Goal: Task Accomplishment & Management: Manage account settings

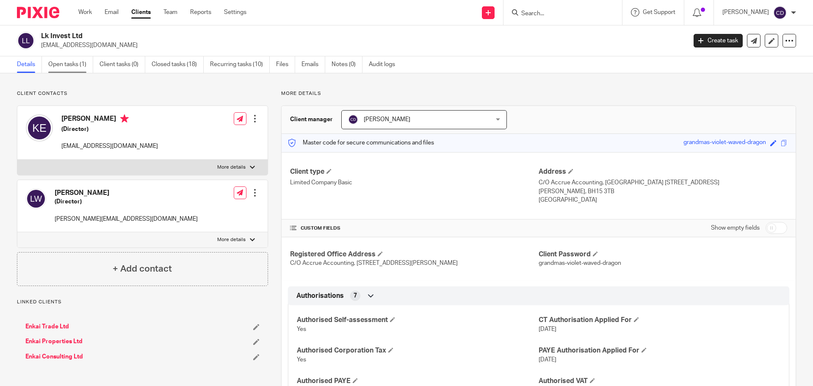
click at [76, 69] on link "Open tasks (1)" at bounding box center [70, 64] width 45 height 17
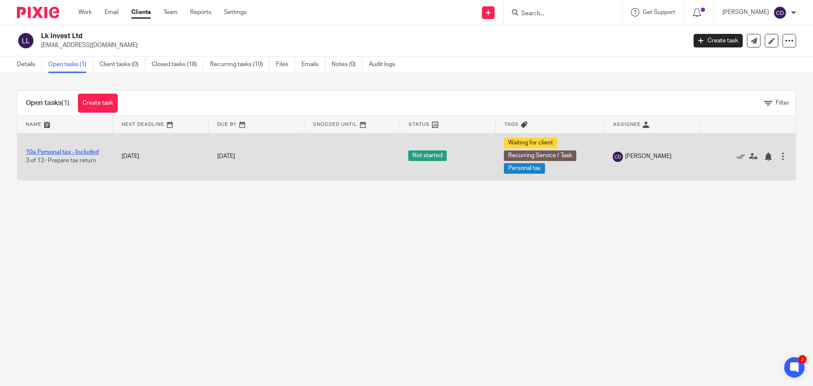
click at [82, 152] on link "10a Personal tax - Included" at bounding box center [62, 152] width 73 height 6
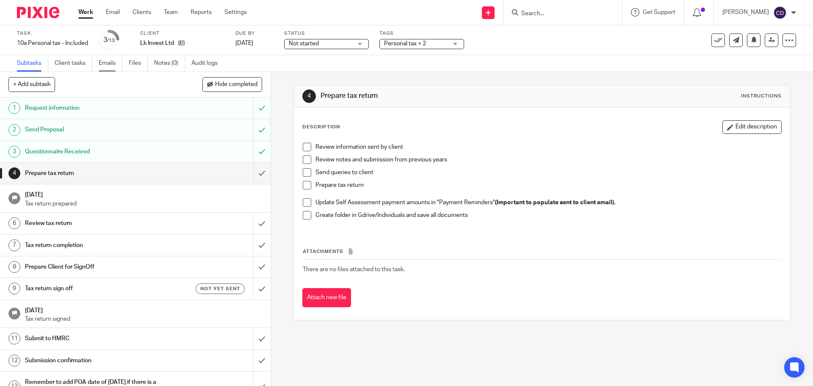
click at [117, 62] on link "Emails" at bounding box center [111, 63] width 24 height 17
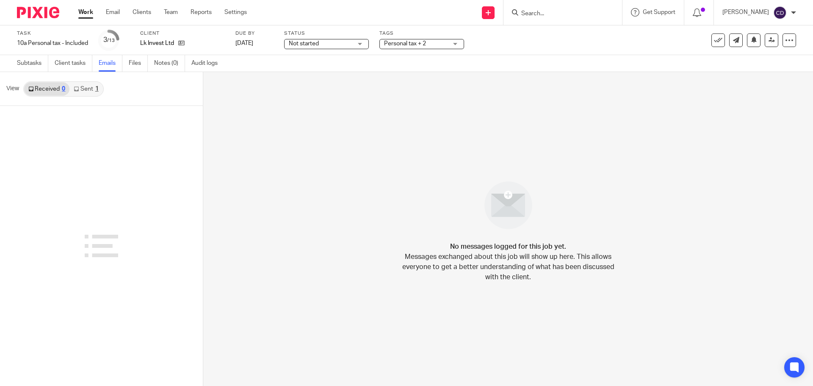
click at [91, 91] on link "Sent 1" at bounding box center [85, 89] width 33 height 14
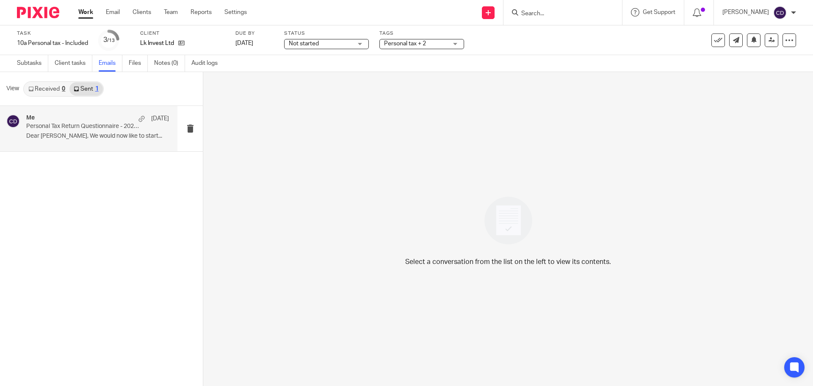
click at [73, 139] on p "Dear Lucy, We would now like to start..." at bounding box center [97, 135] width 143 height 7
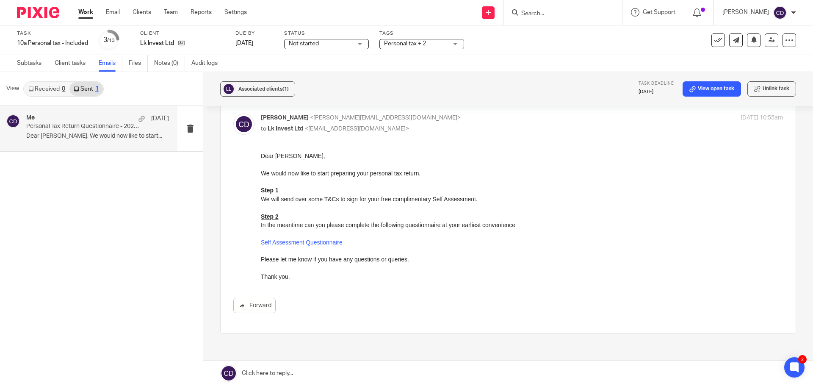
scroll to position [95, 0]
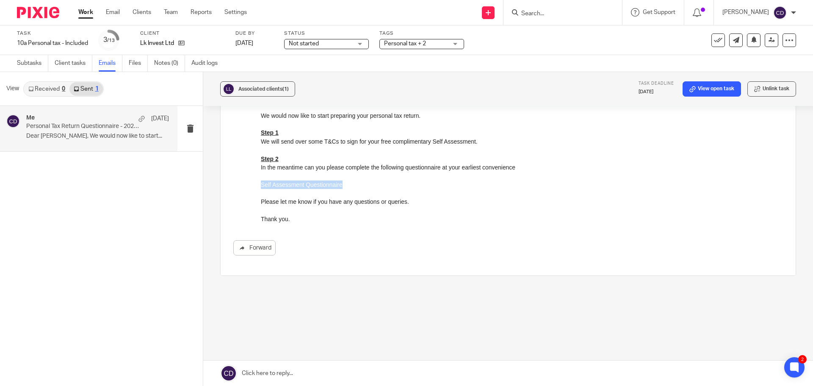
drag, startPoint x: 351, startPoint y: 185, endPoint x: 238, endPoint y: 188, distance: 113.5
click at [261, 188] on html "Dear Lucy, We would now like to start preparing your personal tax return. Step …" at bounding box center [522, 158] width 522 height 129
copy link "Self Assessment Questionnaire"
click at [131, 11] on ul "Work Email Clients Team Reports Settings" at bounding box center [168, 12] width 181 height 8
click at [136, 12] on link "Clients" at bounding box center [141, 12] width 19 height 8
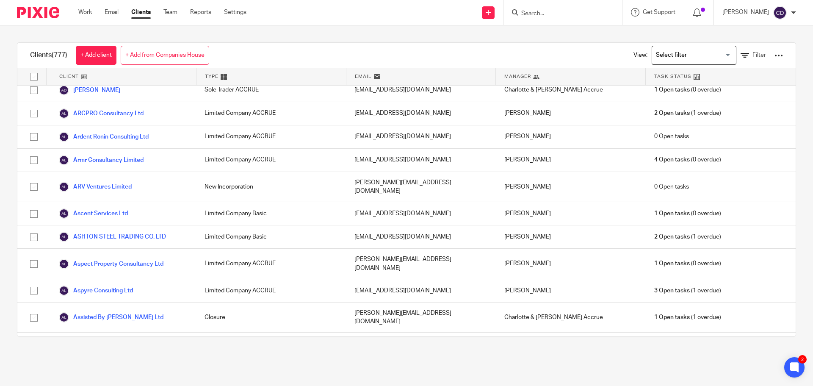
scroll to position [1693, 0]
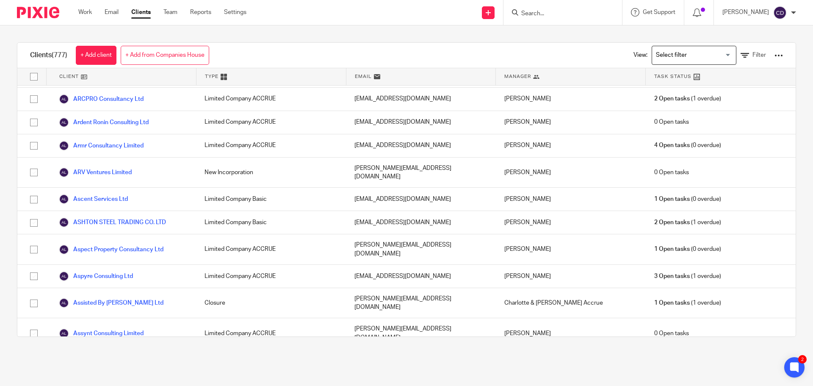
click at [654, 52] on input "Search for option" at bounding box center [692, 55] width 78 height 15
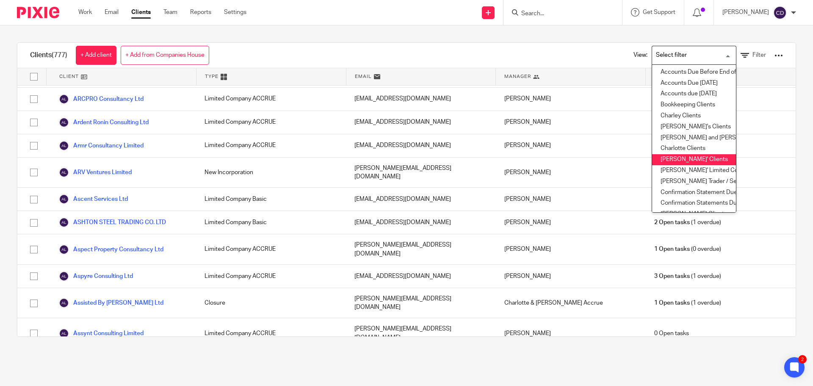
click at [673, 160] on li "Chris' Clients" at bounding box center [694, 159] width 84 height 11
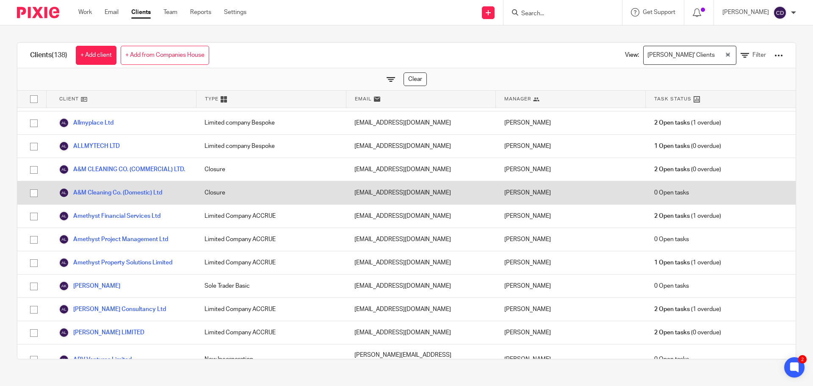
scroll to position [0, 0]
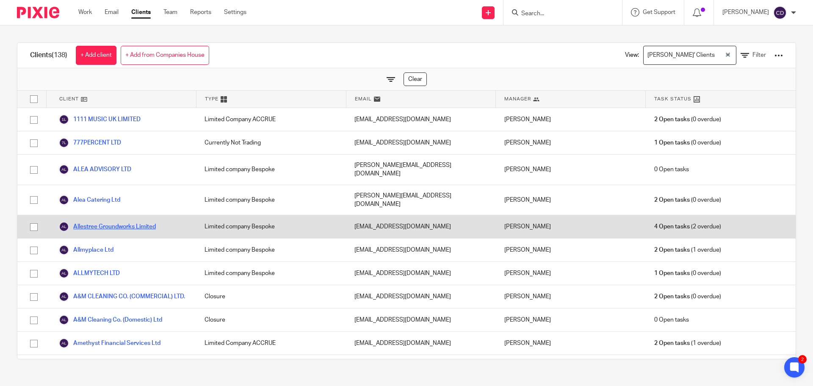
click at [138, 221] on link "Allestree Groundworks Limited" at bounding box center [107, 226] width 97 height 10
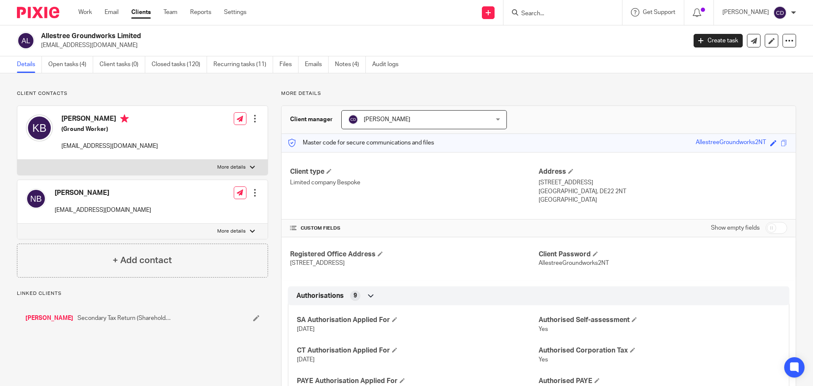
click at [83, 73] on div "Details Open tasks (4) Client tasks (0) Closed tasks (120) Recurring tasks (11)…" at bounding box center [406, 64] width 813 height 17
click at [76, 63] on link "Open tasks (4)" at bounding box center [70, 64] width 45 height 17
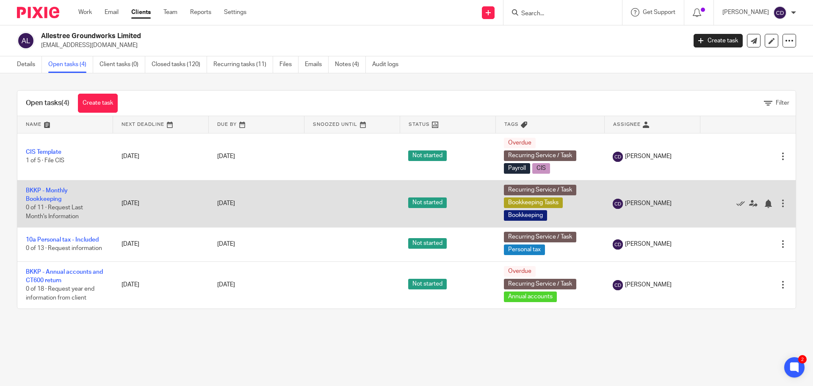
click at [723, 205] on div at bounding box center [743, 203] width 70 height 8
click at [736, 206] on icon at bounding box center [740, 203] width 8 height 8
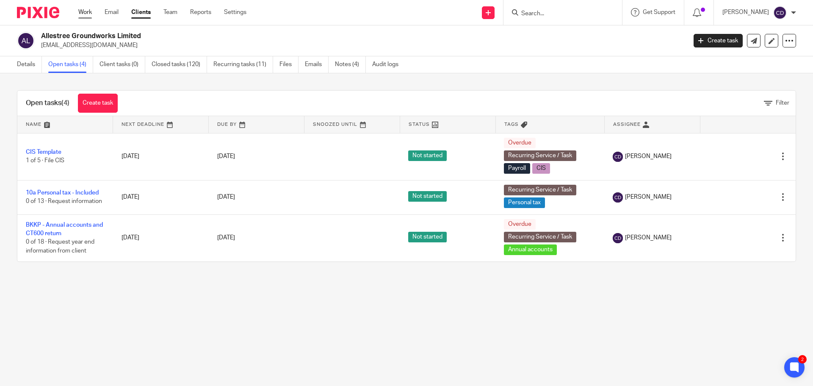
click at [91, 10] on link "Work" at bounding box center [85, 12] width 14 height 8
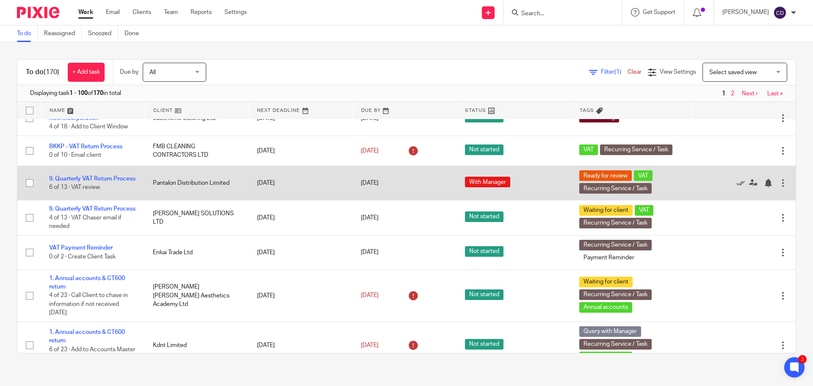
scroll to position [1101, 0]
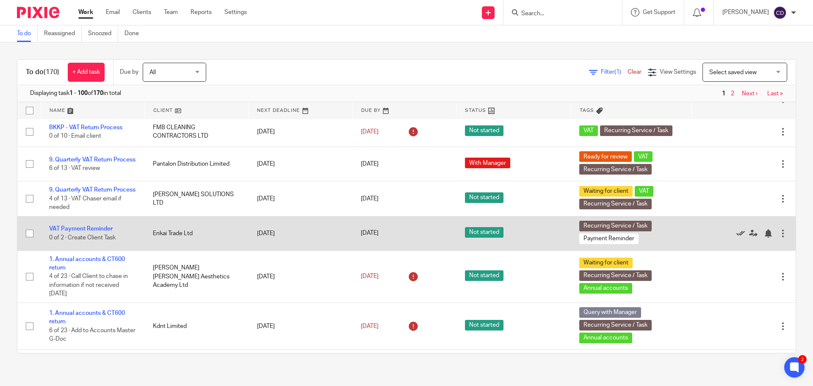
click at [736, 237] on icon at bounding box center [740, 233] width 8 height 8
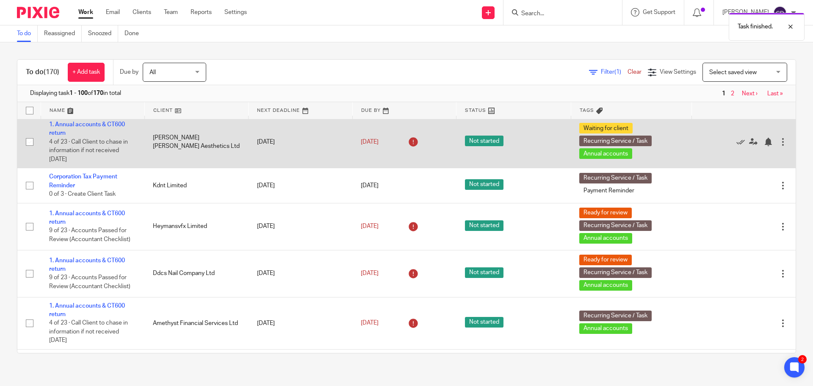
scroll to position [1355, 0]
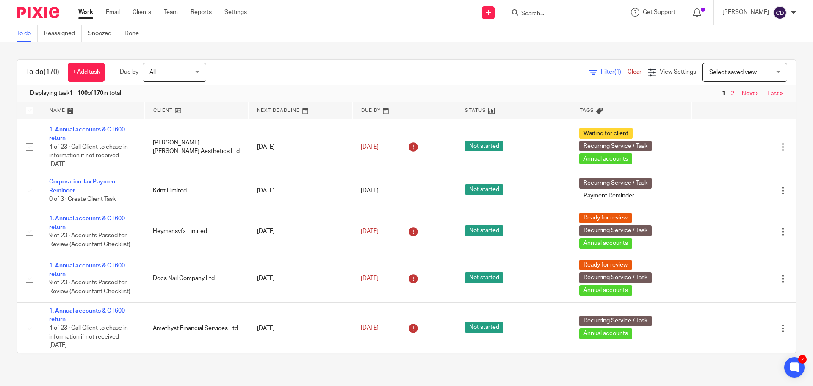
click at [557, 13] on input "Search" at bounding box center [558, 14] width 76 height 8
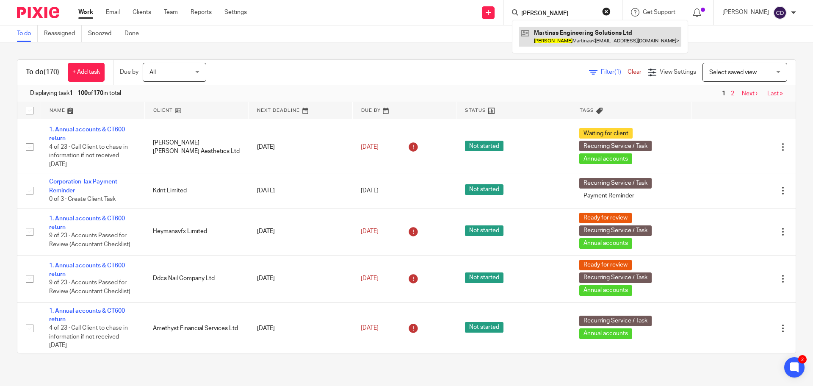
type input "Paulina"
click at [599, 44] on link at bounding box center [600, 36] width 163 height 19
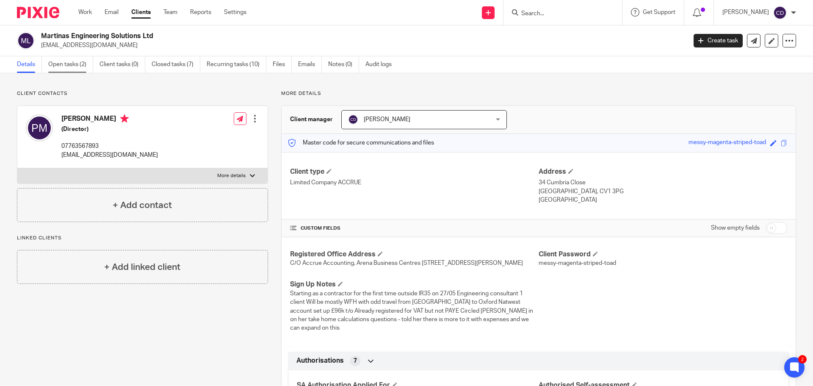
click at [83, 69] on link "Open tasks (2)" at bounding box center [70, 64] width 45 height 17
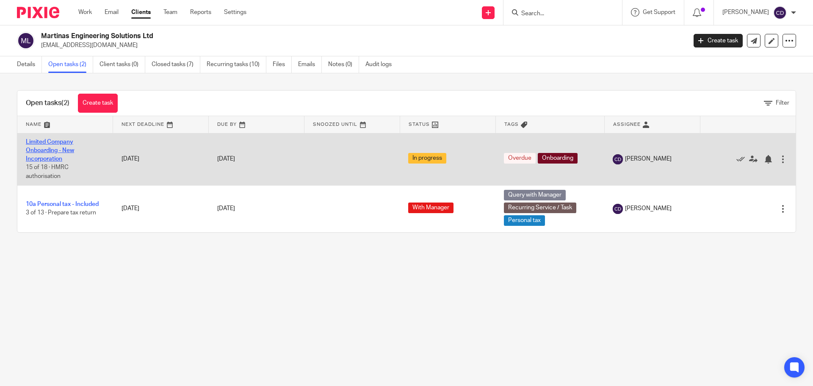
click at [41, 149] on link "Limited Company Onboarding - New Incorporation" at bounding box center [50, 150] width 48 height 23
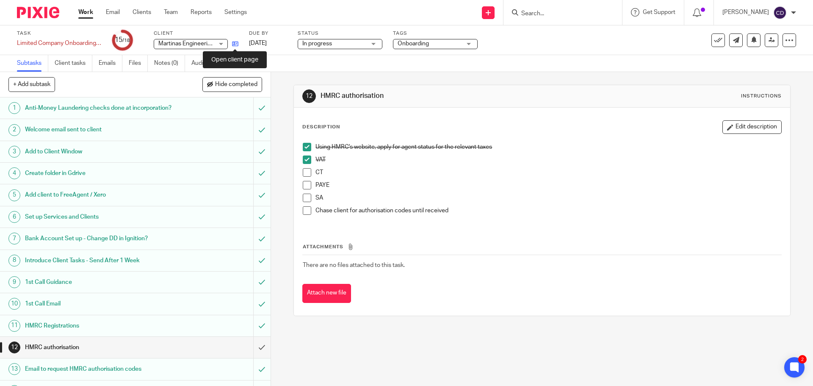
click at [237, 43] on icon at bounding box center [235, 44] width 6 height 6
click at [303, 183] on span at bounding box center [307, 185] width 8 height 8
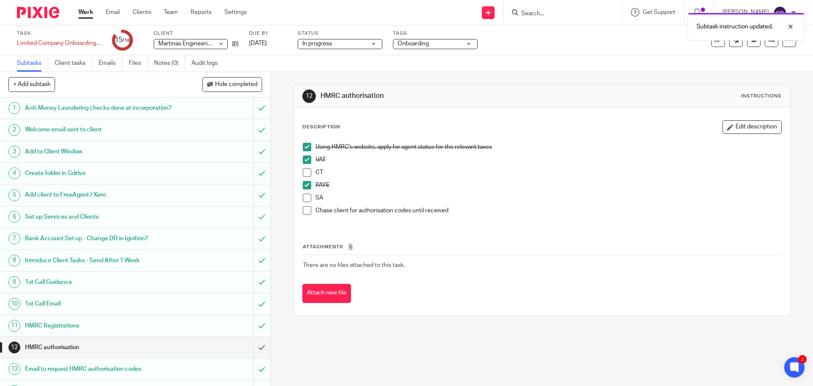
click at [303, 172] on span at bounding box center [307, 172] width 8 height 8
click at [306, 174] on span at bounding box center [307, 172] width 8 height 8
click at [305, 196] on span at bounding box center [307, 197] width 8 height 8
click at [304, 208] on span at bounding box center [307, 210] width 8 height 8
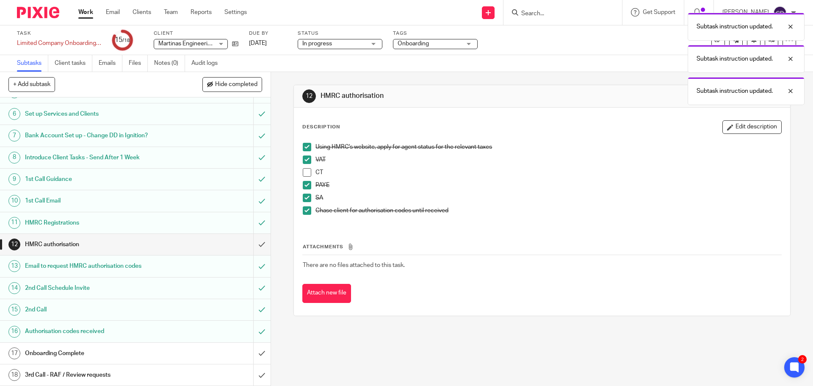
scroll to position [112, 0]
click at [257, 360] on input "submit" at bounding box center [135, 352] width 270 height 21
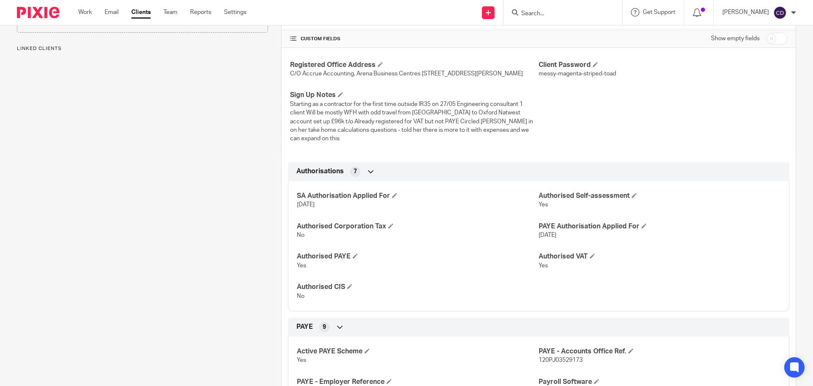
scroll to position [169, 0]
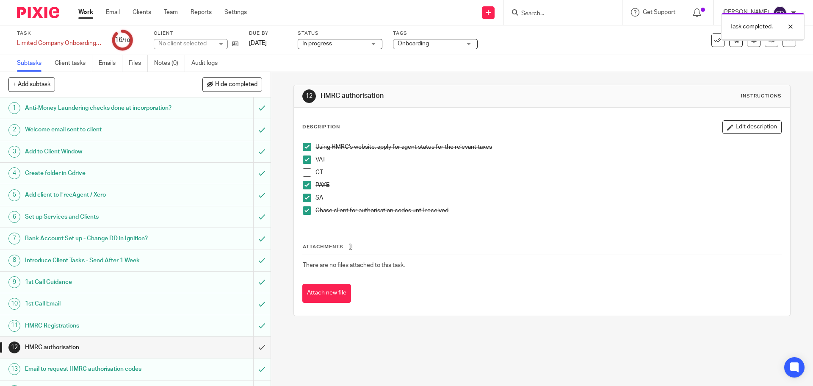
click at [254, 375] on input "submit" at bounding box center [135, 368] width 270 height 21
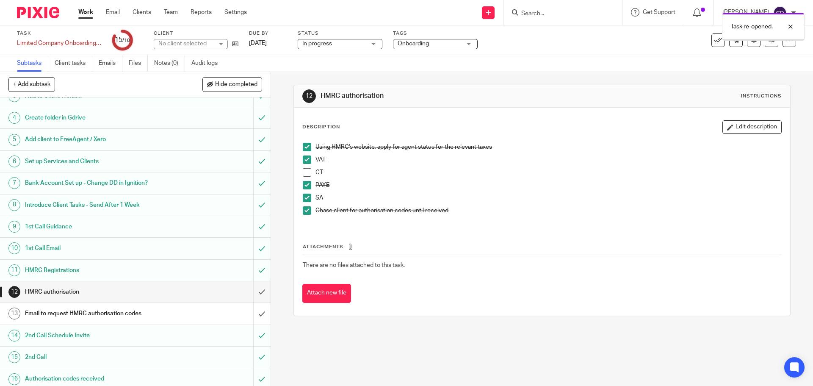
scroll to position [112, 0]
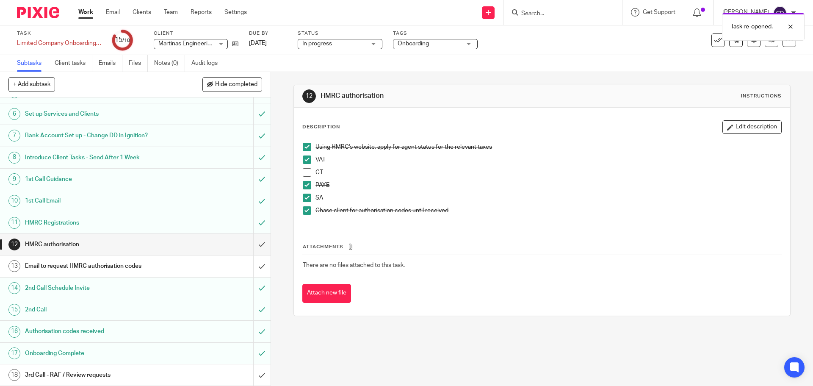
click at [711, 40] on div "Task re-opened." at bounding box center [605, 24] width 398 height 32
click at [711, 45] on button at bounding box center [718, 40] width 14 height 14
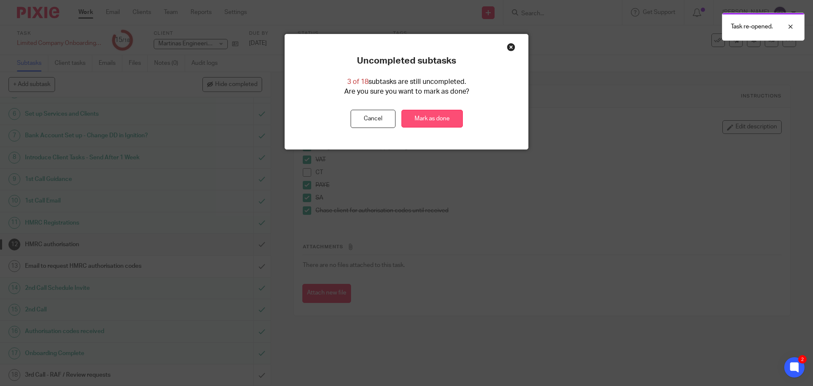
click at [444, 125] on link "Mark as done" at bounding box center [431, 119] width 61 height 18
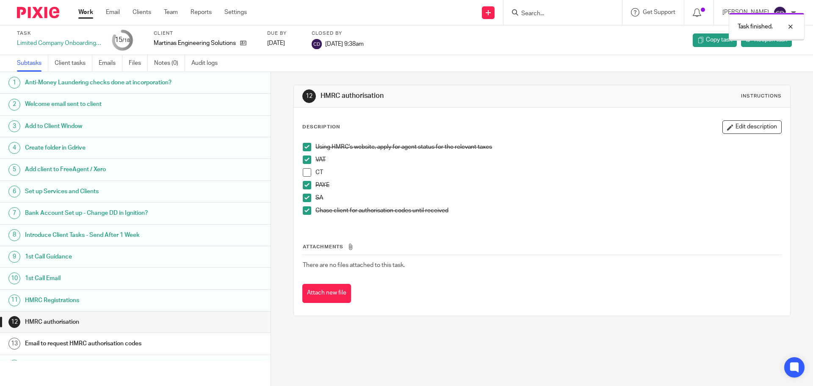
click at [248, 48] on div "Client Martinas Engineering Solutions Ltd" at bounding box center [205, 40] width 103 height 20
click at [246, 46] on icon at bounding box center [243, 43] width 6 height 6
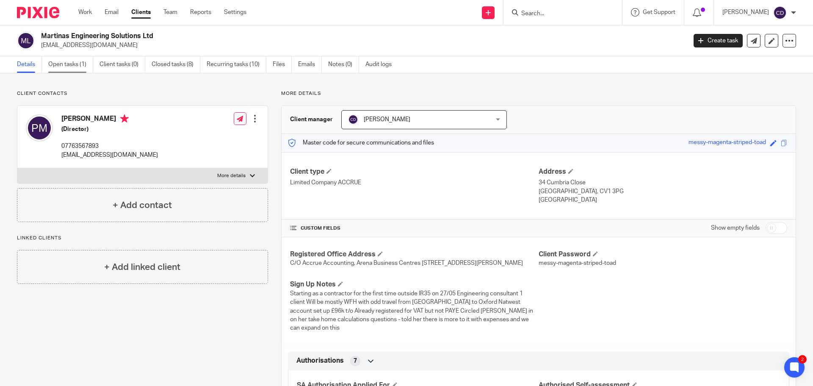
click at [73, 61] on link "Open tasks (1)" at bounding box center [70, 64] width 45 height 17
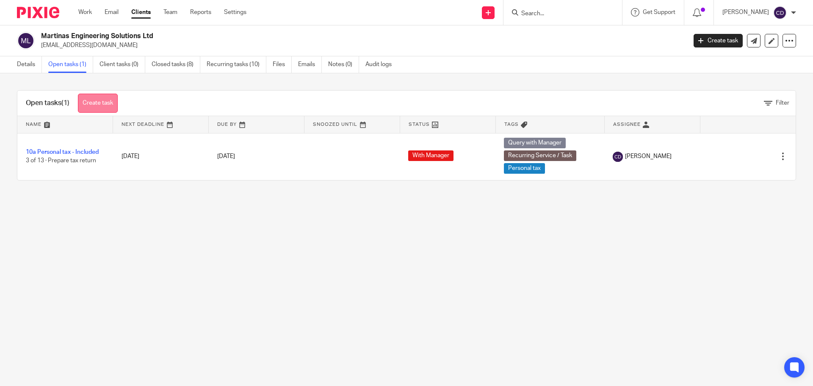
click at [97, 102] on link "Create task" at bounding box center [98, 103] width 40 height 19
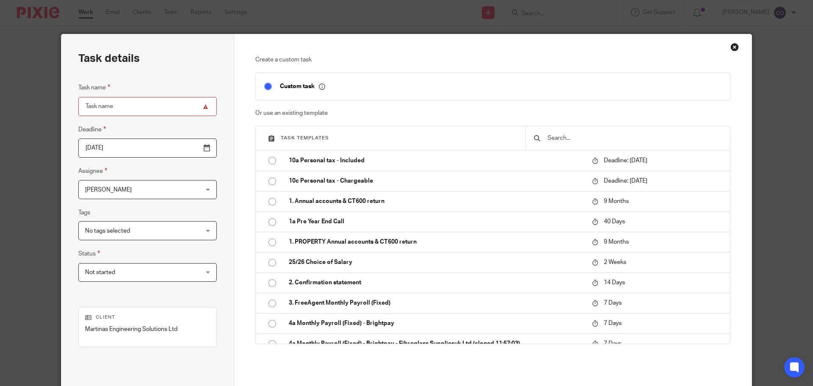
click at [160, 189] on span "[PERSON_NAME]" at bounding box center [137, 189] width 105 height 18
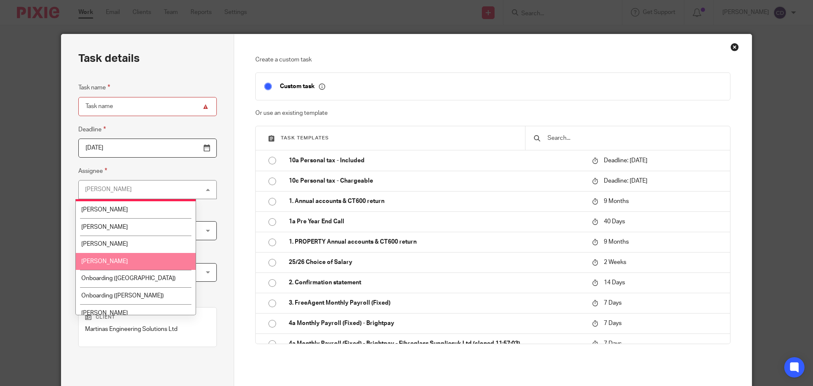
scroll to position [85, 0]
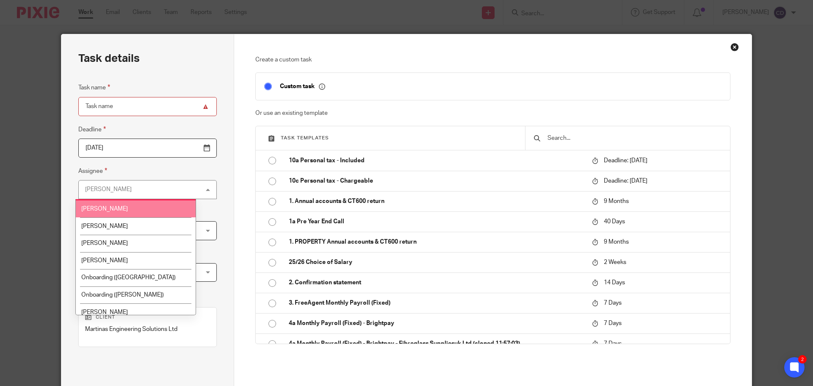
click at [142, 214] on li "[PERSON_NAME]" at bounding box center [136, 208] width 120 height 17
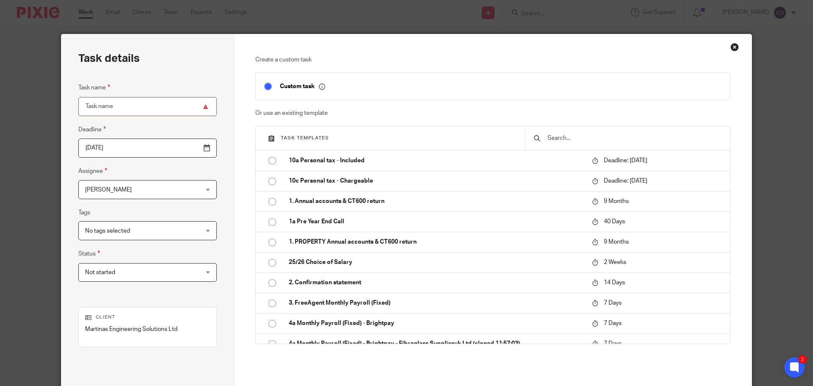
click at [555, 138] on input "text" at bounding box center [633, 137] width 175 height 9
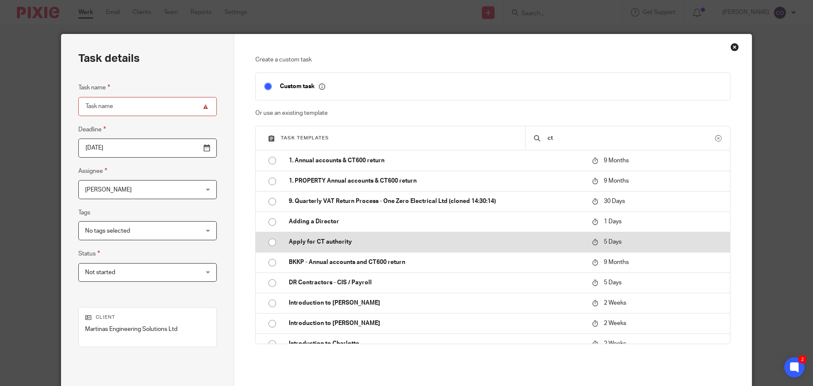
type input "ct"
click at [337, 238] on p "Apply for CT authority" at bounding box center [436, 241] width 295 height 8
type input "2025-09-23"
type input "Apply for CT authority"
checkbox input "false"
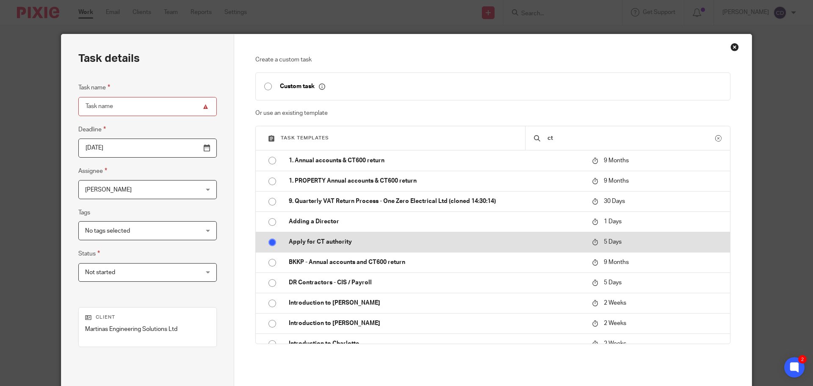
radio input "true"
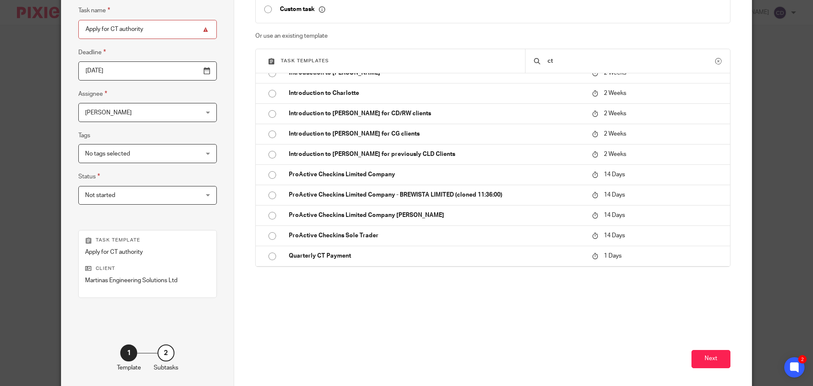
scroll to position [115, 0]
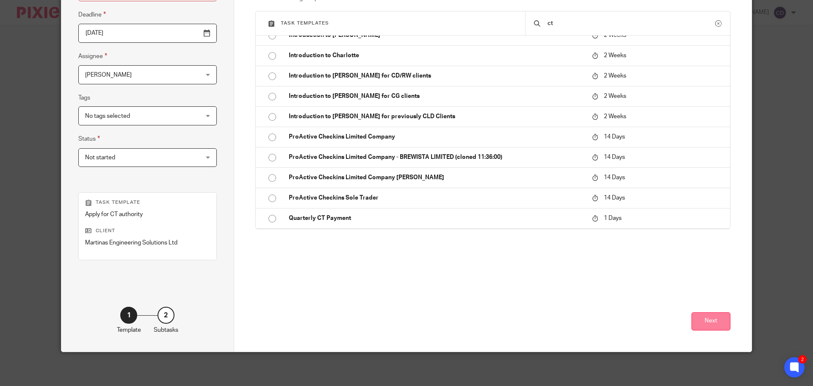
click at [710, 324] on button "Next" at bounding box center [710, 321] width 39 height 18
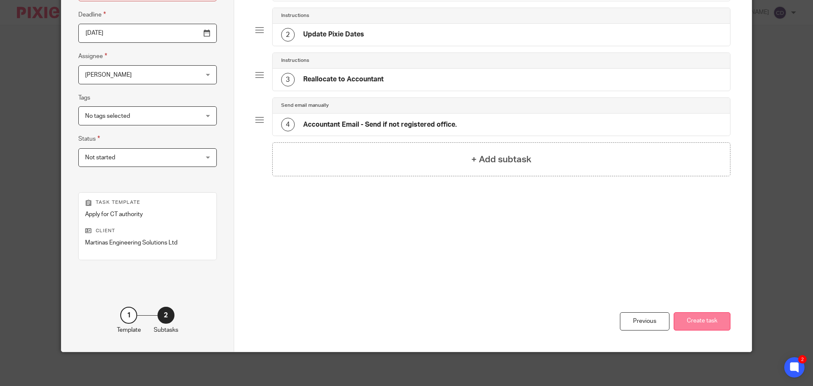
click at [709, 322] on button "Create task" at bounding box center [701, 321] width 57 height 18
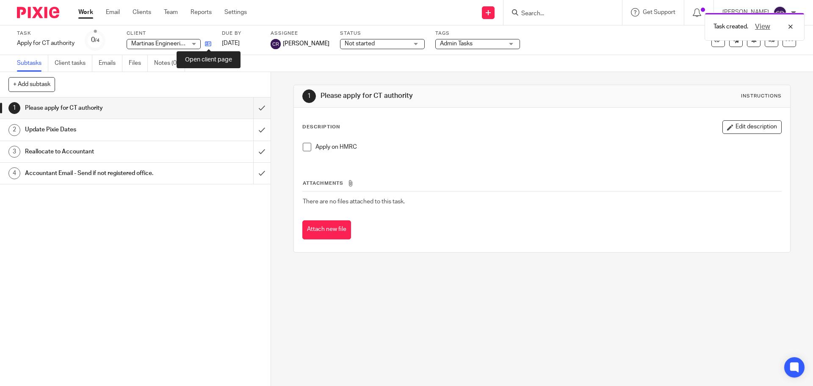
click at [207, 46] on icon at bounding box center [208, 44] width 6 height 6
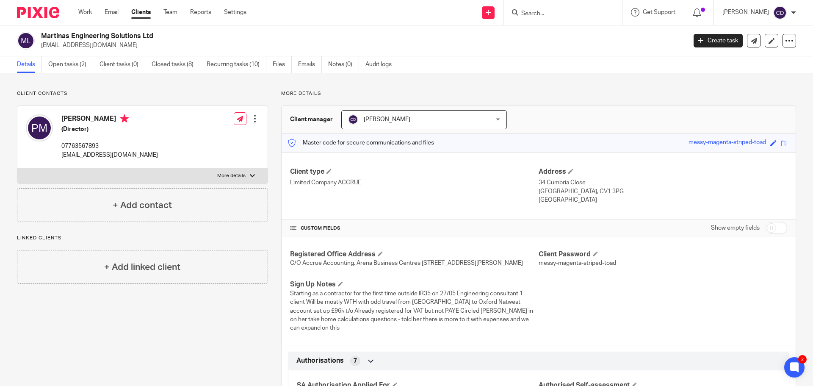
click at [772, 224] on input "checkbox" at bounding box center [776, 228] width 22 height 12
checkbox input "true"
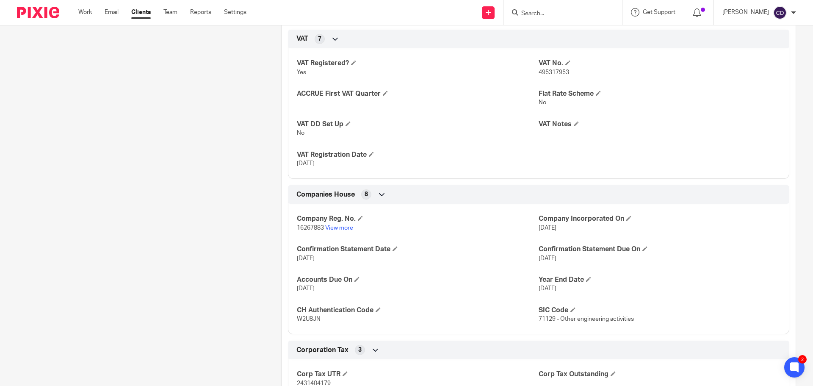
scroll to position [847, 0]
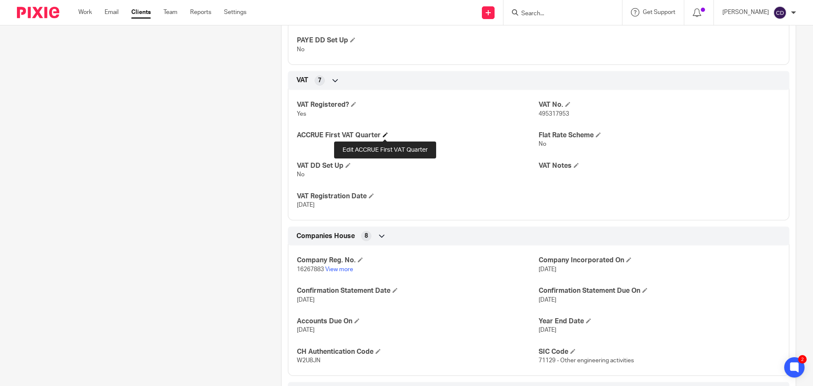
click at [383, 136] on span at bounding box center [385, 134] width 5 height 5
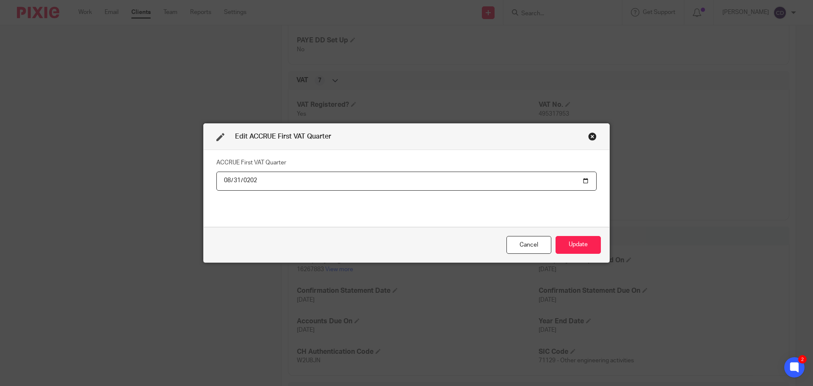
type input "2025-08-31"
click at [555, 236] on button "Update" at bounding box center [577, 245] width 45 height 18
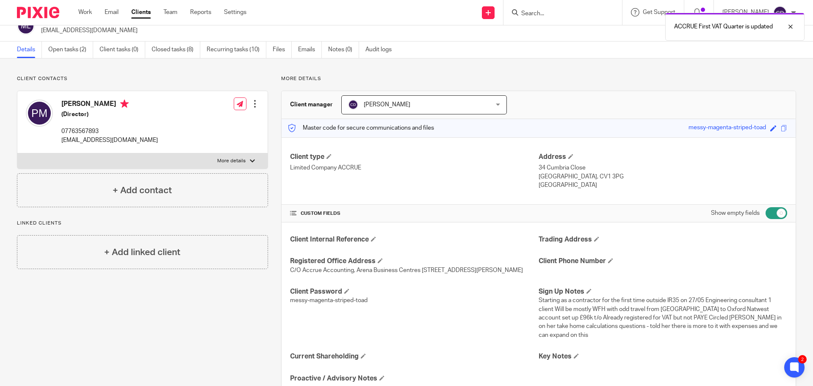
scroll to position [0, 0]
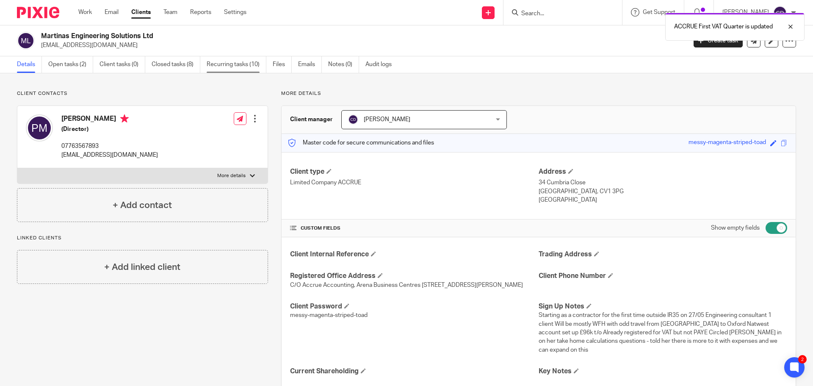
click at [242, 72] on link "Recurring tasks (10)" at bounding box center [237, 64] width 60 height 17
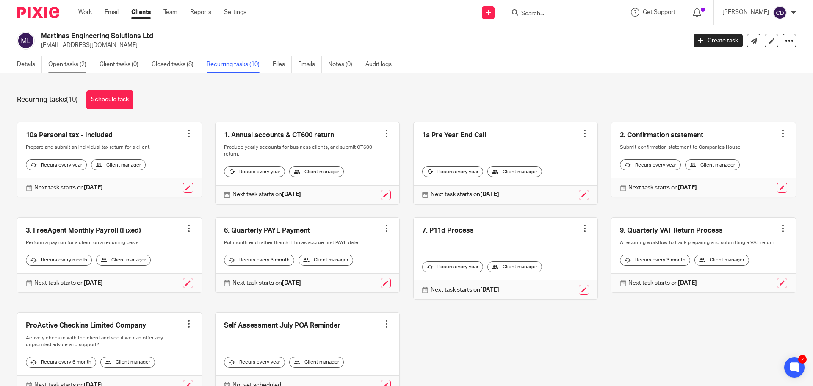
click at [82, 63] on link "Open tasks (2)" at bounding box center [70, 64] width 45 height 17
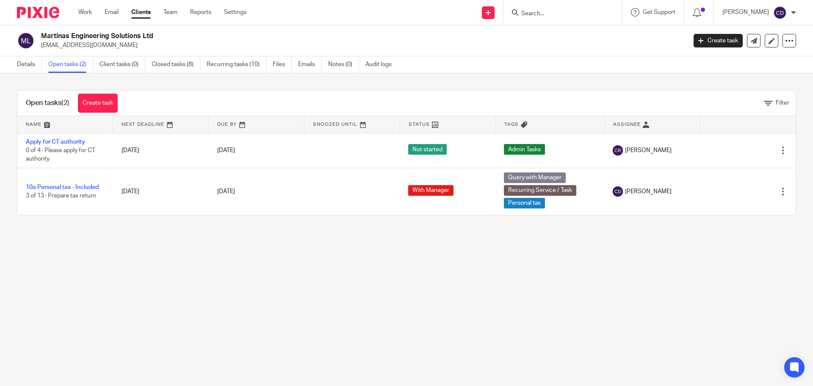
click at [124, 101] on div "Open tasks (2) Create task" at bounding box center [71, 103] width 109 height 25
click at [113, 96] on link "Create task" at bounding box center [98, 103] width 40 height 19
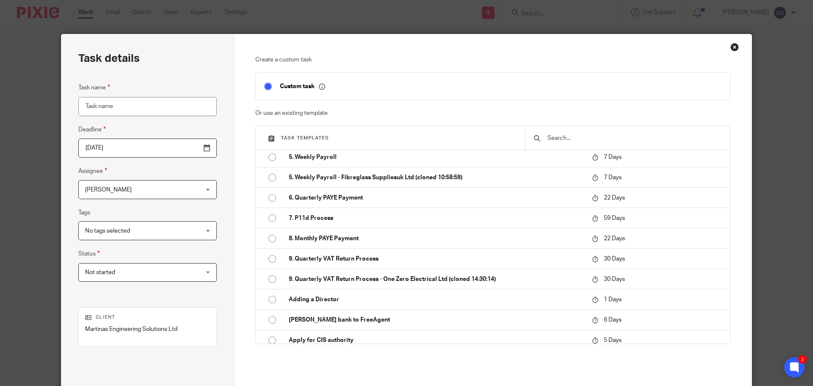
scroll to position [296, 0]
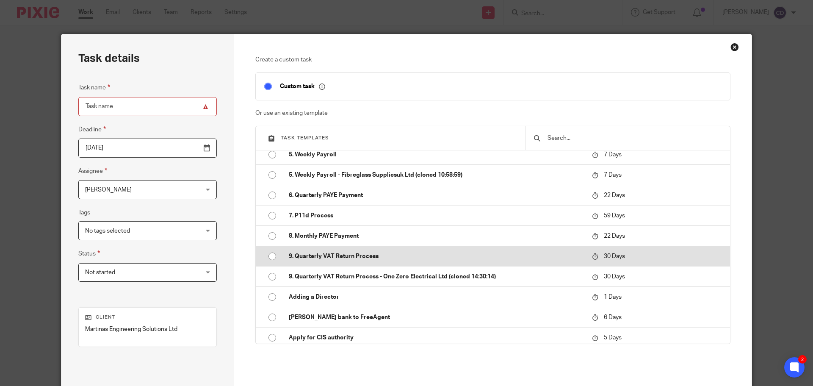
click at [340, 255] on p "9. Quarterly VAT Return Process" at bounding box center [436, 256] width 295 height 8
type input "[DATE]"
type input "9. Quarterly VAT Return Process"
checkbox input "false"
radio input "true"
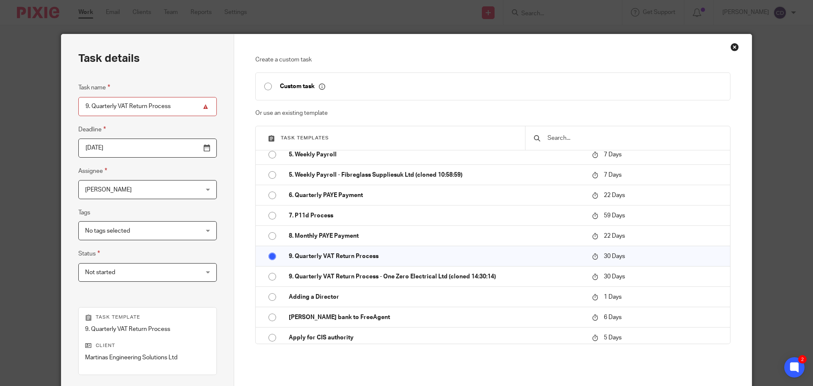
click at [150, 150] on input "2025-10-18" at bounding box center [147, 147] width 138 height 19
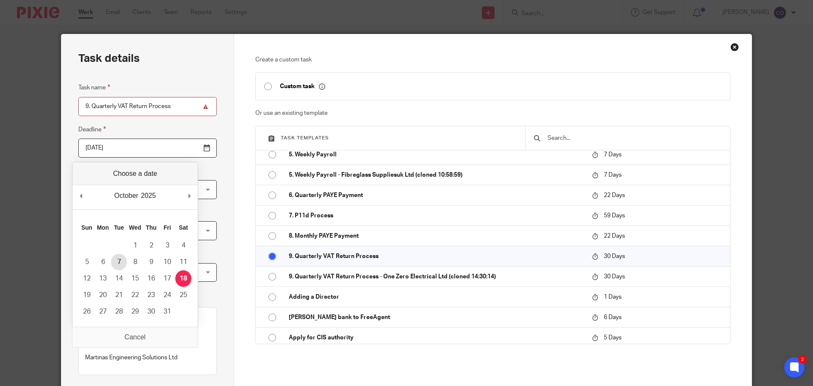
type input "2025-10-07"
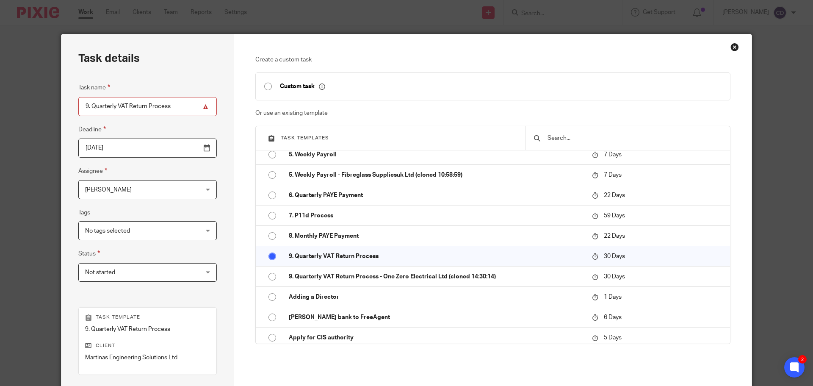
click at [215, 130] on div "Task details Task name 9. Quarterly VAT Return Process Deadline 2025-10-07 Assi…" at bounding box center [147, 250] width 173 height 432
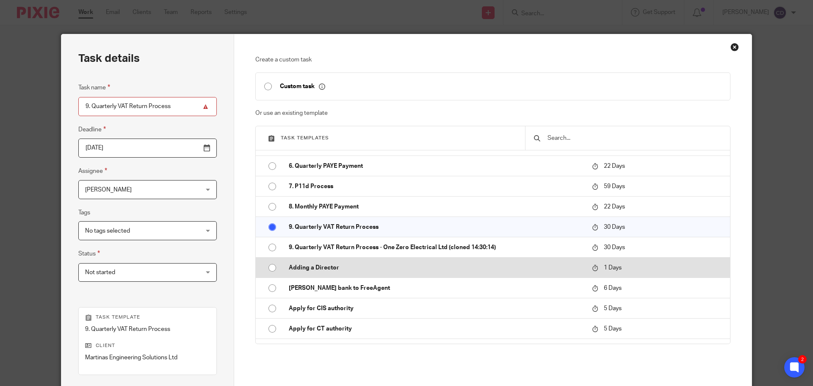
scroll to position [339, 0]
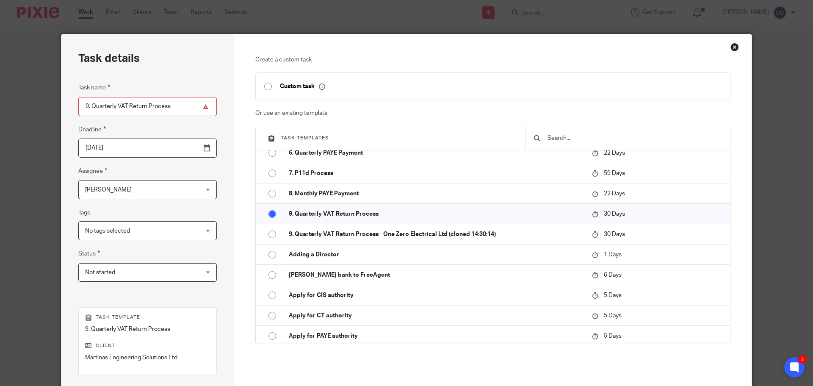
click at [168, 277] on span "Not started" at bounding box center [137, 272] width 105 height 18
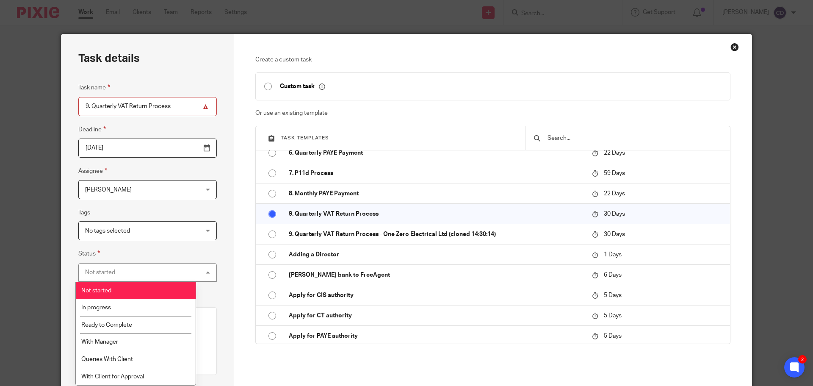
click at [176, 237] on div "No tags selected" at bounding box center [147, 230] width 138 height 19
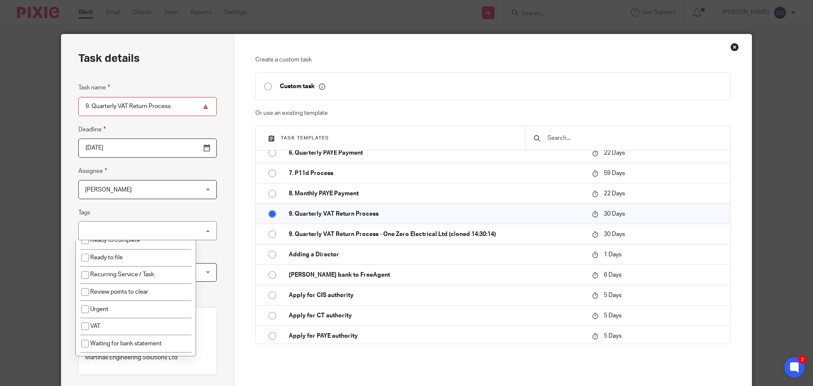
scroll to position [420, 0]
click at [117, 328] on li "VAT" at bounding box center [136, 326] width 120 height 17
checkbox input "true"
click at [215, 196] on div "Task details Task name 9. Quarterly VAT Return Process Deadline 2025-10-07 Assi…" at bounding box center [147, 250] width 173 height 432
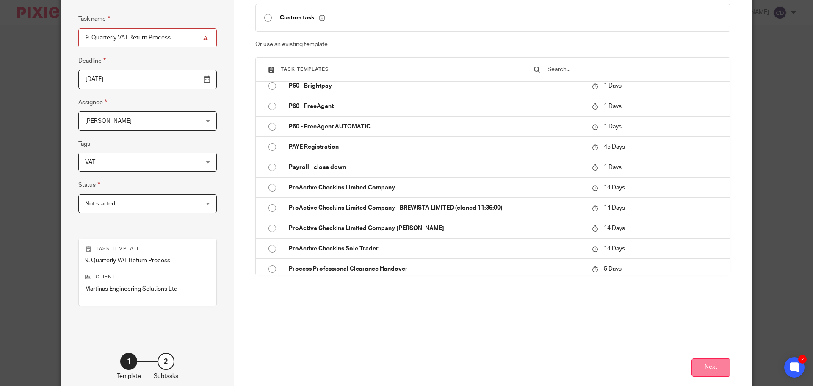
scroll to position [115, 0]
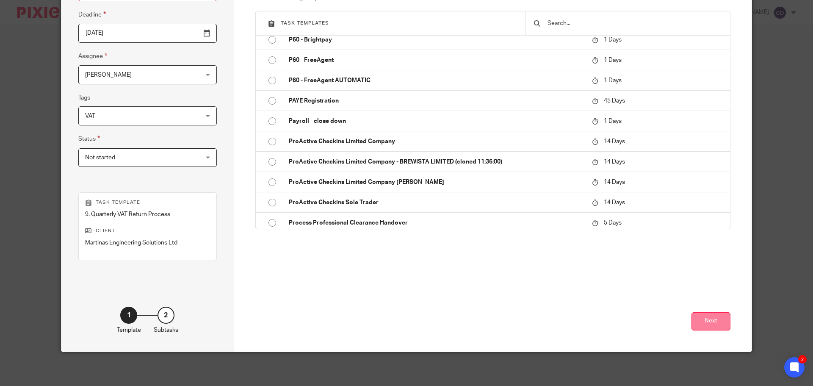
click at [715, 323] on button "Next" at bounding box center [710, 321] width 39 height 18
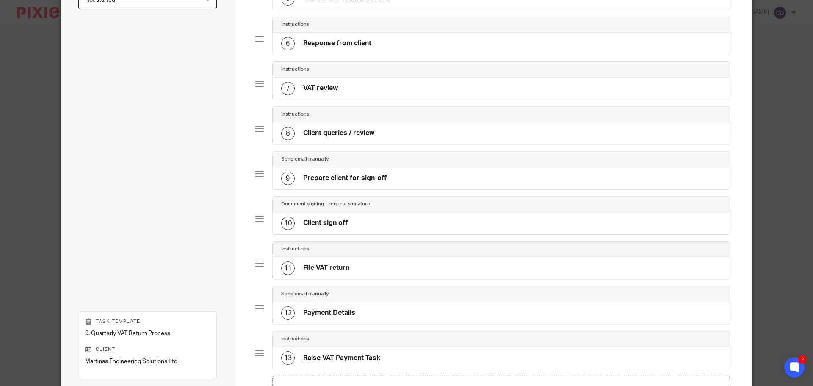
scroll to position [397, 0]
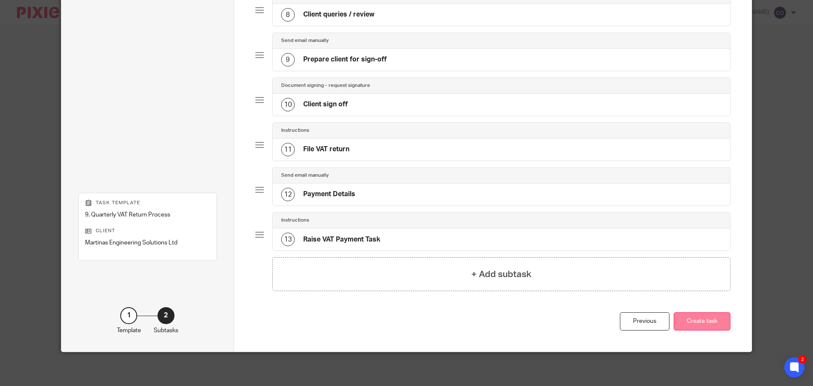
click at [707, 319] on button "Create task" at bounding box center [701, 321] width 57 height 18
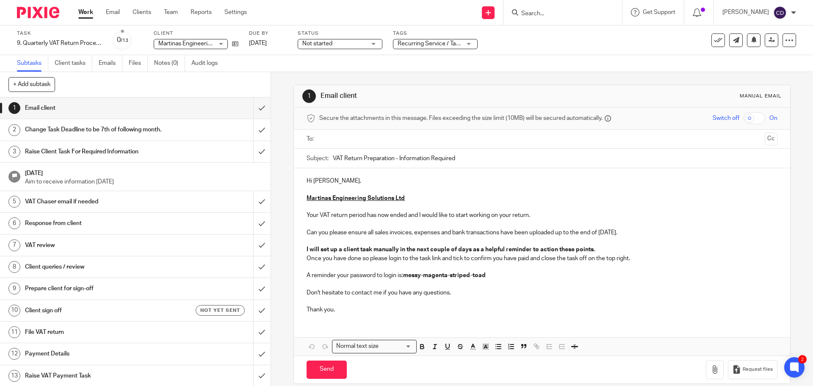
click at [343, 137] on input "text" at bounding box center [541, 139] width 439 height 10
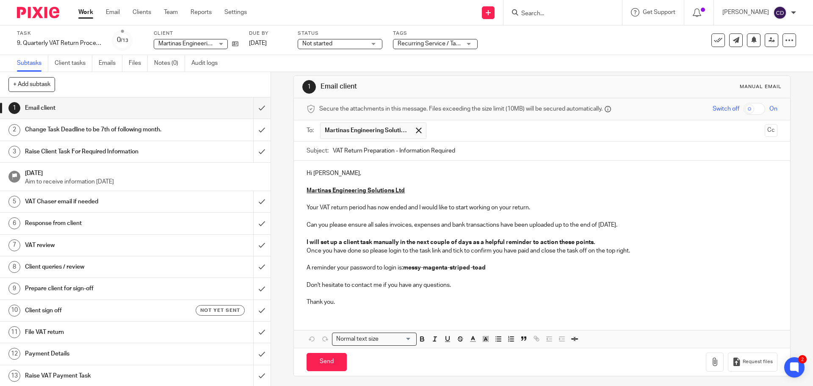
scroll to position [12, 0]
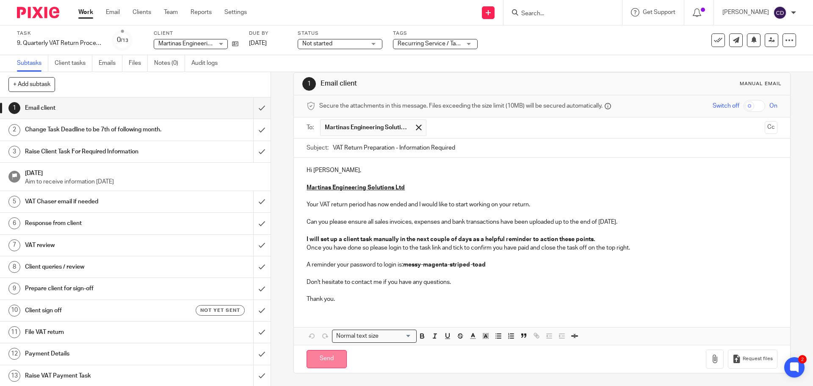
click at [323, 364] on input "Send" at bounding box center [326, 359] width 40 height 18
type input "Sent"
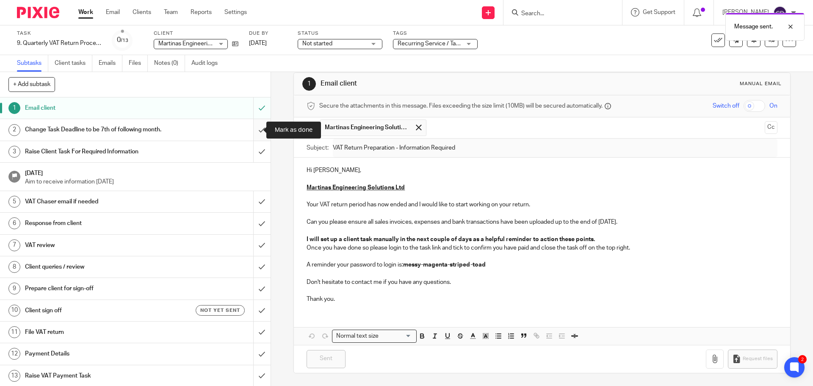
click at [254, 127] on input "submit" at bounding box center [135, 129] width 270 height 21
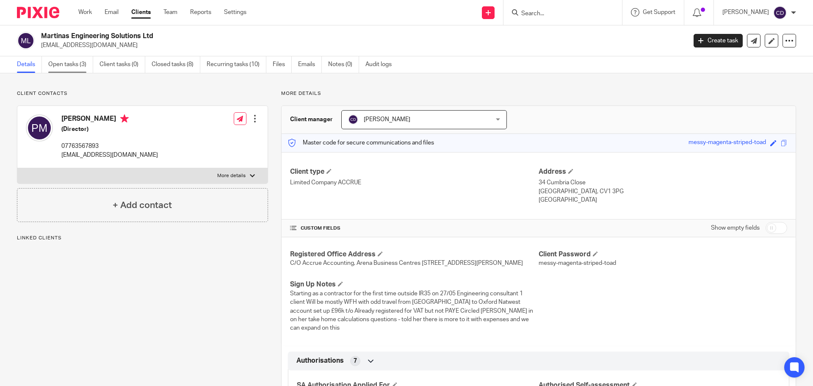
click at [63, 59] on link "Open tasks (3)" at bounding box center [70, 64] width 45 height 17
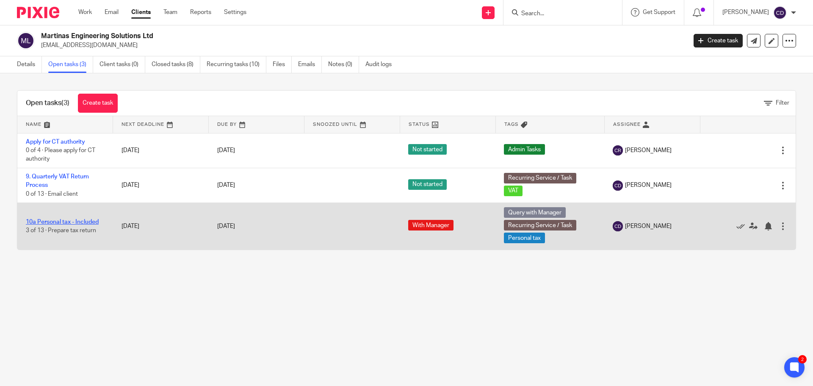
click at [90, 220] on link "10a Personal tax - Included" at bounding box center [62, 222] width 73 height 6
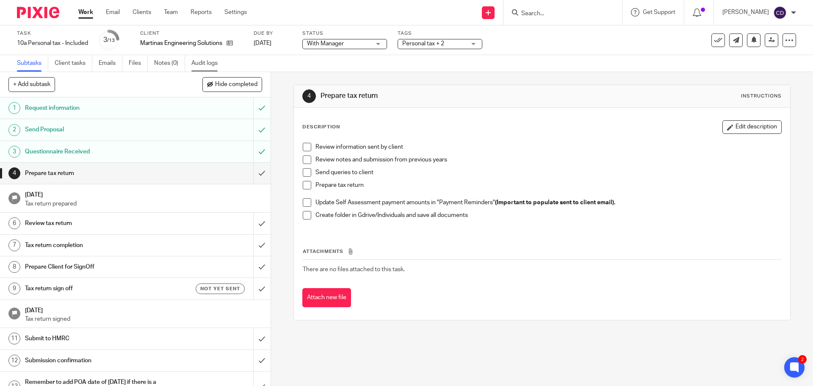
click at [199, 63] on link "Audit logs" at bounding box center [207, 63] width 33 height 17
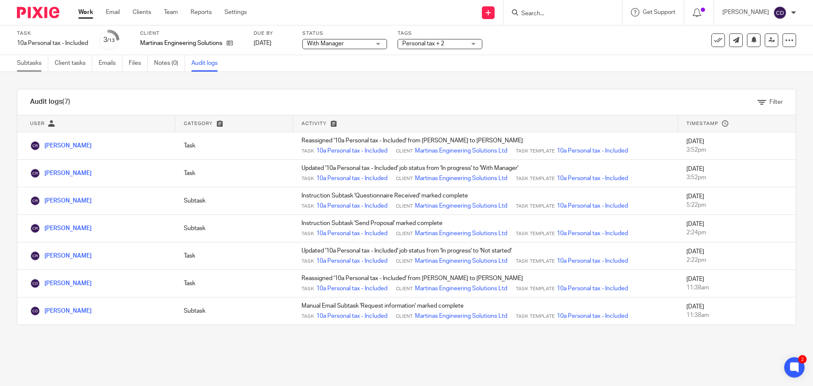
click at [34, 66] on link "Subtasks" at bounding box center [32, 63] width 31 height 17
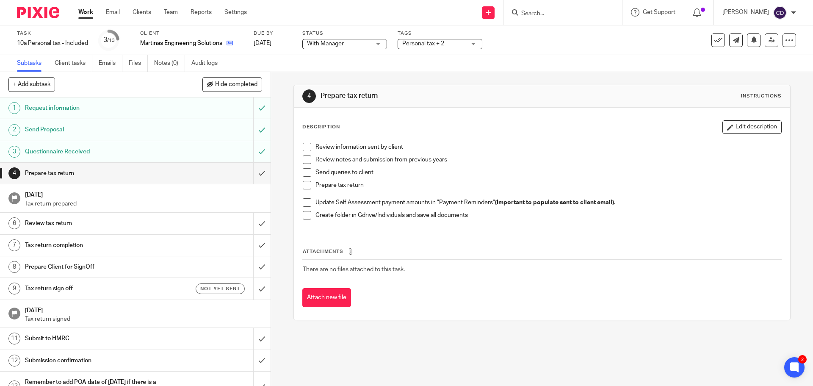
click at [229, 40] on icon at bounding box center [229, 43] width 6 height 6
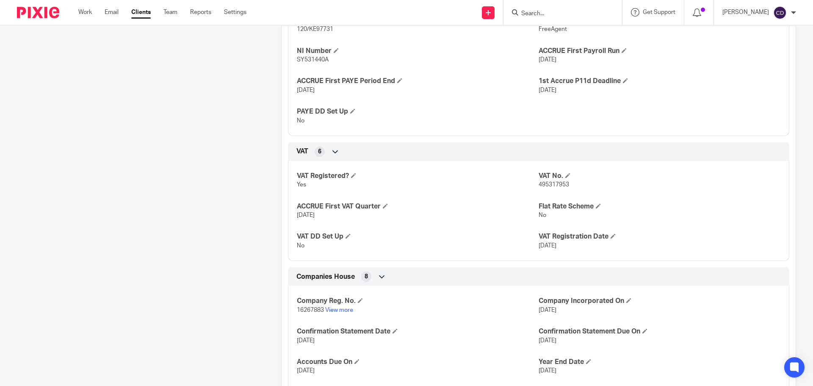
scroll to position [804, 0]
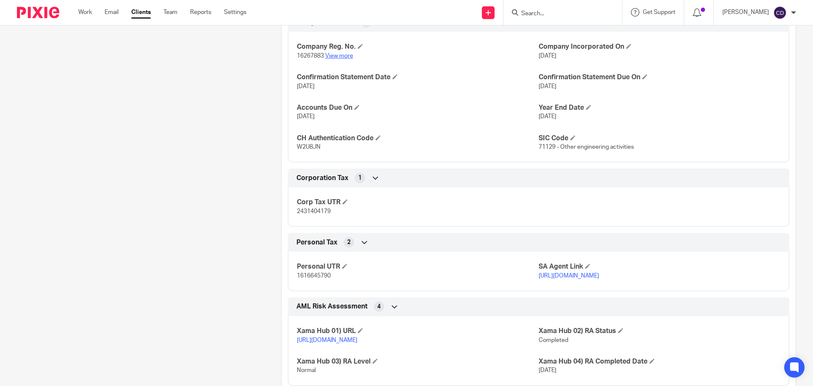
click at [335, 54] on link "View more" at bounding box center [339, 56] width 28 height 6
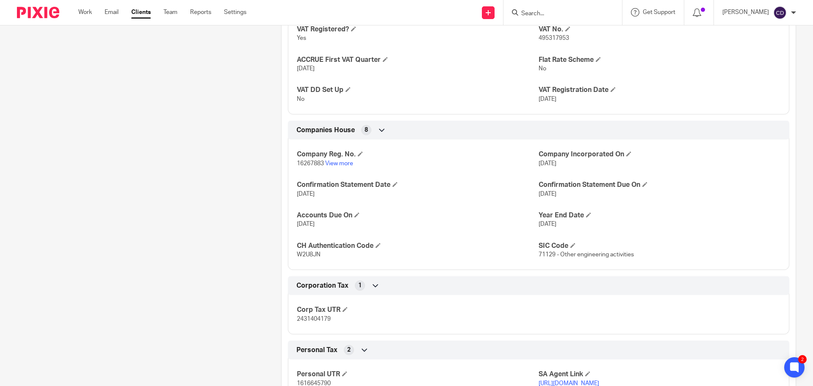
scroll to position [635, 0]
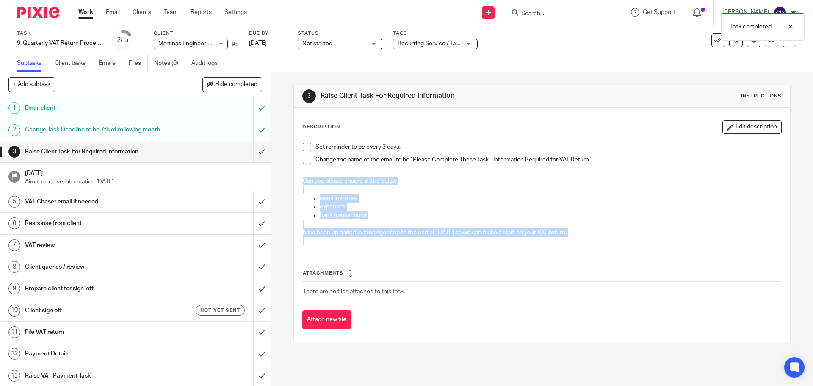
drag, startPoint x: 596, startPoint y: 238, endPoint x: 276, endPoint y: 182, distance: 324.9
click at [276, 182] on div "3 Raise Client Task For Required Information Instructions Description Edit desc…" at bounding box center [542, 229] width 542 height 314
copy div "Can you please ensure all the below sales invoices, expenses bank transactions …"
click at [253, 152] on input "submit" at bounding box center [135, 151] width 270 height 21
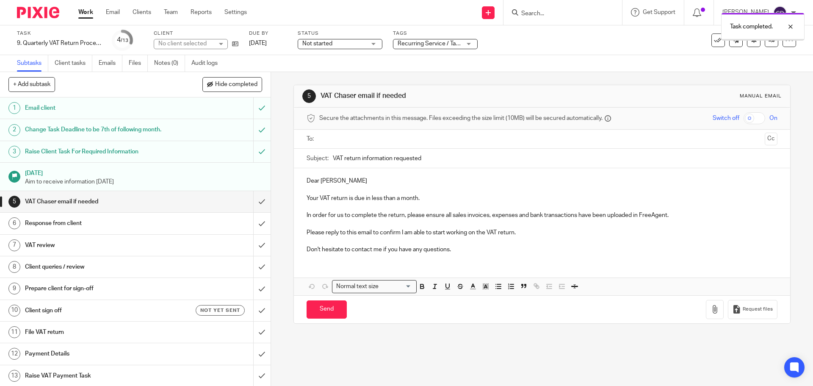
click at [62, 63] on link "Client tasks" at bounding box center [74, 63] width 38 height 17
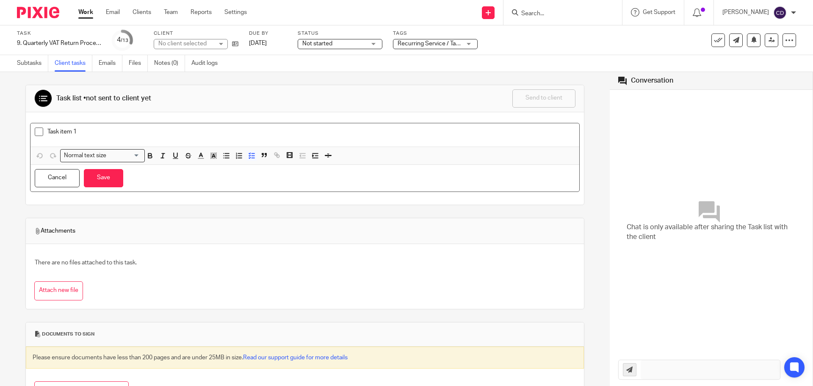
click at [82, 131] on p "Task item 1" at bounding box center [310, 131] width 527 height 8
drag, startPoint x: 94, startPoint y: 131, endPoint x: 42, endPoint y: 127, distance: 51.8
click at [42, 127] on div "Task item 1" at bounding box center [304, 134] width 549 height 23
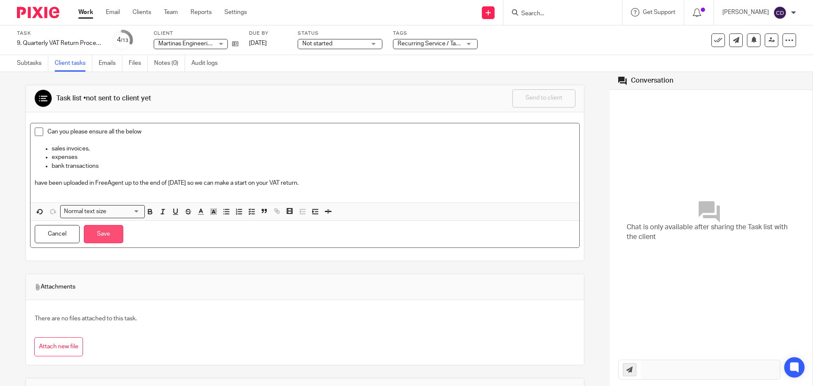
click at [113, 234] on button "Save" at bounding box center [103, 234] width 39 height 18
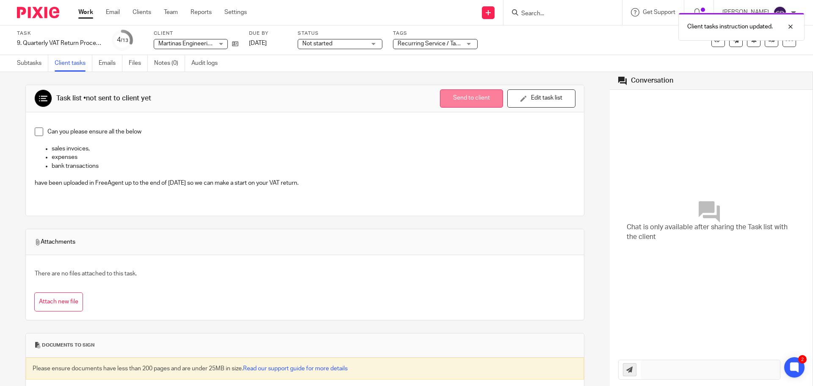
click at [466, 98] on button "Send to client" at bounding box center [471, 98] width 63 height 18
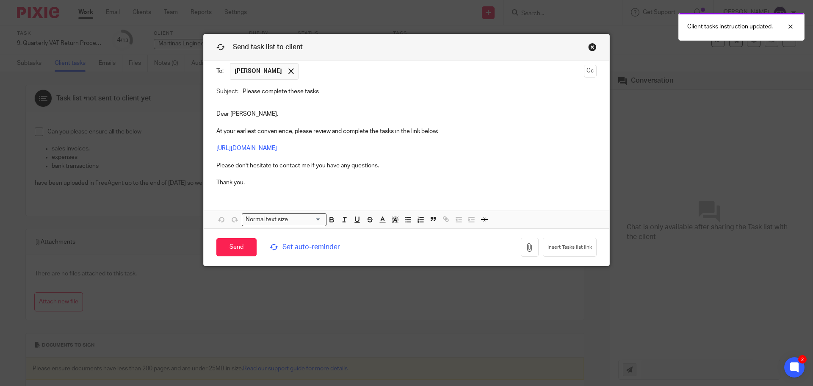
click at [399, 87] on input "Please complete these tasks" at bounding box center [420, 91] width 354 height 19
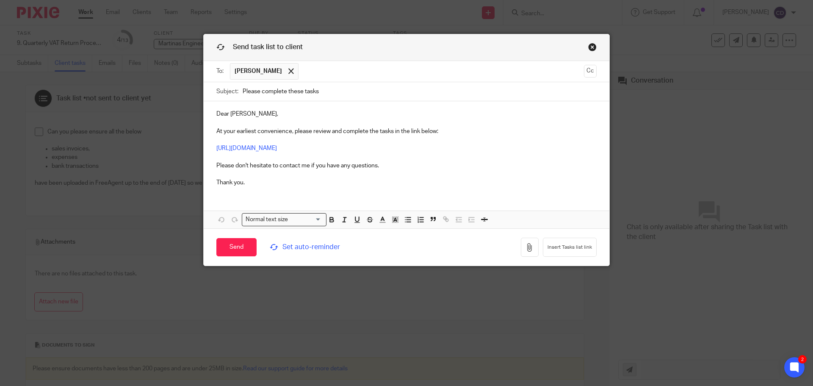
type input "Please Complete These Tasks - Information Required for VAT Return."
click at [303, 253] on div "Send Set auto-reminder" at bounding box center [327, 247] width 222 height 28
click at [303, 252] on span "Set auto-reminder" at bounding box center [328, 247] width 116 height 10
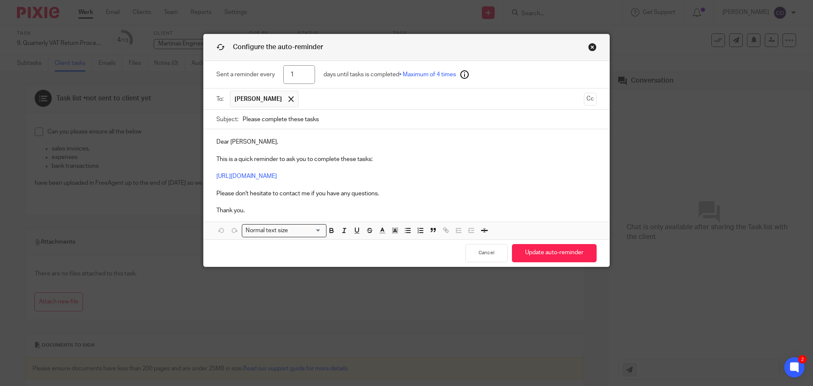
click at [330, 121] on input "Please complete these tasks" at bounding box center [420, 119] width 354 height 19
type input "Please Complete These Tasks - Information Required for VAT Return."
drag, startPoint x: 301, startPoint y: 74, endPoint x: 229, endPoint y: 72, distance: 72.0
click at [255, 72] on div "Sent a reminder every 1 days until tasks is completed • Maximum of 4 times" at bounding box center [406, 75] width 380 height 28
type input "2"
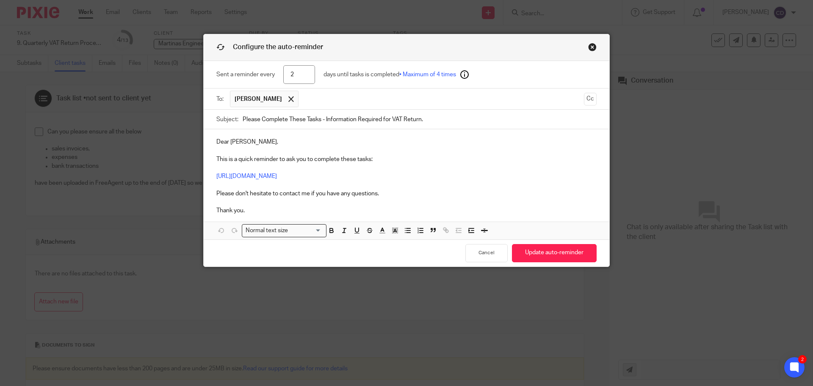
click at [447, 146] on p "Dear Paulina, This is a quick reminder to ask you to complete these tasks: http…" at bounding box center [406, 176] width 380 height 77
click at [544, 254] on button "Update auto-reminder" at bounding box center [554, 253] width 85 height 18
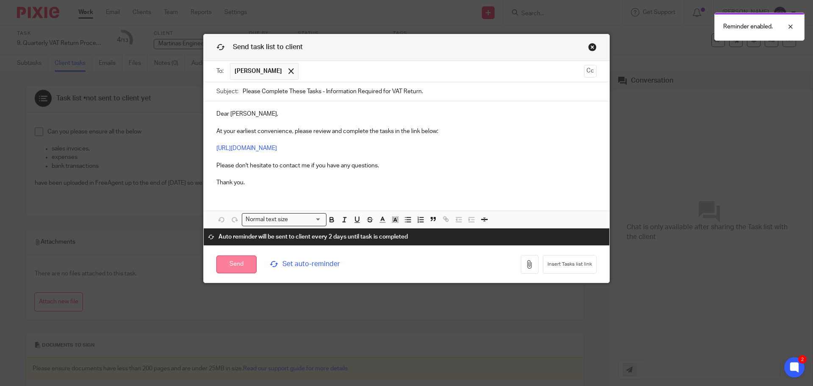
click at [229, 268] on input "Send" at bounding box center [236, 264] width 40 height 18
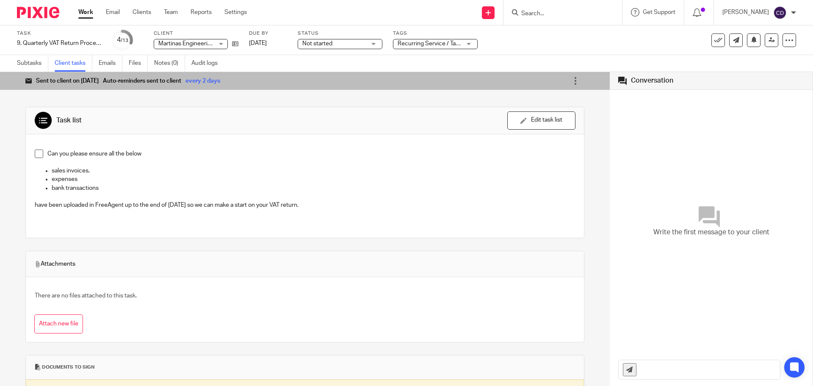
click at [428, 41] on span "Recurring Service / Task + 1" at bounding box center [433, 44] width 73 height 6
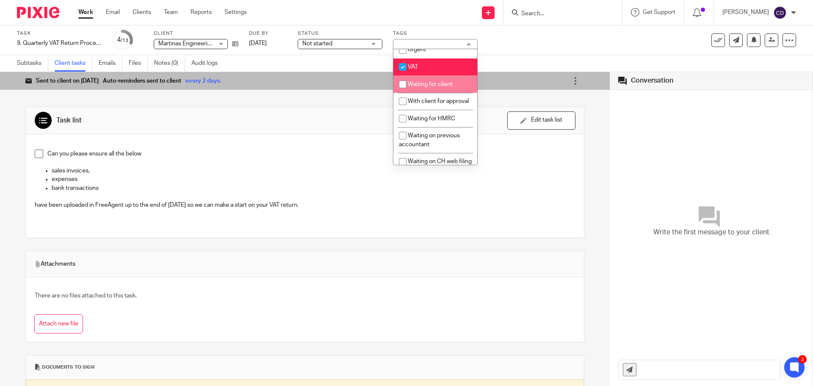
click at [430, 126] on ul "Admin Tasks Advisory / Proactive Annual accounts Bookkeeping Bookkeeping Tasks …" at bounding box center [435, 107] width 84 height 116
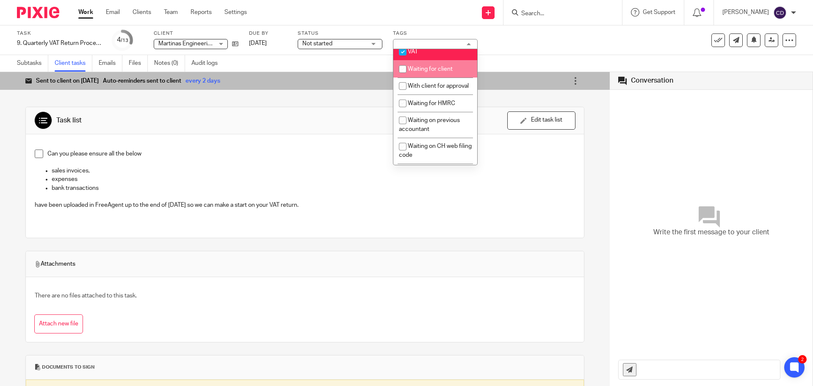
scroll to position [466, 0]
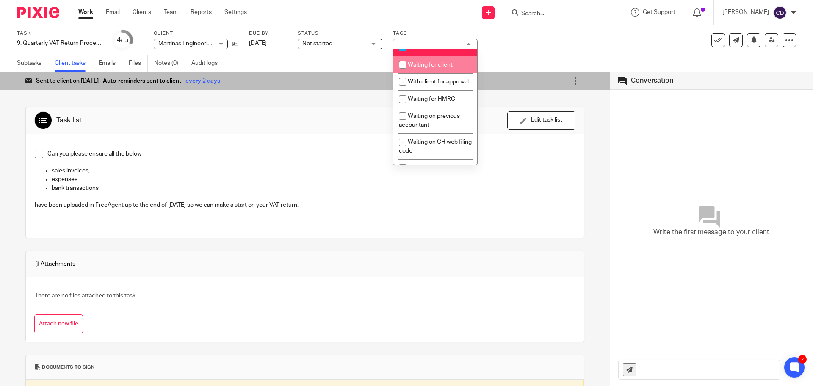
click at [417, 68] on span "Waiting for client" at bounding box center [430, 65] width 45 height 6
checkbox input "true"
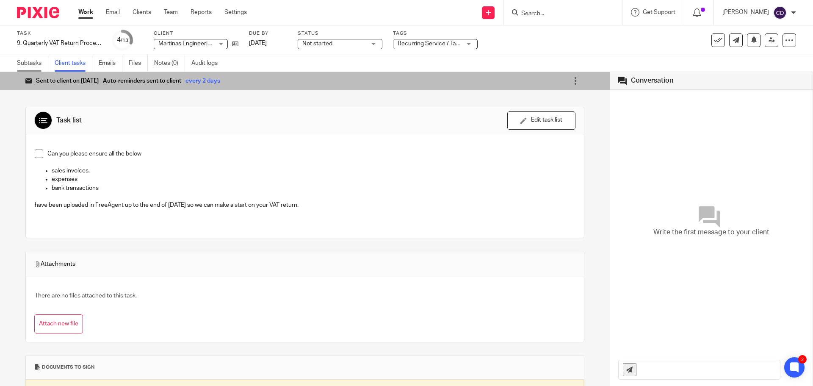
click at [25, 66] on link "Subtasks" at bounding box center [32, 63] width 31 height 17
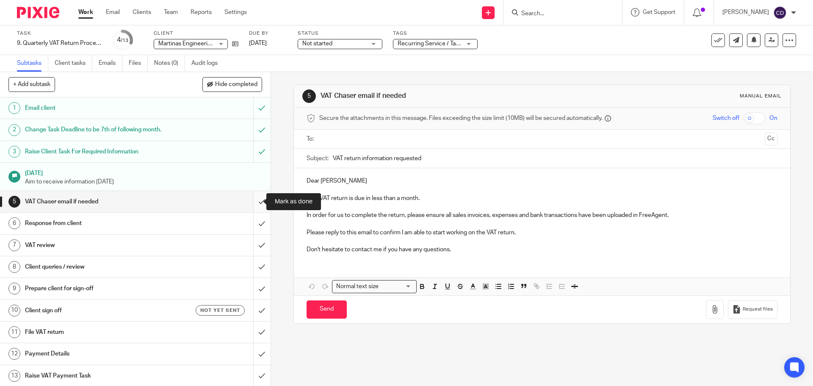
click at [254, 201] on input "submit" at bounding box center [135, 201] width 270 height 21
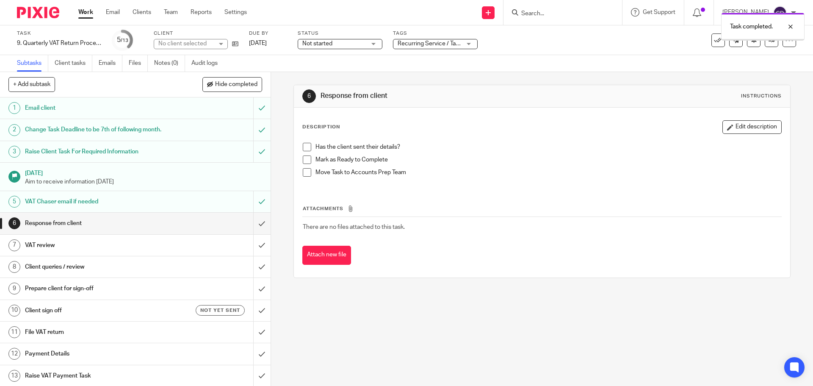
click at [88, 10] on link "Work" at bounding box center [85, 12] width 15 height 8
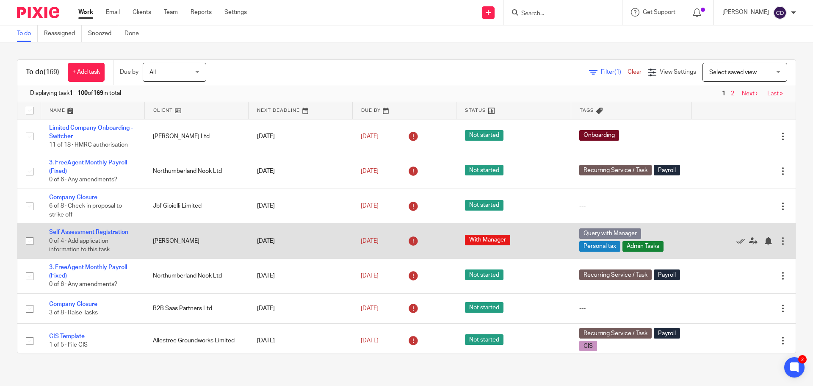
scroll to position [42, 0]
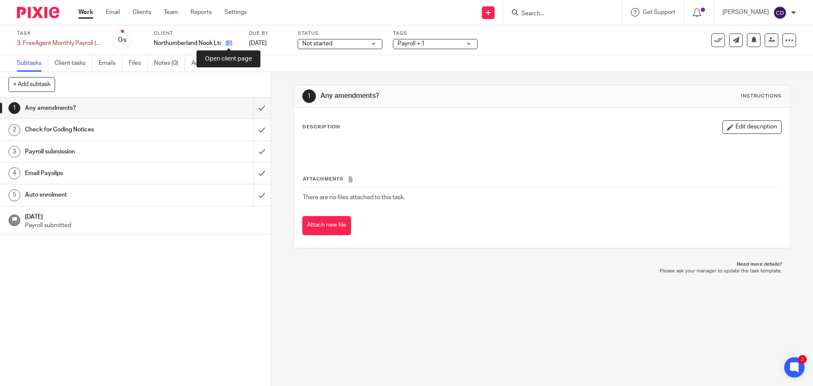
click at [227, 42] on icon at bounding box center [229, 43] width 6 height 6
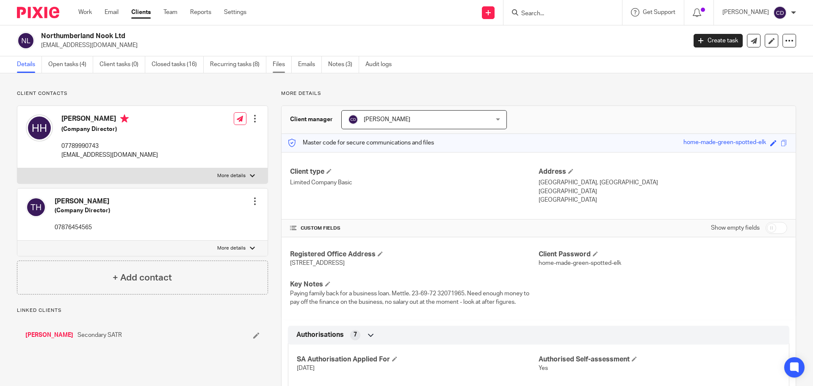
click at [273, 65] on link "Files" at bounding box center [282, 64] width 19 height 17
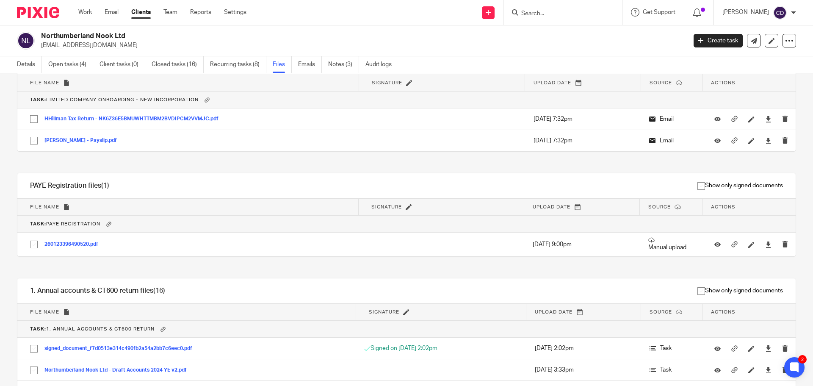
scroll to position [468, 0]
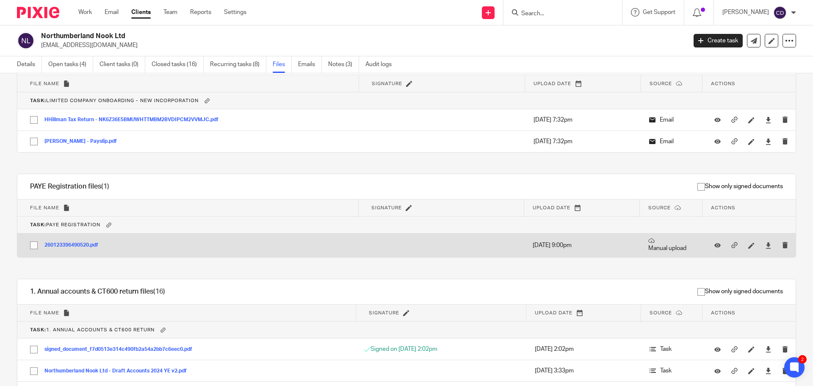
click at [70, 245] on button "260123396490520.pdf" at bounding box center [74, 245] width 60 height 6
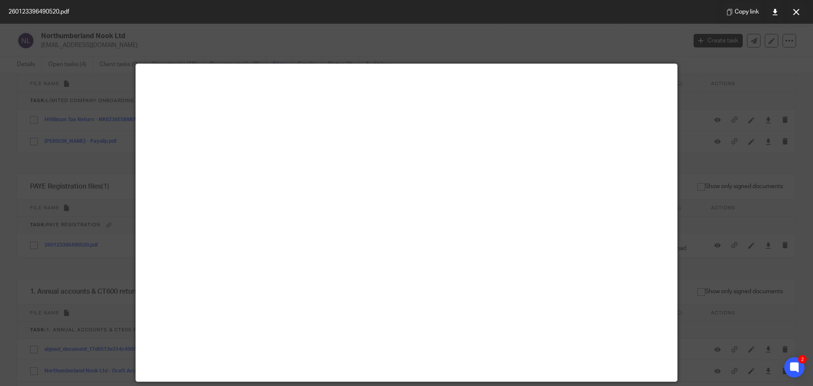
drag, startPoint x: 282, startPoint y: 30, endPoint x: 342, endPoint y: 30, distance: 59.7
click at [282, 30] on div at bounding box center [406, 193] width 813 height 386
click at [793, 14] on icon at bounding box center [796, 12] width 6 height 6
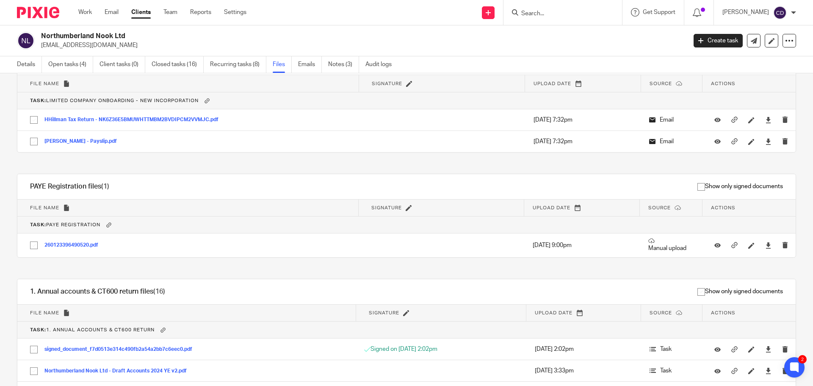
drag, startPoint x: 76, startPoint y: 69, endPoint x: 78, endPoint y: 81, distance: 12.5
click at [76, 69] on link "Open tasks (4)" at bounding box center [70, 64] width 45 height 17
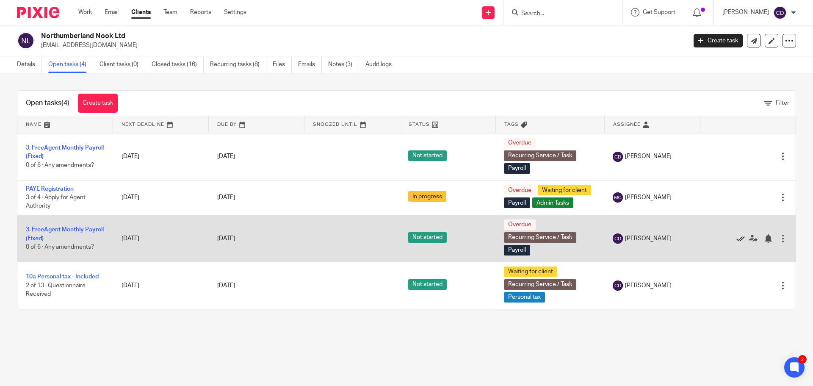
click at [736, 239] on icon at bounding box center [740, 238] width 8 height 8
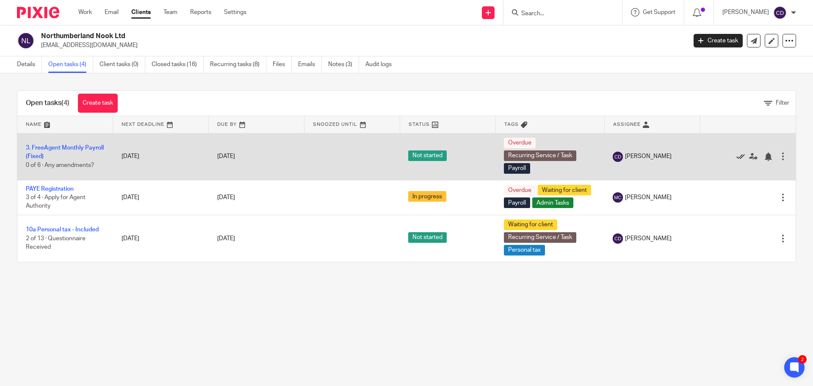
click at [736, 157] on icon at bounding box center [740, 156] width 8 height 8
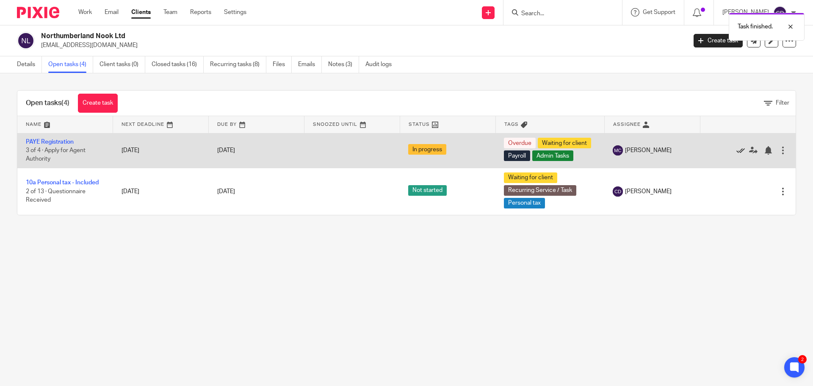
click at [736, 148] on icon at bounding box center [740, 150] width 8 height 8
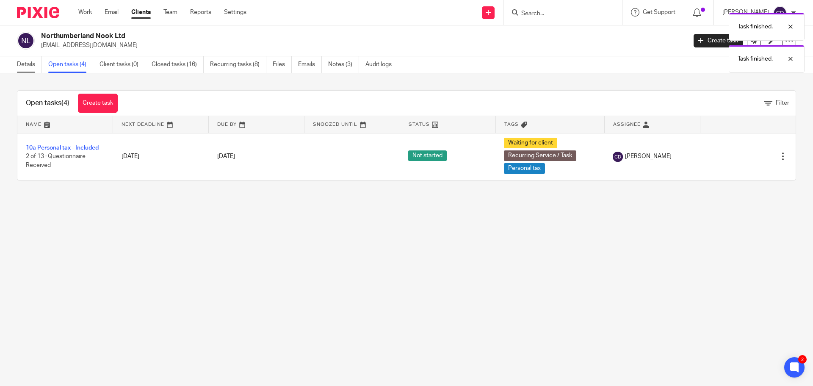
click at [19, 66] on link "Details" at bounding box center [29, 64] width 25 height 17
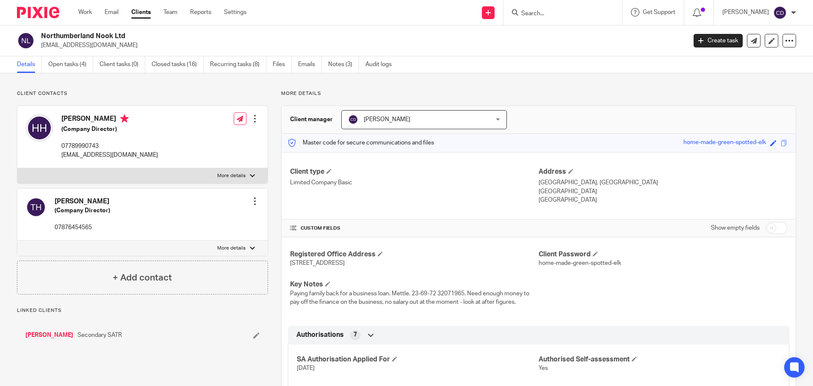
click at [239, 175] on p "More details" at bounding box center [231, 175] width 28 height 7
click at [17, 168] on input "More details" at bounding box center [17, 168] width 0 height 0
checkbox input "true"
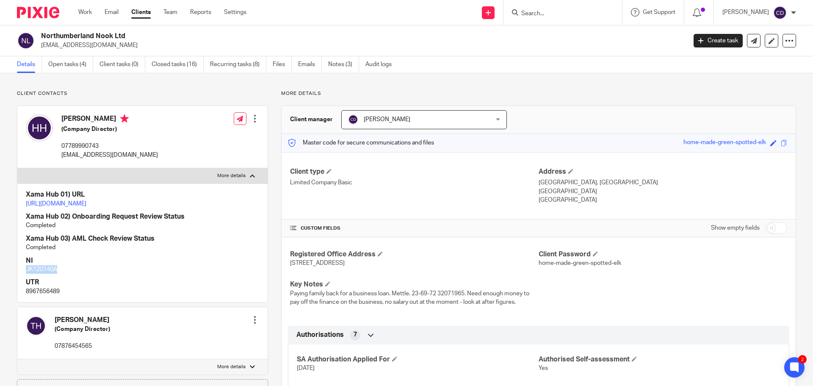
drag, startPoint x: 67, startPoint y: 281, endPoint x: 27, endPoint y: 282, distance: 40.2
click at [27, 282] on div "Xama Hub 01) URL https://platform.xamatech.com/portal/crm/clients/72b34000-5626…" at bounding box center [142, 242] width 250 height 119
copy p "JK120140A"
drag, startPoint x: 535, startPoint y: 184, endPoint x: 620, endPoint y: 196, distance: 85.6
click at [626, 188] on div "Address Tongues Farmhouse, Kirkheaton Newcastle Upon Tyne, NE19 2DJ United King…" at bounding box center [662, 185] width 248 height 37
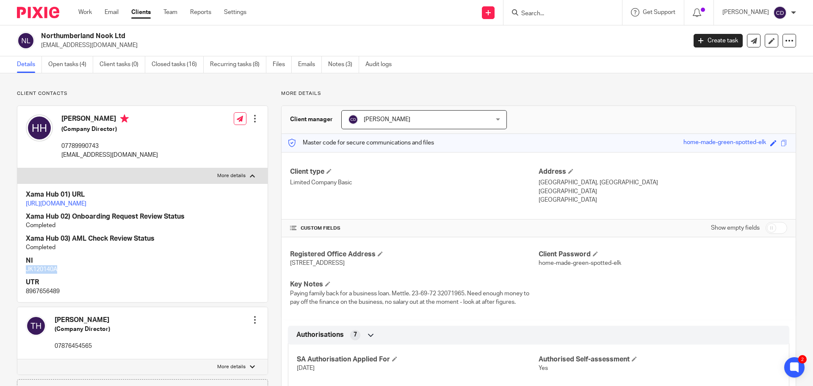
copy div "Tongues Farmhouse, Kirkheaton Newcastle Upon Tyne, NE19 2DJ"
click at [86, 207] on link "https://platform.xamatech.com/portal/crm/clients/72b34000-5626-11ee-83dd-79897d…" at bounding box center [56, 204] width 61 height 6
click at [306, 67] on link "Emails" at bounding box center [310, 64] width 24 height 17
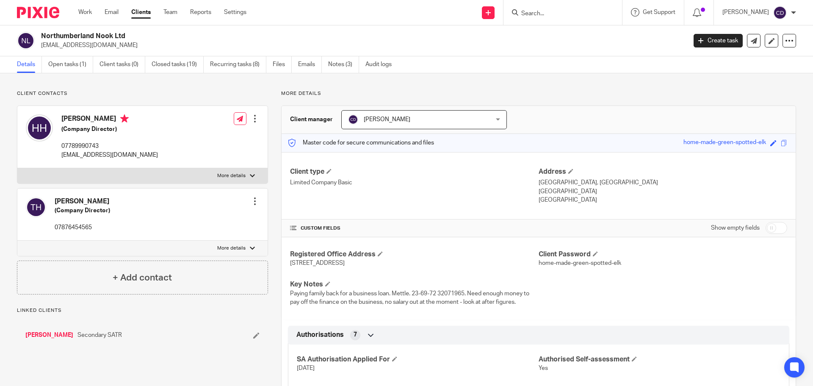
click at [776, 223] on input "checkbox" at bounding box center [776, 228] width 22 height 12
checkbox input "true"
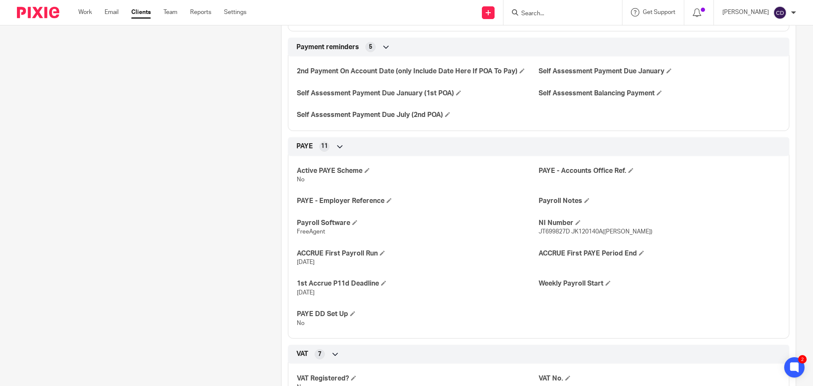
scroll to position [550, 0]
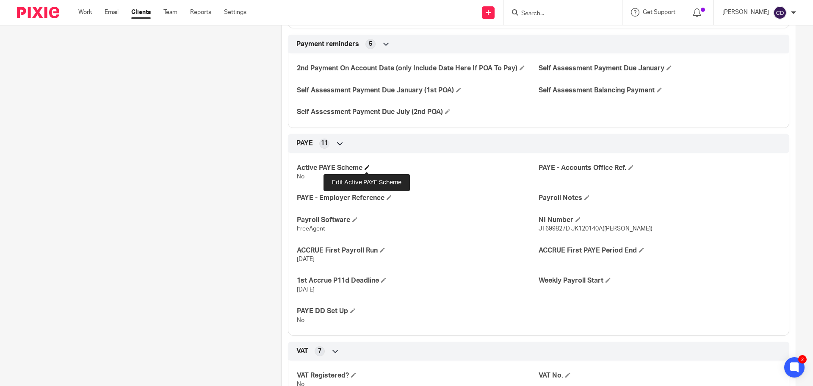
click at [367, 165] on span at bounding box center [366, 167] width 5 height 5
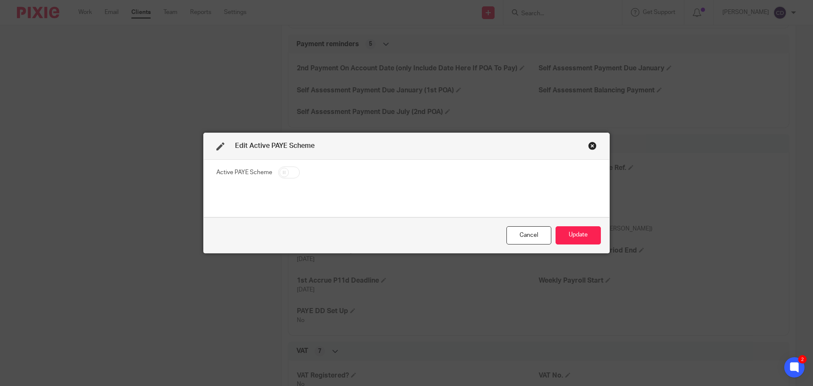
click at [278, 177] on input "checkbox" at bounding box center [289, 172] width 22 height 12
checkbox input "true"
click at [582, 233] on button "Update" at bounding box center [577, 235] width 45 height 18
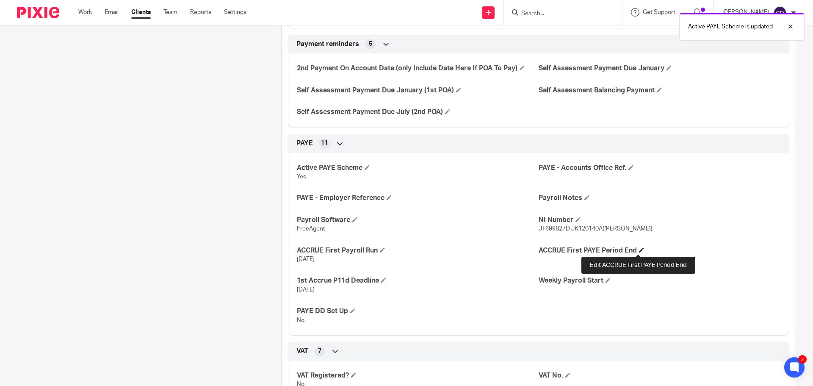
click at [639, 249] on span at bounding box center [641, 249] width 5 height 5
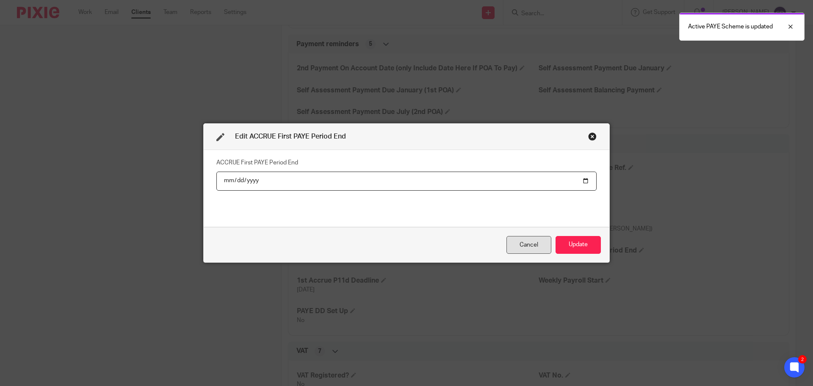
click at [527, 248] on div "Cancel" at bounding box center [528, 245] width 45 height 18
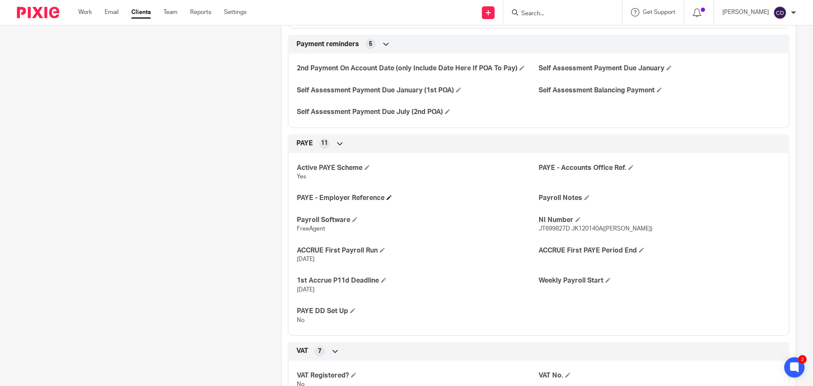
click at [390, 199] on h4 "PAYE - Employer Reference" at bounding box center [418, 197] width 242 height 9
click at [388, 196] on span at bounding box center [388, 197] width 5 height 5
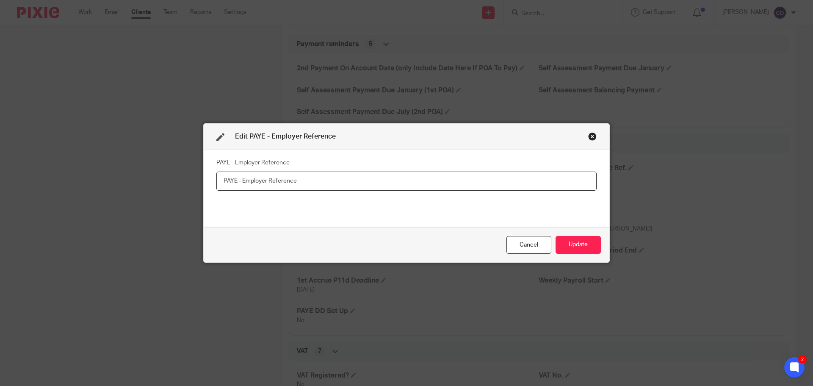
click at [337, 175] on input "text" at bounding box center [406, 180] width 380 height 19
paste input "120PW03556571"
type input "120PW03556571"
click at [551, 249] on div "Cancel Update" at bounding box center [407, 245] width 406 height 36
click at [569, 245] on button "Update" at bounding box center [577, 245] width 45 height 18
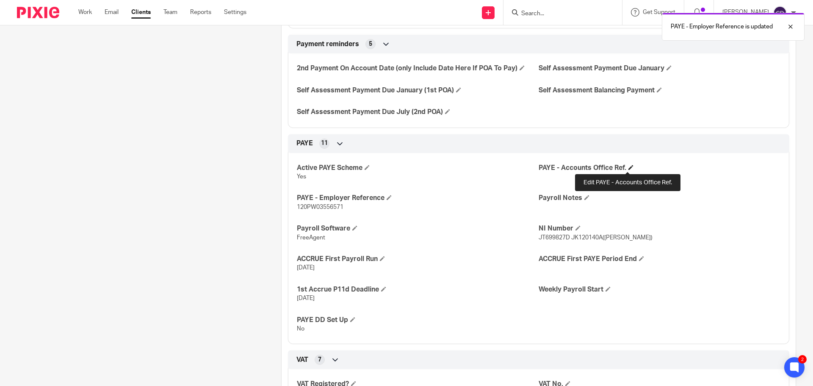
click at [628, 167] on span at bounding box center [630, 167] width 5 height 5
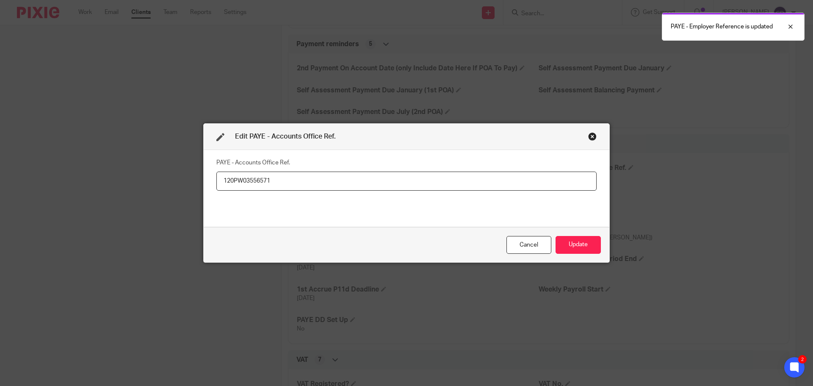
type input "120PW03556571"
click at [587, 228] on div "Cancel Update" at bounding box center [407, 245] width 406 height 36
click at [592, 240] on button "Update" at bounding box center [577, 245] width 45 height 18
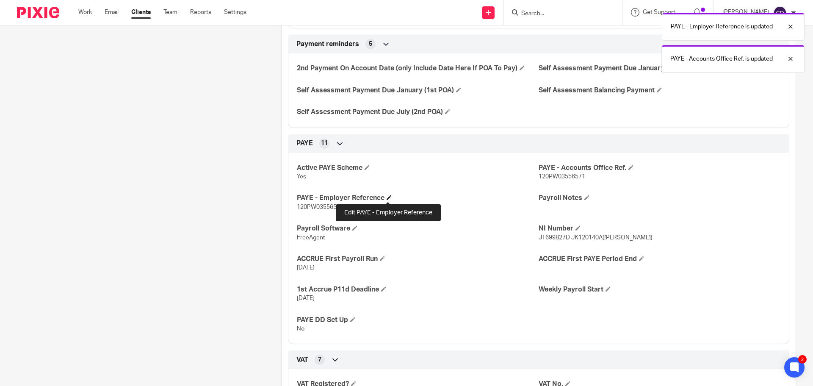
click at [383, 199] on h4 "PAYE - Employer Reference" at bounding box center [418, 197] width 242 height 9
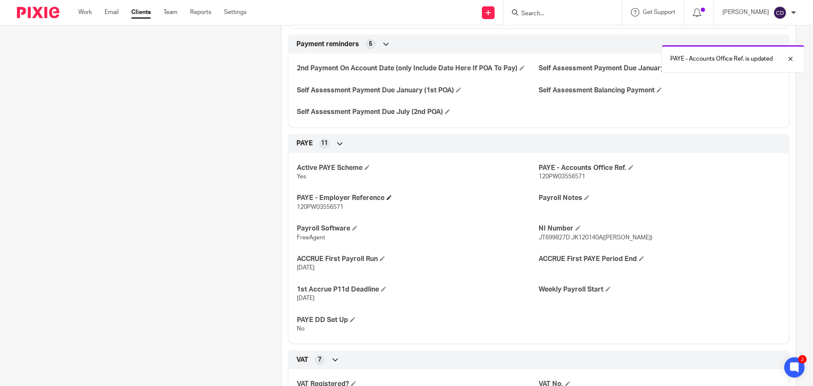
click at [386, 199] on span at bounding box center [388, 197] width 5 height 5
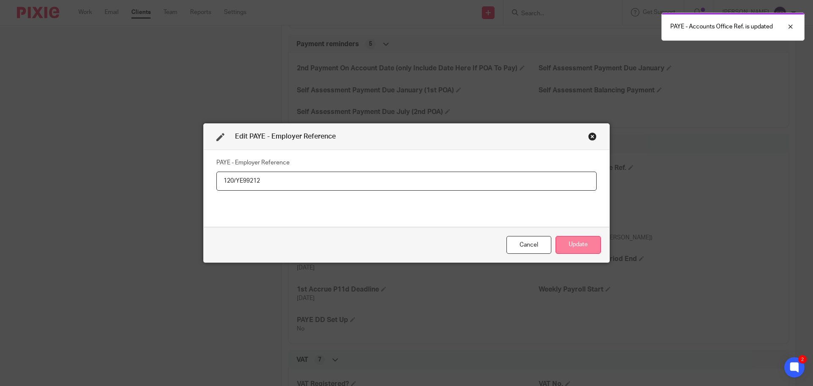
type input "120/YE99212"
click at [574, 242] on button "Update" at bounding box center [577, 245] width 45 height 18
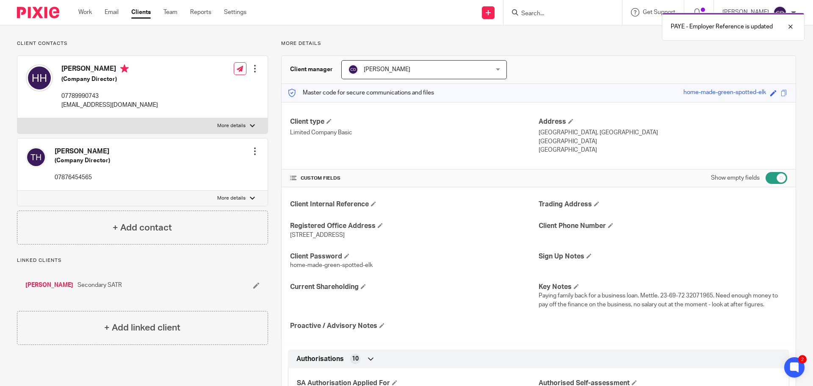
scroll to position [0, 0]
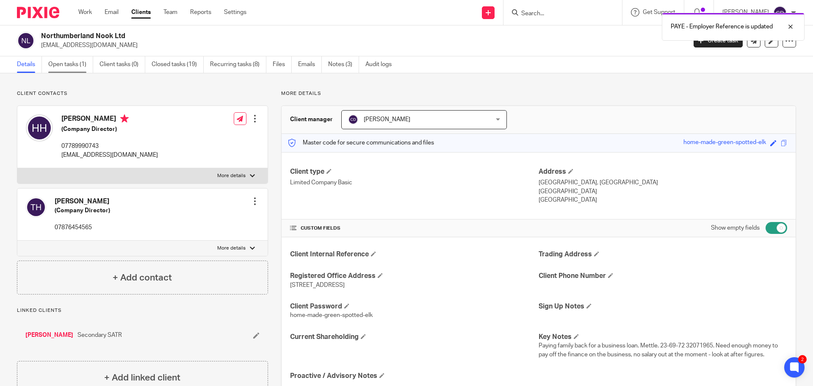
click at [69, 72] on link "Open tasks (1)" at bounding box center [70, 64] width 45 height 17
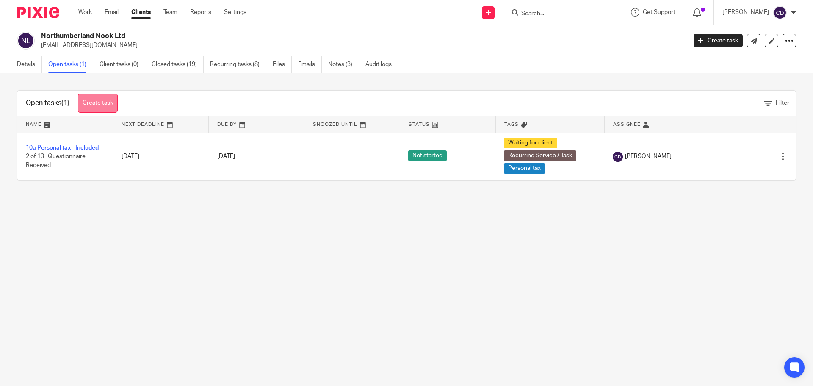
click at [101, 102] on link "Create task" at bounding box center [98, 103] width 40 height 19
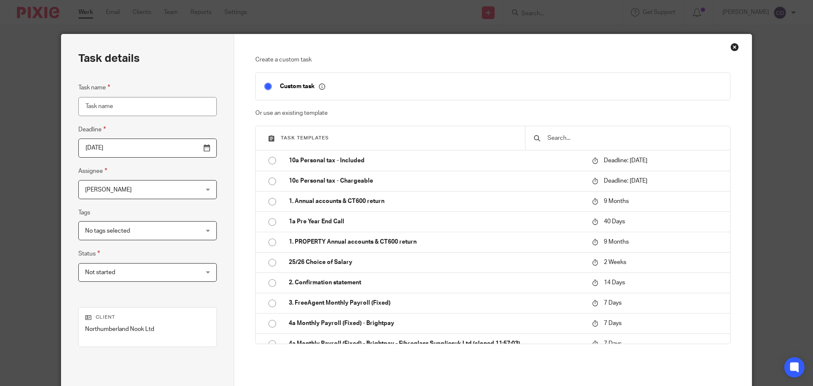
click at [164, 195] on span "[PERSON_NAME]" at bounding box center [137, 189] width 105 height 18
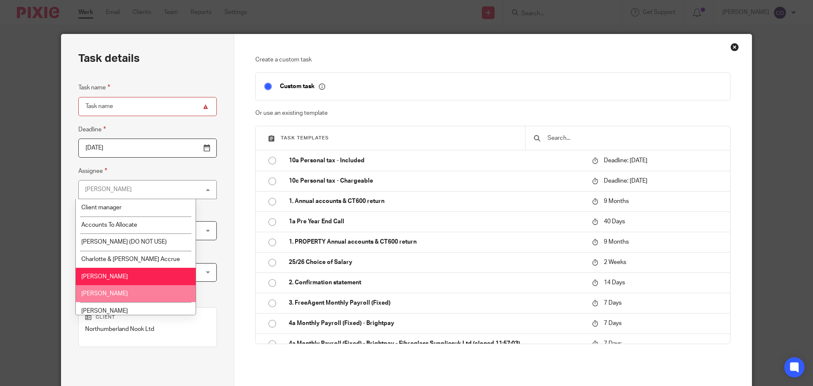
click at [139, 291] on li "[PERSON_NAME]" at bounding box center [136, 293] width 120 height 17
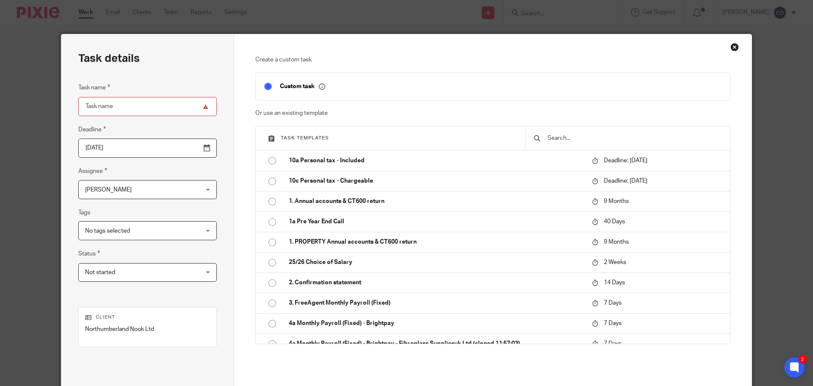
click at [568, 141] on input "text" at bounding box center [633, 137] width 175 height 9
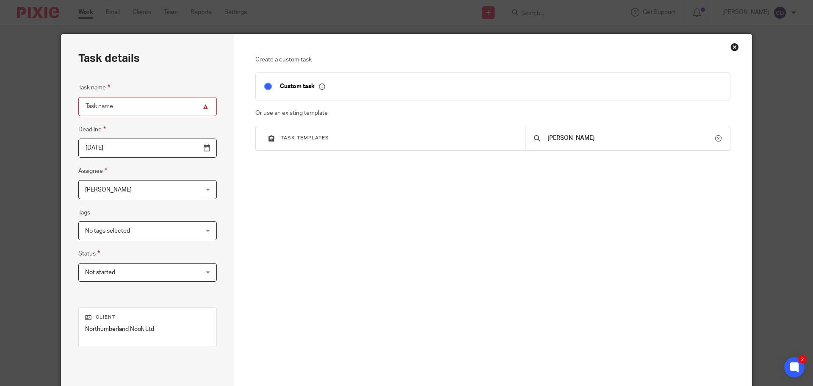
click at [546, 137] on input "[PERSON_NAME]" at bounding box center [630, 137] width 168 height 9
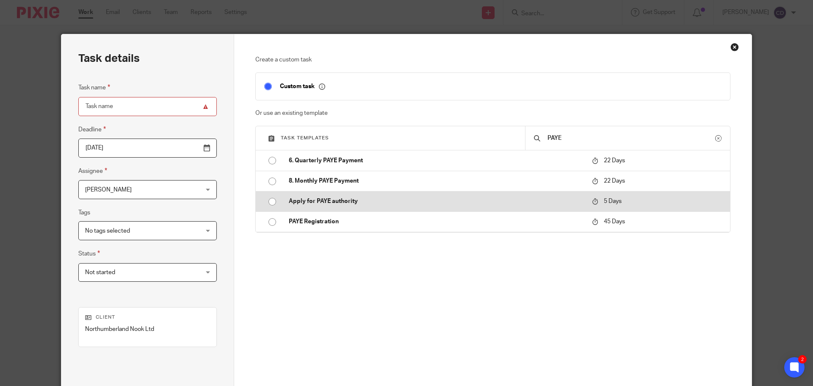
type input "PAYE"
click at [372, 202] on p "Apply for PAYE authority" at bounding box center [436, 201] width 295 height 8
type input "[DATE]"
type input "Apply for PAYE authority"
checkbox input "false"
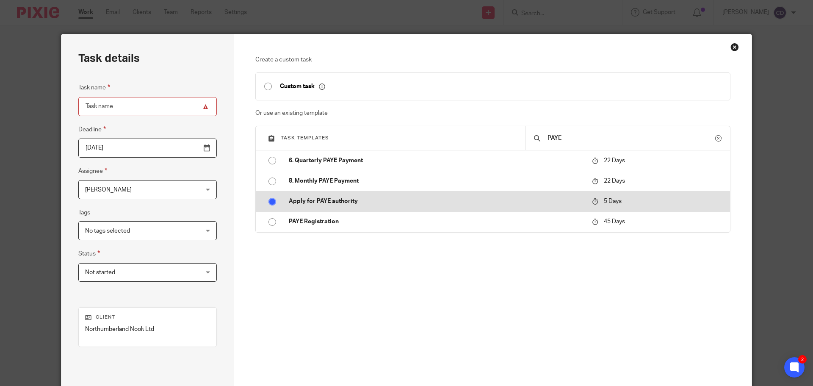
radio input "true"
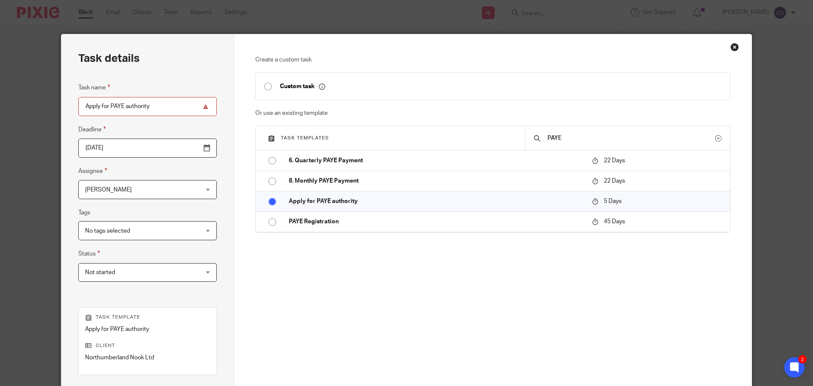
click at [515, 290] on div "Create a custom task Custom task Or use an existing template Task templates PAY…" at bounding box center [492, 194] width 475 height 278
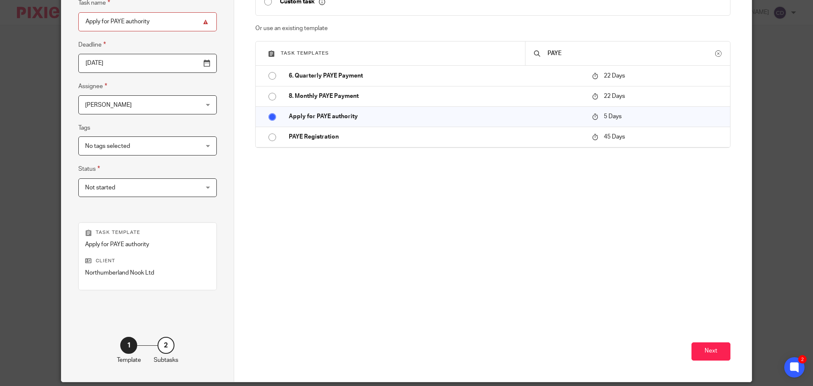
scroll to position [115, 0]
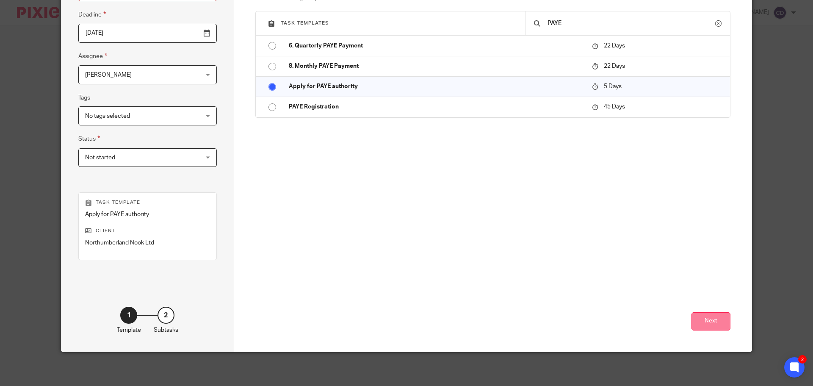
click at [705, 322] on button "Next" at bounding box center [710, 321] width 39 height 18
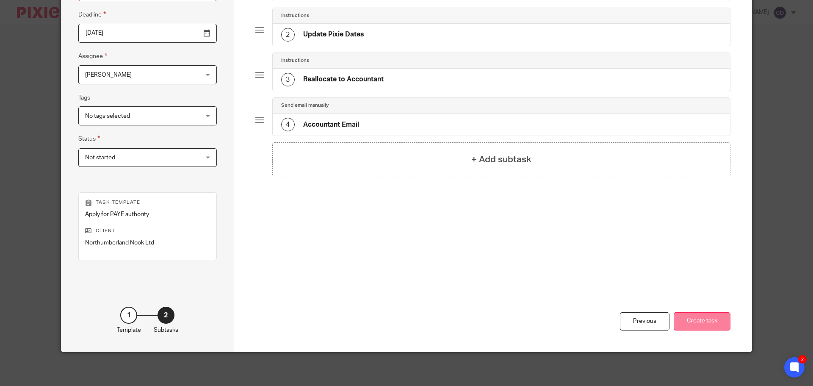
click at [710, 322] on button "Create task" at bounding box center [701, 321] width 57 height 18
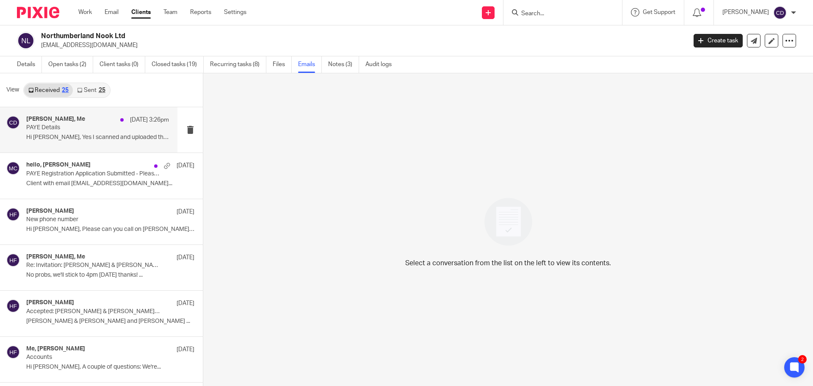
click at [99, 140] on p "Hi [PERSON_NAME], Yes I scanned and uploaded the..." at bounding box center [97, 137] width 143 height 7
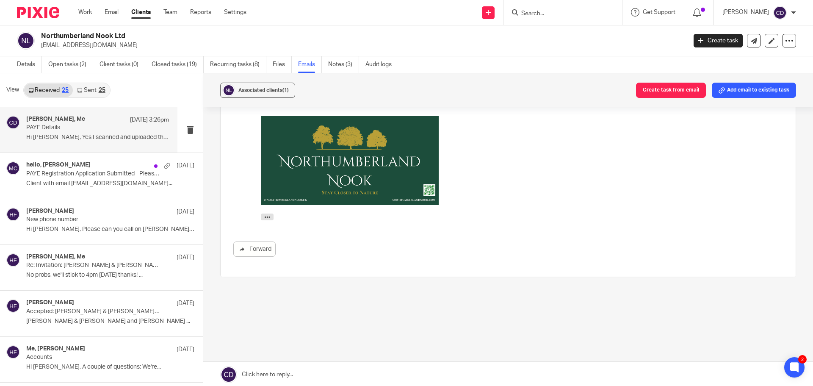
scroll to position [251, 0]
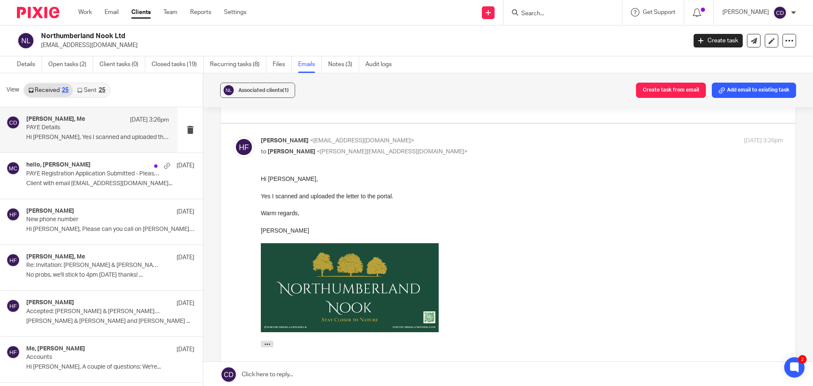
click at [313, 374] on link at bounding box center [508, 373] width 610 height 25
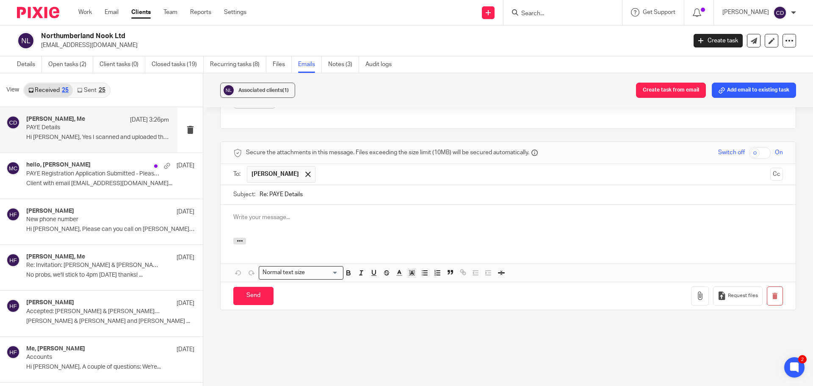
scroll to position [0, 0]
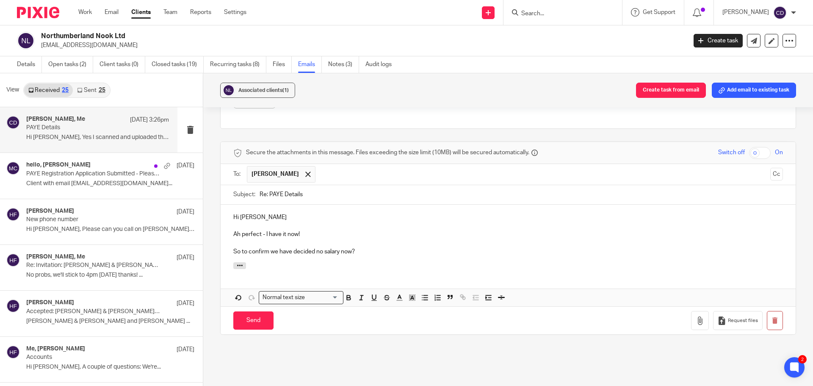
click at [251, 309] on div "Send You have unsaved changes Request files" at bounding box center [508, 320] width 575 height 28
click at [249, 316] on input "Send" at bounding box center [253, 320] width 40 height 18
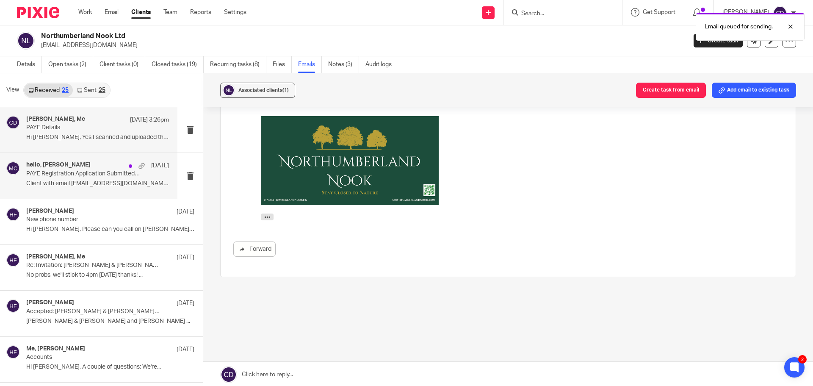
click at [93, 179] on div "hello, Matthew Cannon 7 Sep PAYE Registration Application Submitted - Please Ke…" at bounding box center [97, 175] width 143 height 28
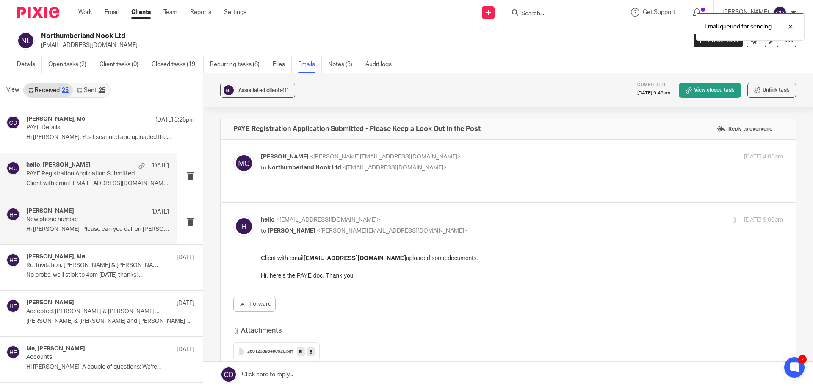
scroll to position [0, 0]
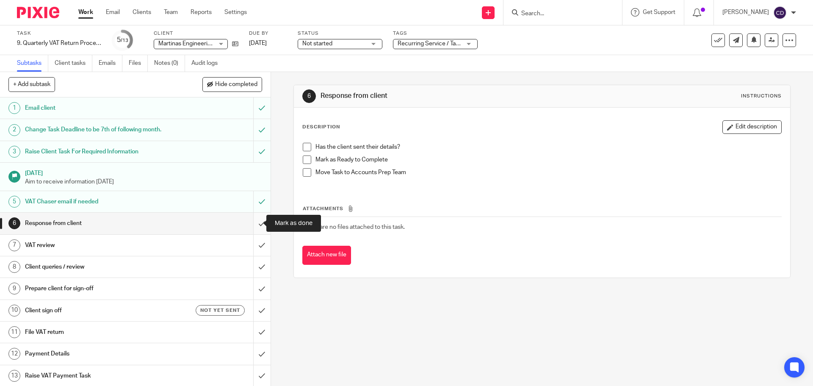
click at [253, 225] on input "submit" at bounding box center [135, 222] width 270 height 21
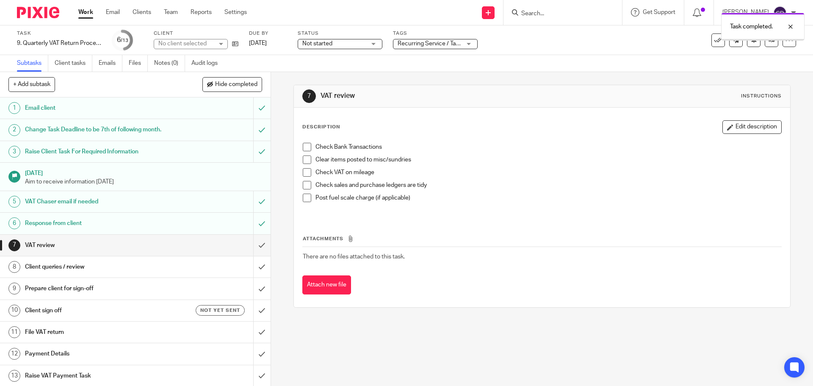
click at [428, 45] on span "Recurring Service / Task + 2" at bounding box center [433, 44] width 73 height 6
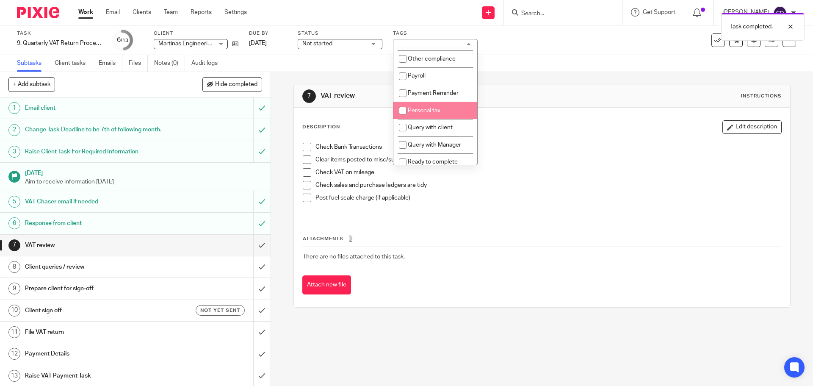
scroll to position [254, 0]
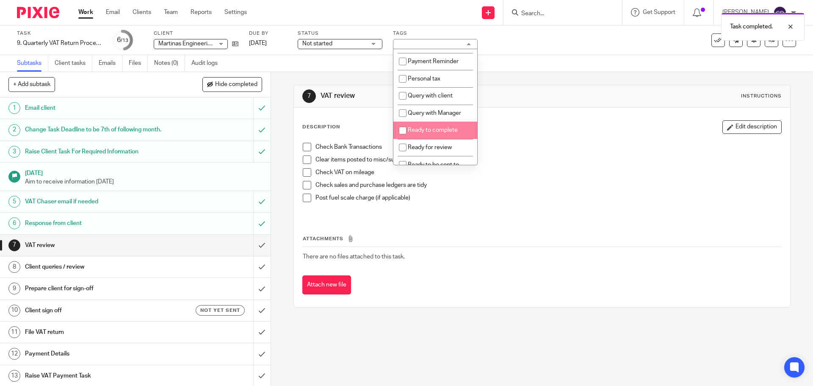
click at [430, 133] on li "Ready to complete" at bounding box center [435, 129] width 84 height 17
checkbox input "true"
click at [539, 226] on div "Attachments There are no files attached to this task. Attach new file" at bounding box center [541, 256] width 479 height 77
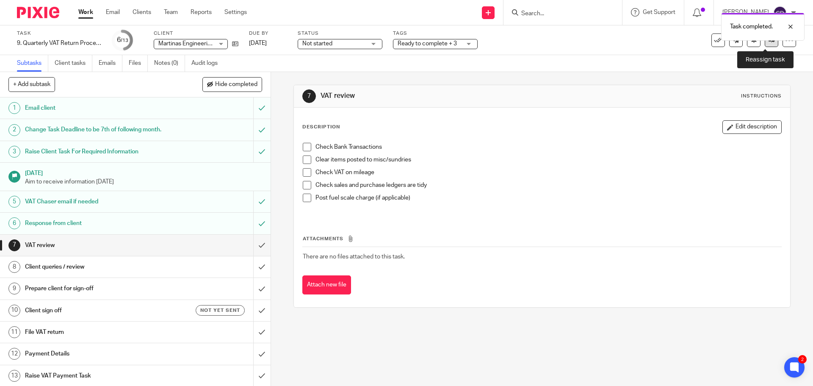
click at [764, 44] on link at bounding box center [771, 40] width 14 height 14
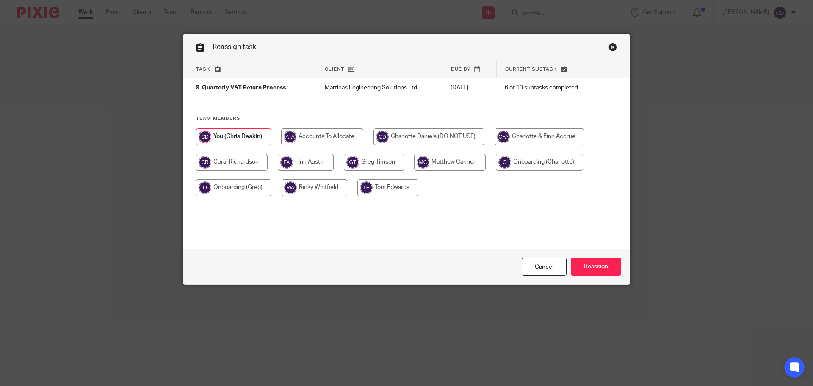
click at [237, 163] on input "radio" at bounding box center [232, 162] width 72 height 17
radio input "true"
click at [614, 273] on input "Reassign" at bounding box center [596, 266] width 50 height 18
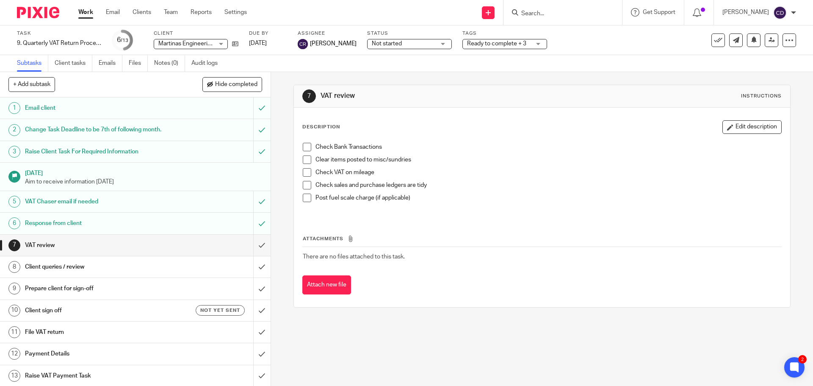
click at [556, 14] on input "Search" at bounding box center [558, 14] width 76 height 8
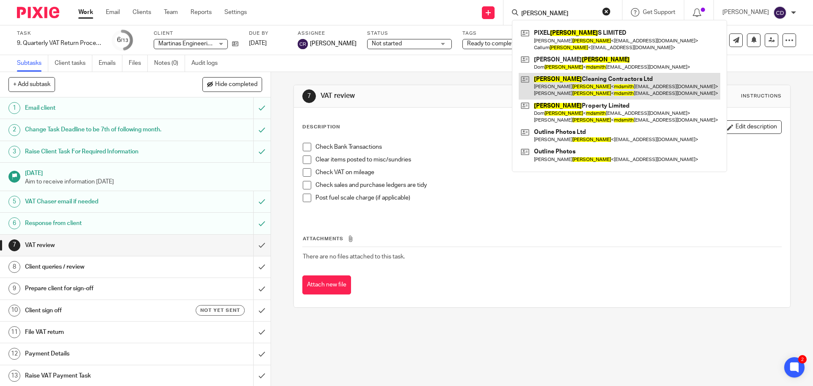
type input "M D Smith"
click at [587, 80] on link at bounding box center [619, 86] width 201 height 26
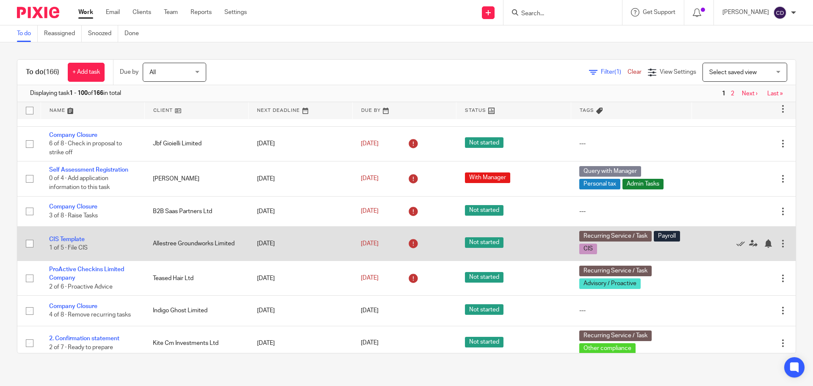
scroll to position [42, 0]
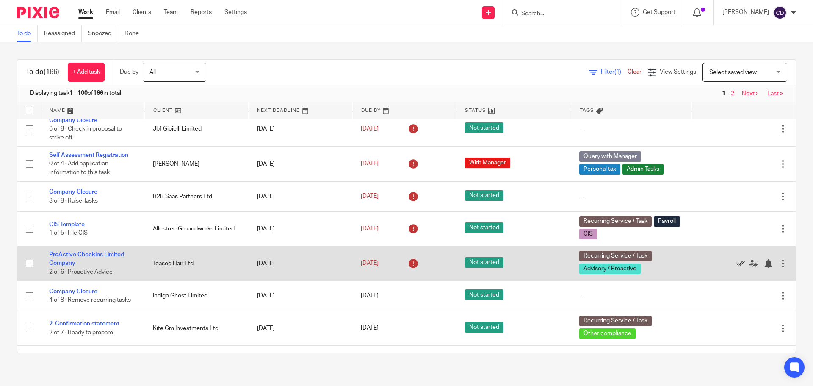
click at [736, 262] on icon at bounding box center [740, 263] width 8 height 8
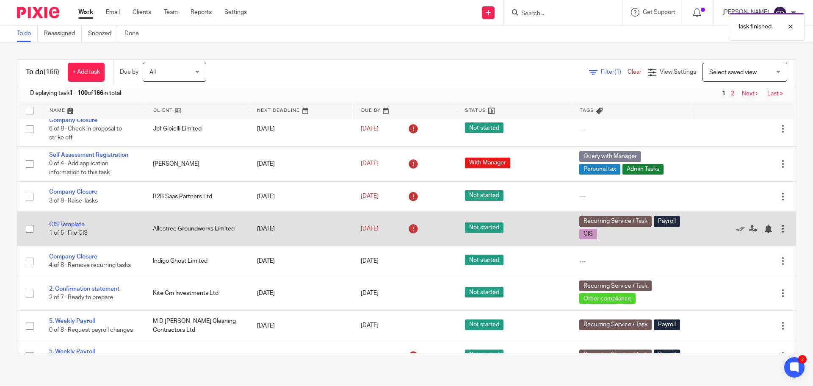
scroll to position [85, 0]
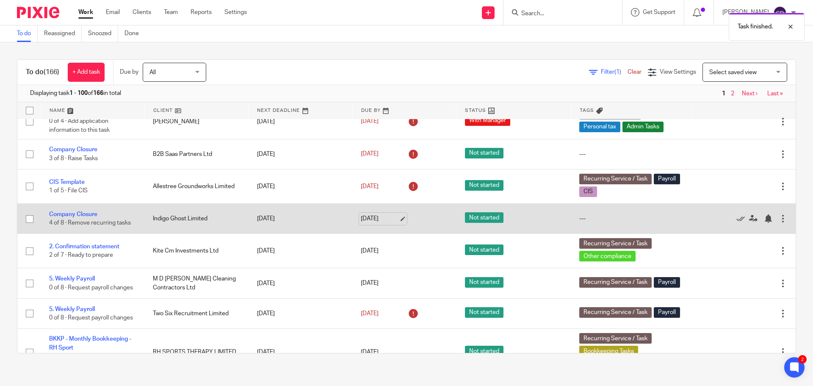
click at [368, 220] on link "[DATE]" at bounding box center [380, 218] width 38 height 9
click at [73, 212] on link "Company Closure" at bounding box center [73, 214] width 48 height 6
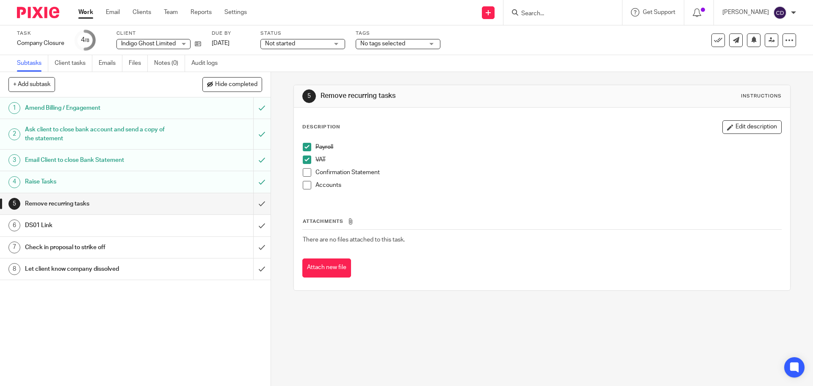
click at [203, 41] on div "Task Company Closure Save Company Closure 4 /8 Client Indigo Ghost Limited Indi…" at bounding box center [341, 40] width 649 height 20
click at [91, 8] on link "Work" at bounding box center [85, 12] width 15 height 8
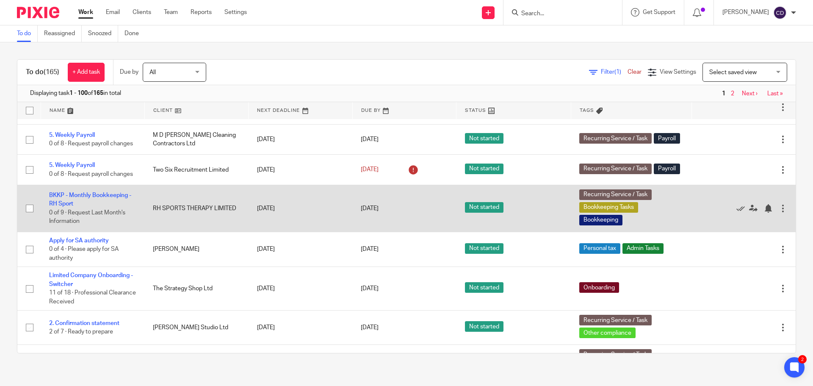
scroll to position [212, 0]
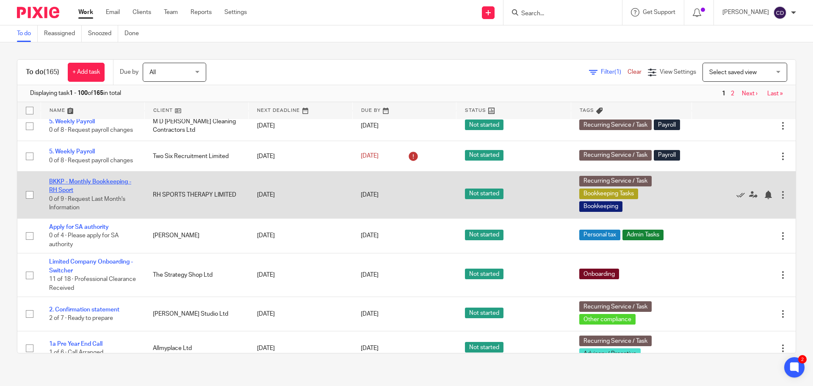
click at [74, 189] on link "BKKP - Monthly Bookkeeping - RH Sport" at bounding box center [90, 186] width 82 height 14
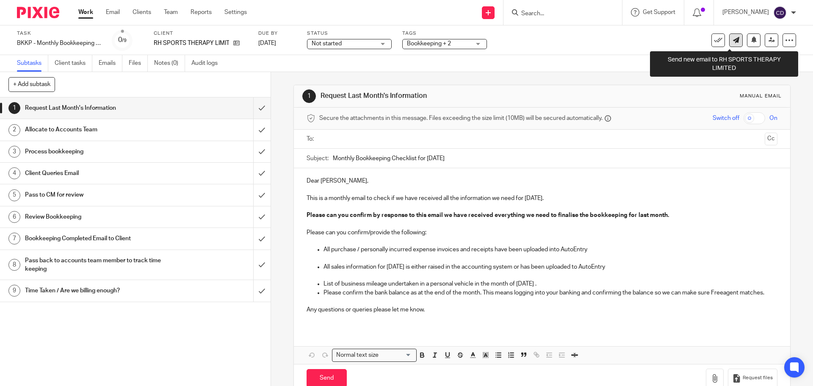
click at [733, 39] on icon at bounding box center [736, 40] width 6 height 6
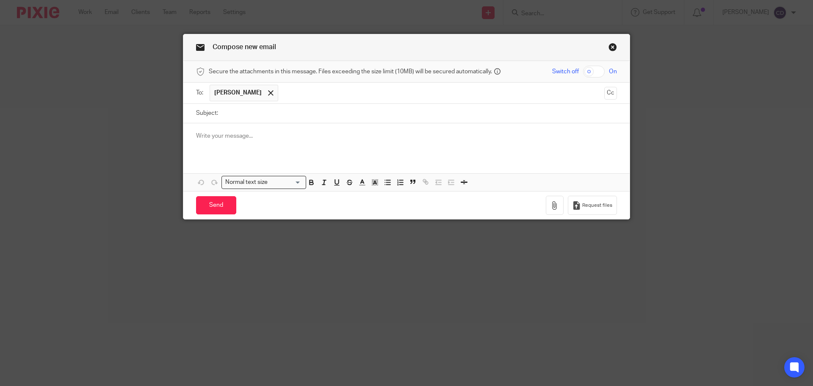
click at [392, 113] on input "Subject:" at bounding box center [419, 113] width 394 height 19
type input "Reconnect Bank Accounts in FreeAgent"
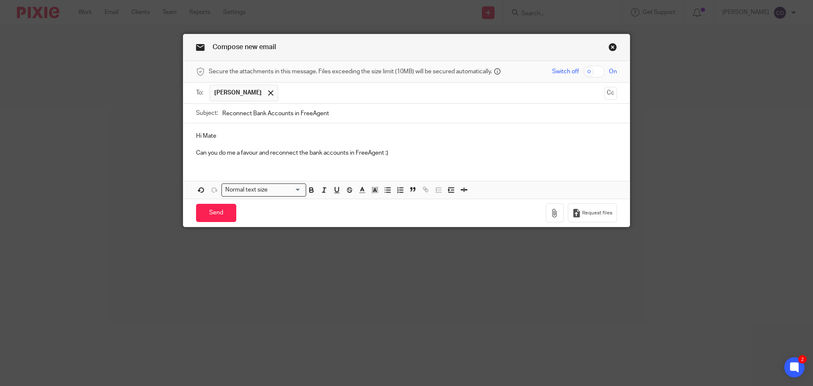
click at [383, 152] on p "Can you do me a favour and reconnect the bank accounts in FreeAgent :)" at bounding box center [406, 153] width 421 height 8
click at [217, 210] on input "Send" at bounding box center [216, 213] width 40 height 18
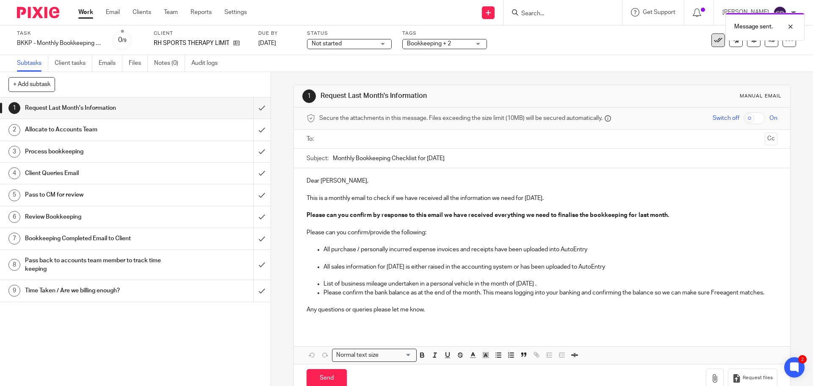
click at [714, 42] on icon at bounding box center [718, 40] width 8 height 8
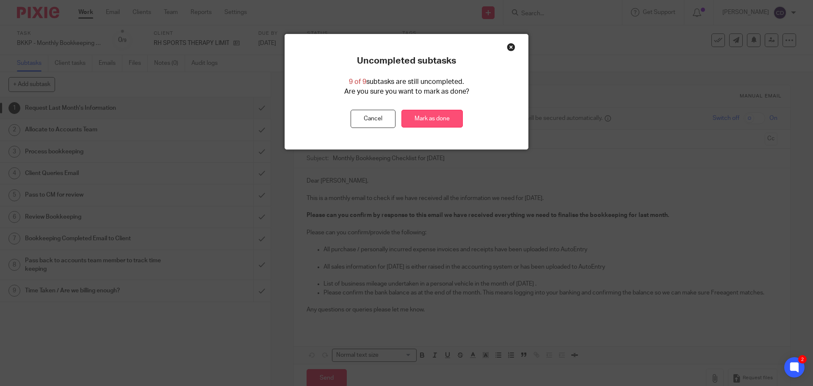
click at [449, 124] on link "Mark as done" at bounding box center [431, 119] width 61 height 18
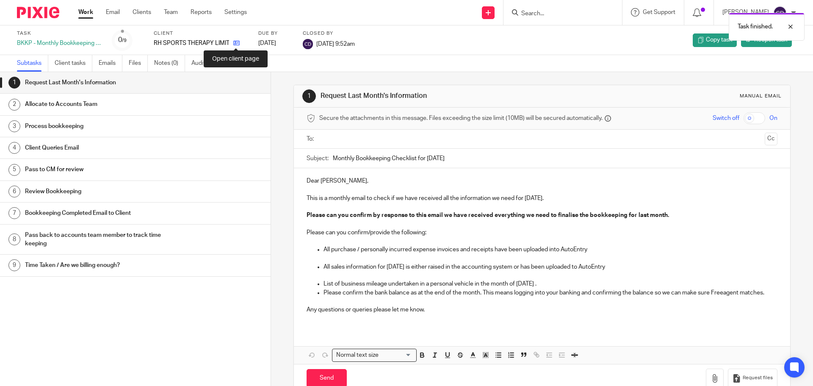
click at [238, 45] on icon at bounding box center [236, 43] width 6 height 6
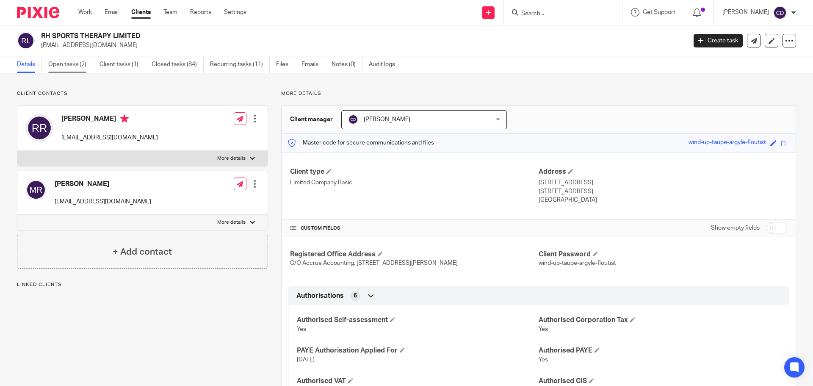
click at [80, 63] on link "Open tasks (2)" at bounding box center [70, 64] width 45 height 17
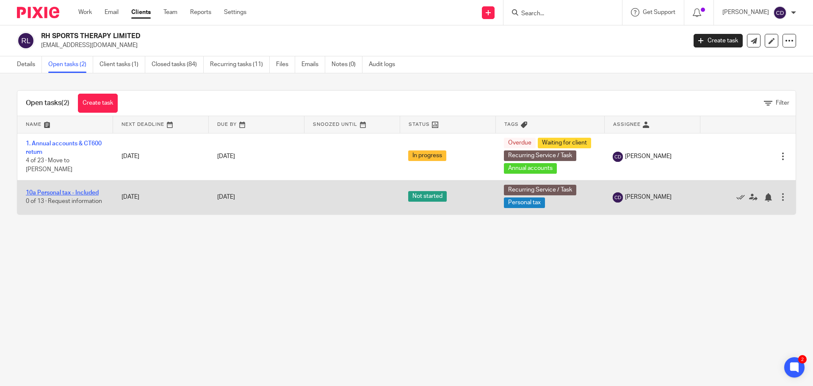
click at [75, 190] on link "10a Personal tax - Included" at bounding box center [62, 193] width 73 height 6
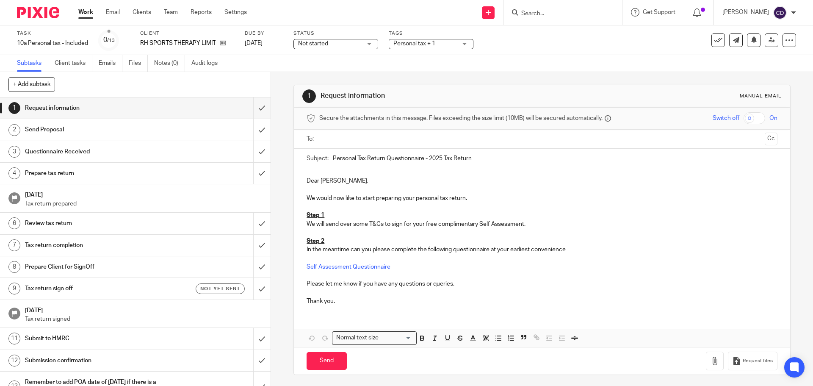
click at [381, 139] on input "text" at bounding box center [541, 139] width 439 height 10
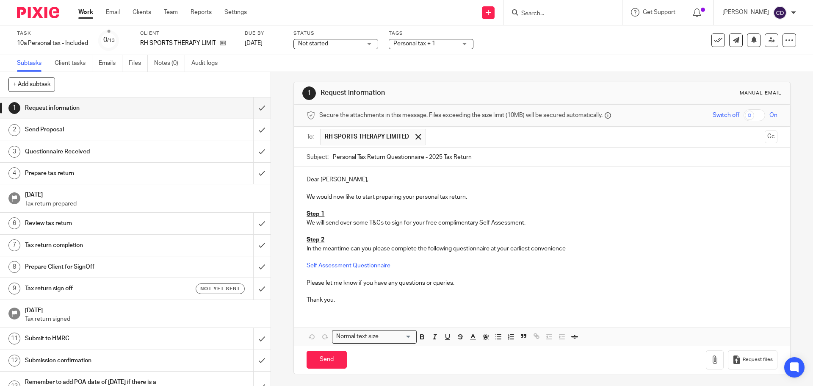
scroll to position [4, 0]
click at [327, 358] on input "Send" at bounding box center [326, 359] width 40 height 18
type input "Sent"
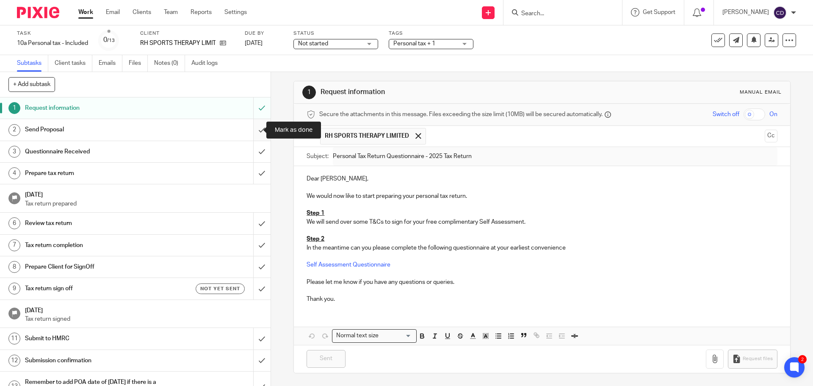
click at [253, 130] on input "submit" at bounding box center [135, 129] width 270 height 21
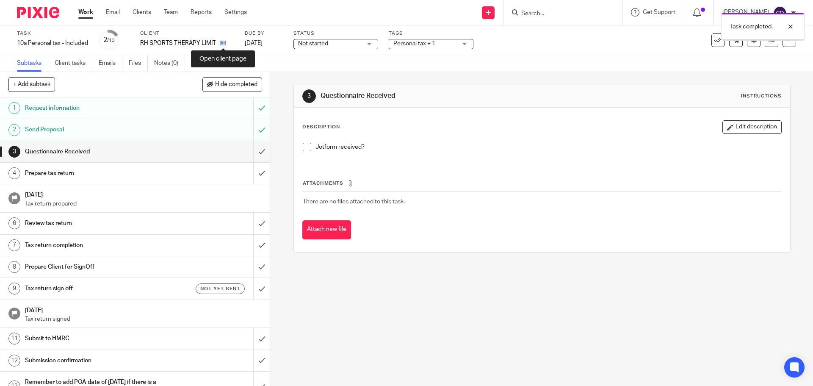
click at [222, 44] on icon at bounding box center [223, 43] width 6 height 6
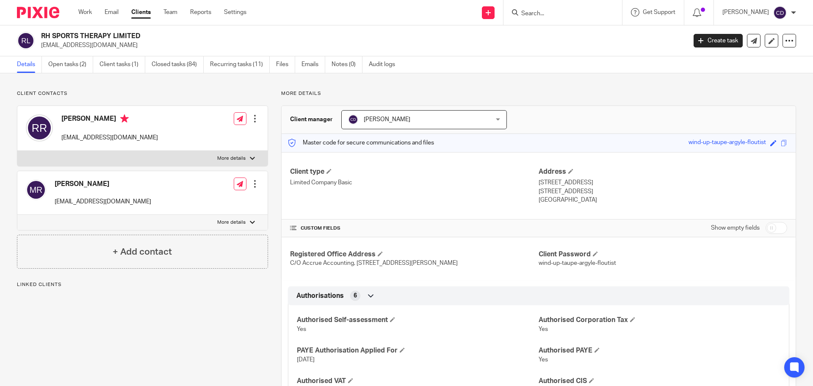
drag, startPoint x: 72, startPoint y: 118, endPoint x: 123, endPoint y: 116, distance: 51.7
click at [123, 116] on h4 "[PERSON_NAME]" at bounding box center [109, 119] width 97 height 11
copy h4 "[PERSON_NAME]"
drag, startPoint x: 167, startPoint y: 139, endPoint x: 61, endPoint y: 138, distance: 106.7
click at [61, 138] on div "[PERSON_NAME] [EMAIL_ADDRESS][DOMAIN_NAME] Edit contact Create client from cont…" at bounding box center [142, 128] width 250 height 45
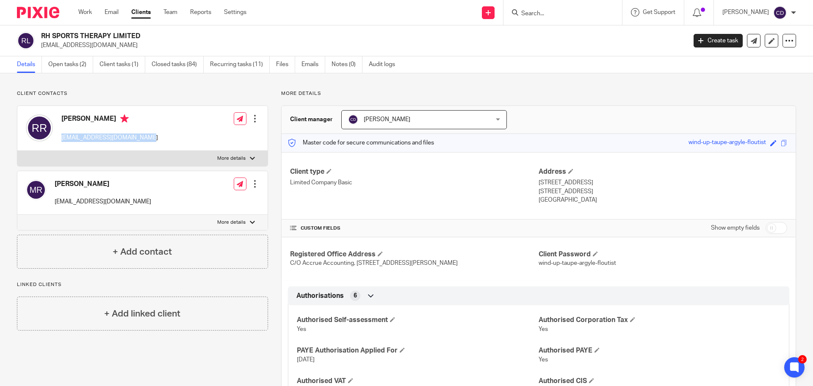
copy p "[EMAIL_ADDRESS][DOMAIN_NAME]"
click at [59, 60] on link "Open tasks (2)" at bounding box center [70, 64] width 45 height 17
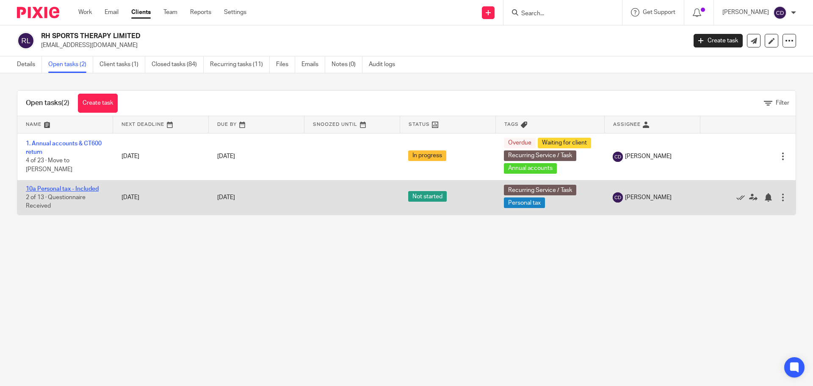
click at [86, 188] on link "10a Personal tax - Included" at bounding box center [62, 189] width 73 height 6
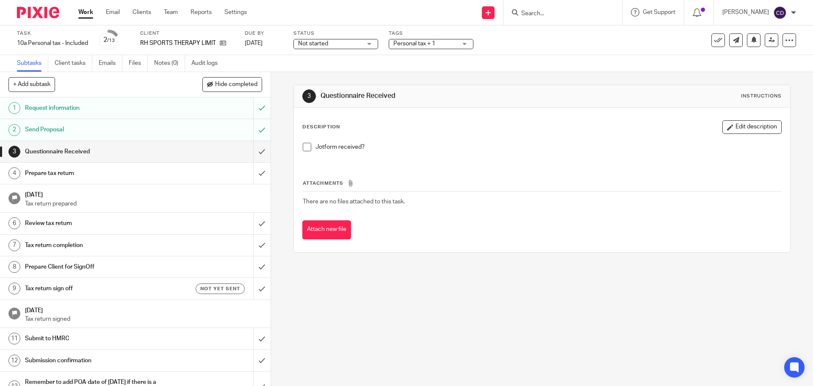
click at [442, 44] on span "Personal tax + 1" at bounding box center [424, 43] width 63 height 9
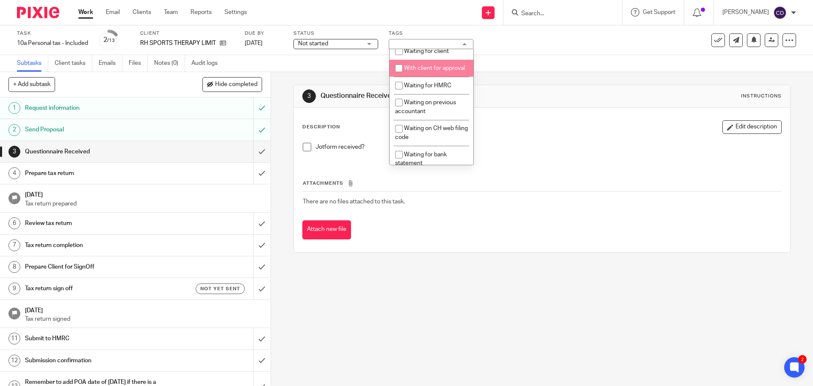
scroll to position [466, 0]
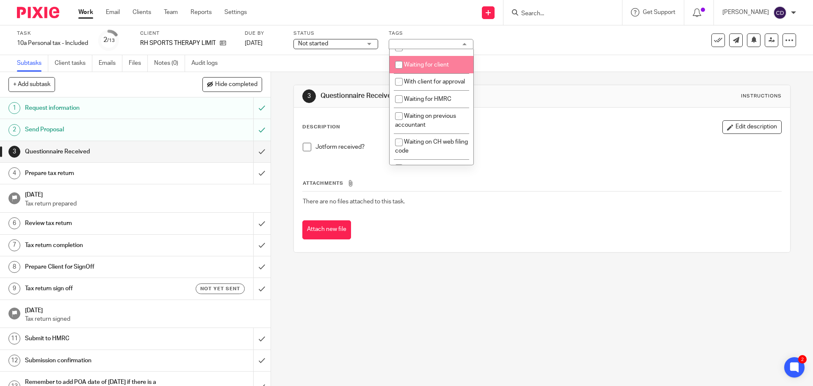
click at [428, 68] on span "Waiting for client" at bounding box center [426, 65] width 45 height 6
checkbox input "true"
click at [339, 43] on span "Not started" at bounding box center [329, 43] width 63 height 9
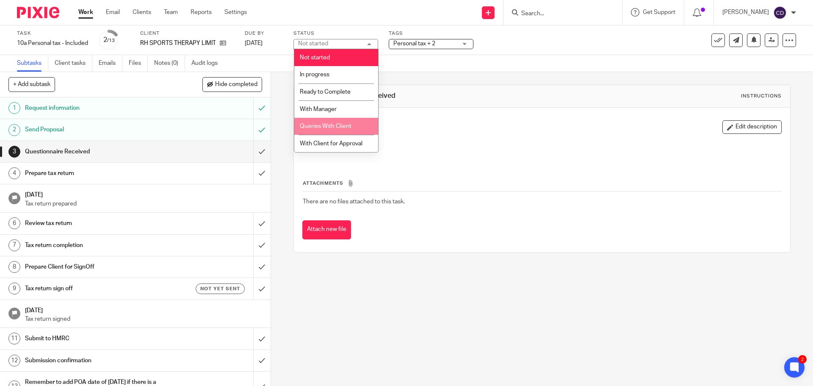
click at [489, 129] on div "Description Edit description" at bounding box center [541, 127] width 479 height 14
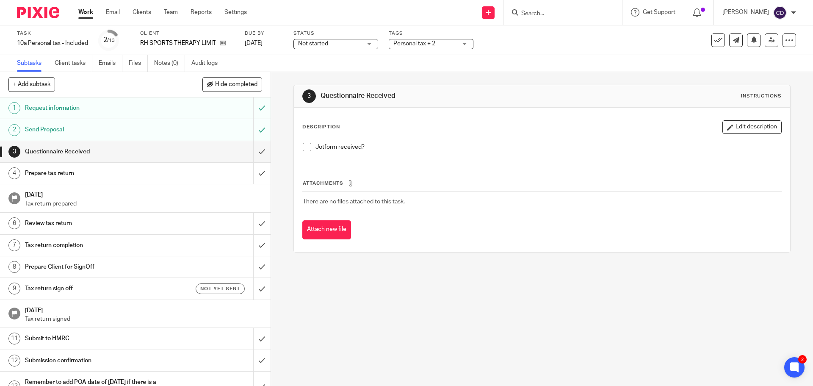
click at [86, 12] on link "Work" at bounding box center [85, 12] width 15 height 8
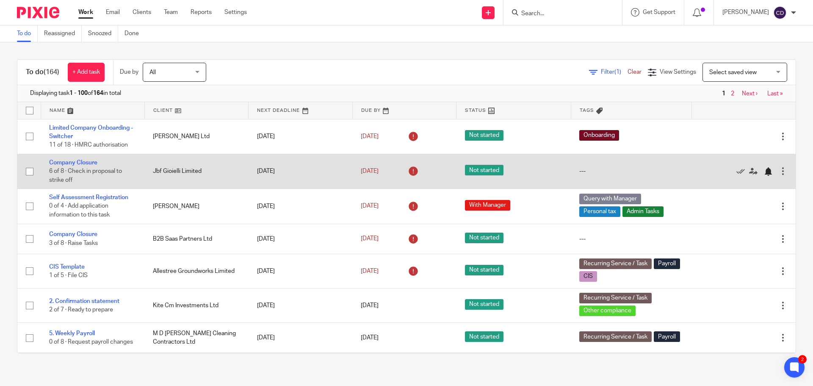
drag, startPoint x: 74, startPoint y: 160, endPoint x: 749, endPoint y: 169, distance: 674.8
click at [764, 169] on div at bounding box center [768, 171] width 8 height 8
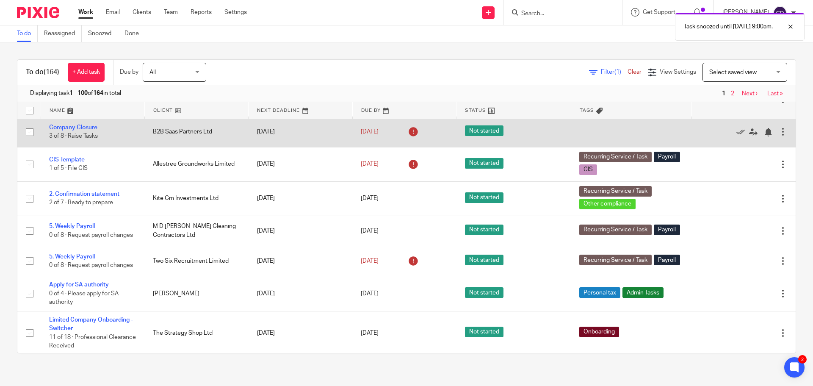
scroll to position [85, 0]
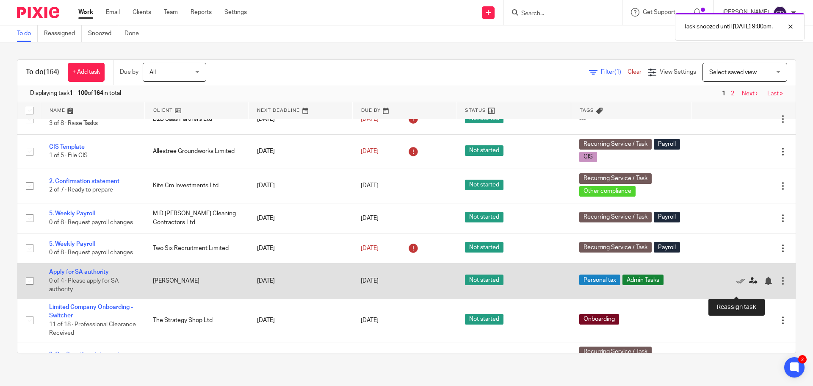
click at [749, 285] on icon at bounding box center [753, 280] width 8 height 8
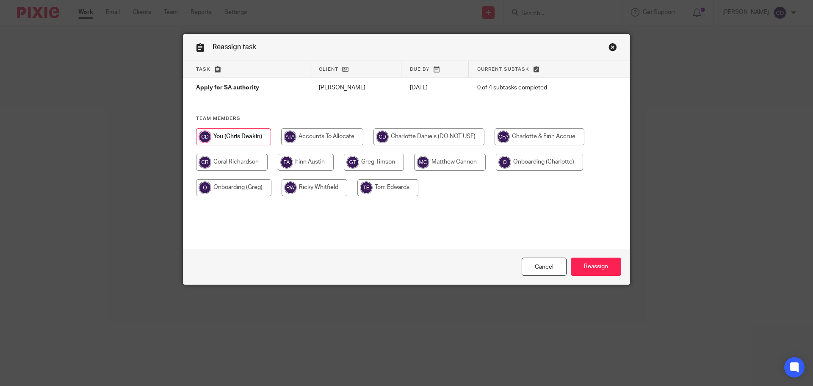
click at [232, 165] on input "radio" at bounding box center [232, 162] width 72 height 17
radio input "true"
click at [585, 260] on input "Reassign" at bounding box center [596, 266] width 50 height 18
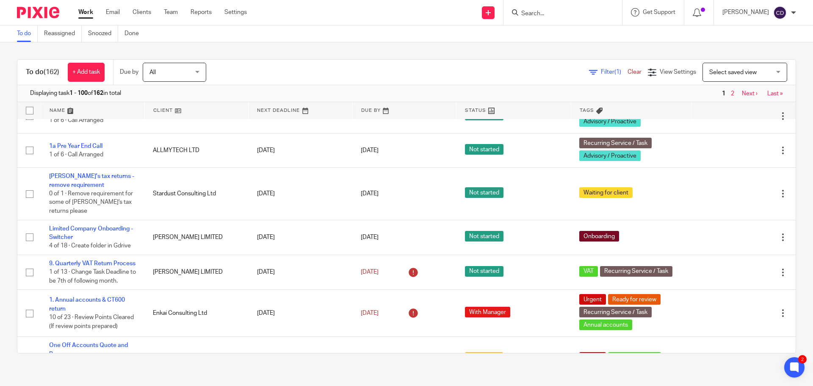
scroll to position [466, 0]
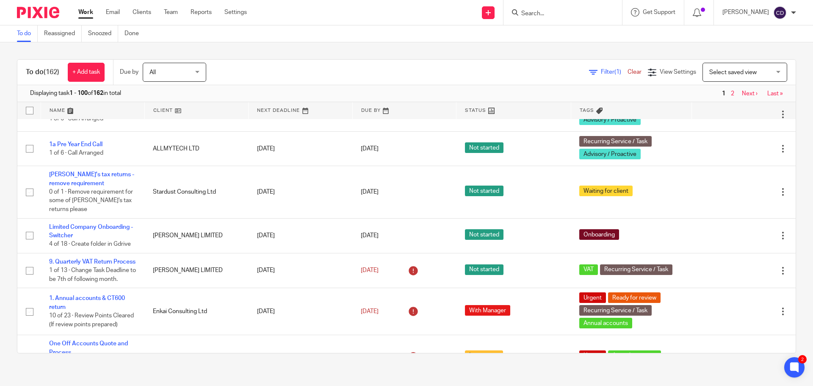
click at [543, 15] on input "Search" at bounding box center [558, 14] width 76 height 8
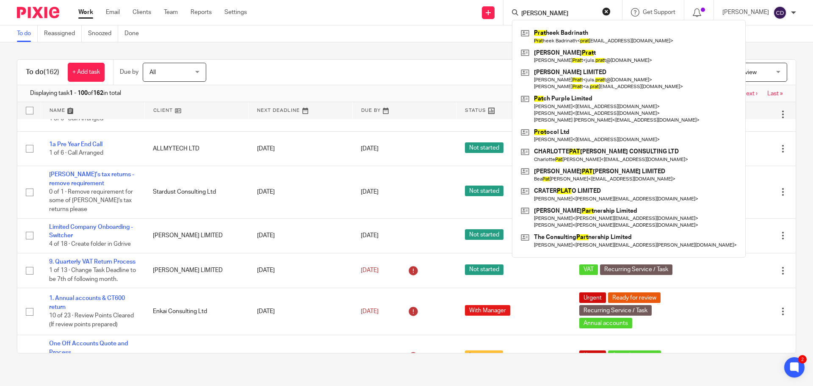
type input "Pratt"
click button "submit" at bounding box center [0, 0] width 0 height 0
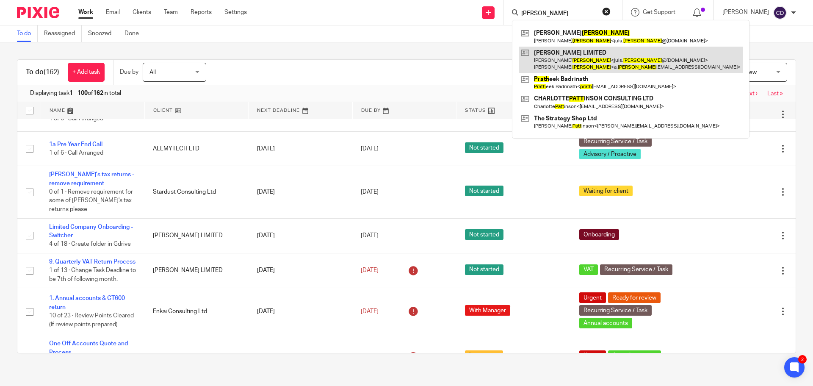
click at [590, 63] on link at bounding box center [631, 60] width 224 height 26
click at [597, 63] on link at bounding box center [631, 60] width 224 height 26
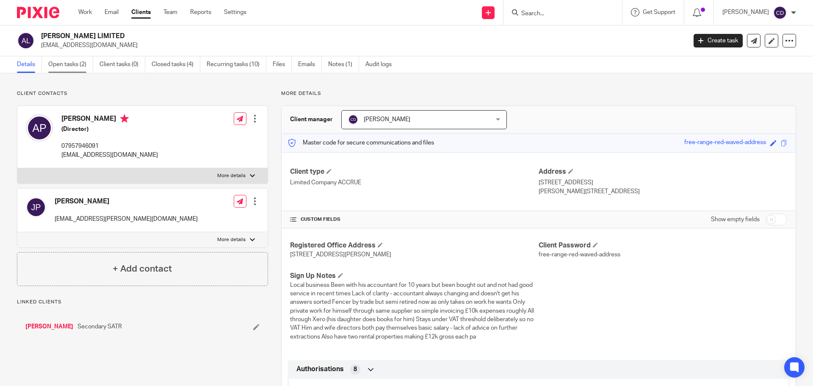
click at [82, 63] on link "Open tasks (2)" at bounding box center [70, 64] width 45 height 17
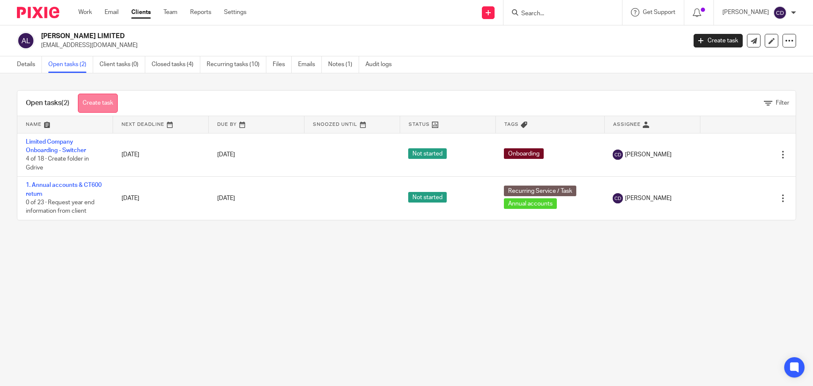
click at [100, 100] on link "Create task" at bounding box center [98, 103] width 40 height 19
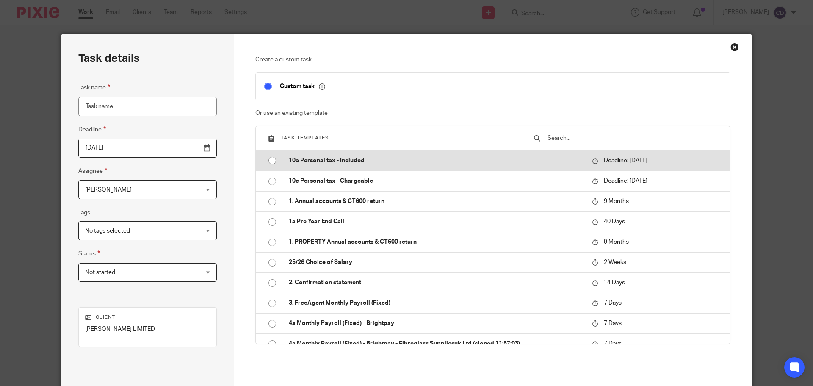
click at [315, 158] on p "10a Personal tax - Included" at bounding box center [436, 160] width 295 height 8
type input "2026-01-31"
type input "10a Personal tax - Included"
checkbox input "false"
radio input "true"
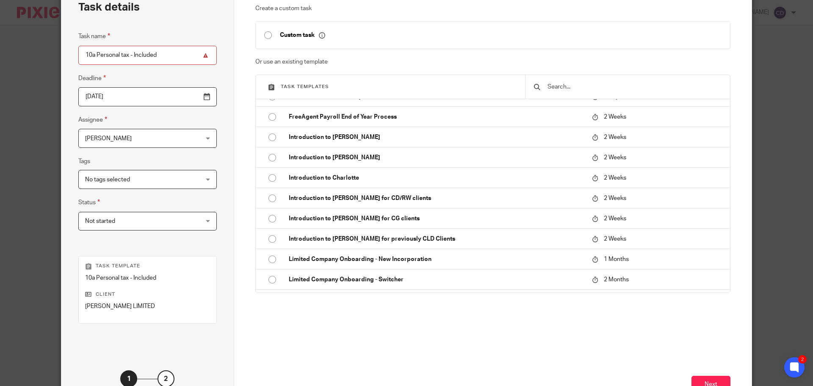
scroll to position [115, 0]
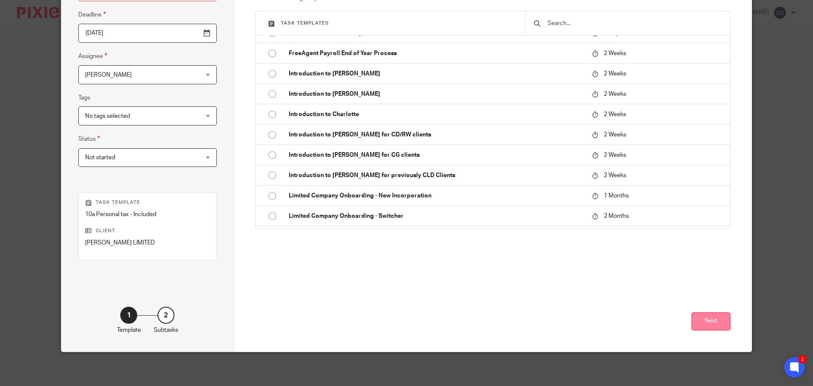
click at [709, 320] on button "Next" at bounding box center [710, 321] width 39 height 18
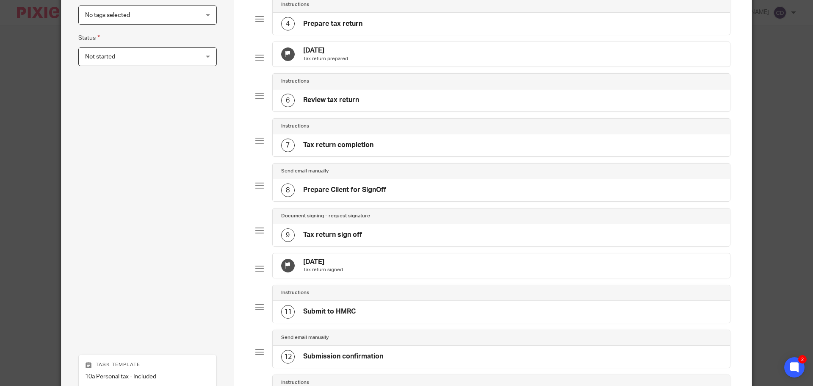
scroll to position [391, 0]
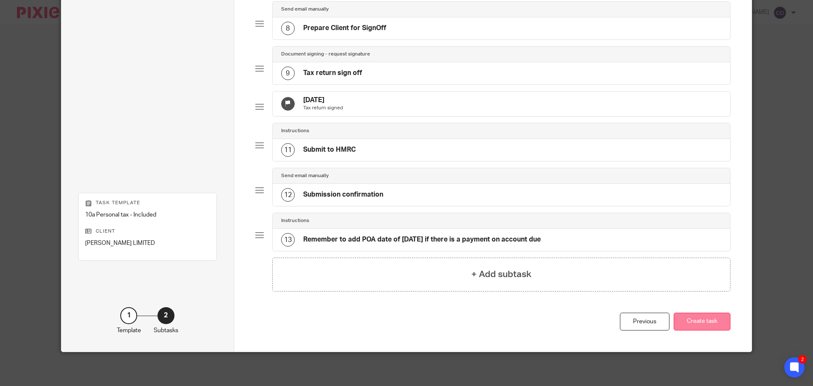
click at [715, 320] on button "Create task" at bounding box center [701, 321] width 57 height 18
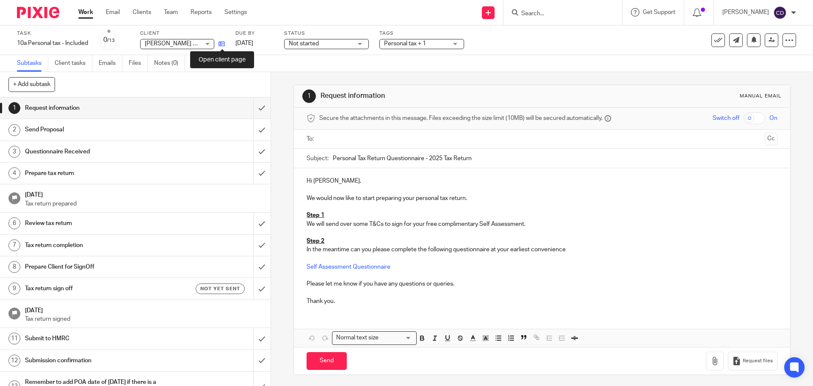
click at [222, 44] on icon at bounding box center [221, 44] width 6 height 6
click at [91, 10] on link "Work" at bounding box center [85, 12] width 15 height 8
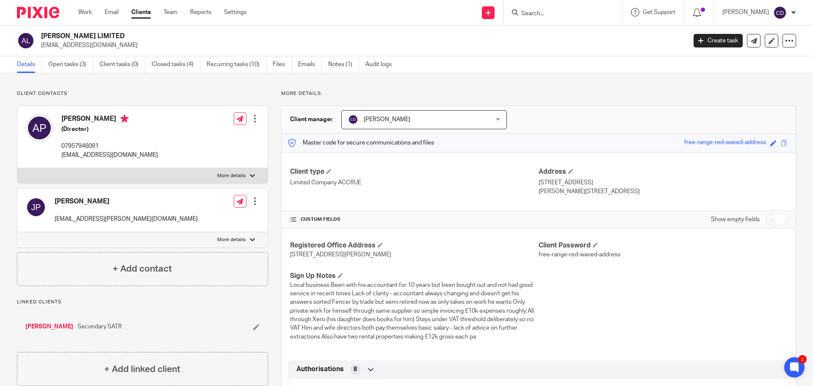
click at [48, 327] on link "[PERSON_NAME]" at bounding box center [49, 326] width 48 height 8
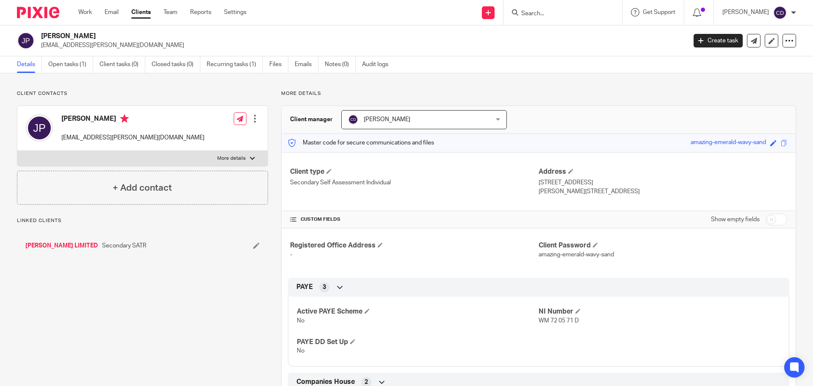
click at [67, 65] on link "Open tasks (1)" at bounding box center [70, 64] width 45 height 17
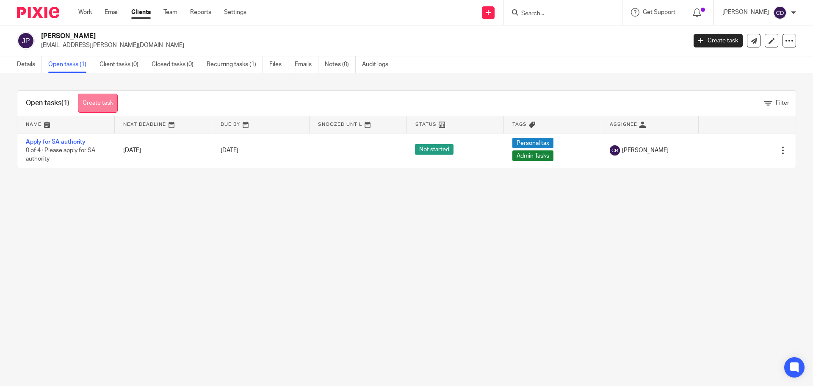
click at [108, 100] on link "Create task" at bounding box center [98, 103] width 40 height 19
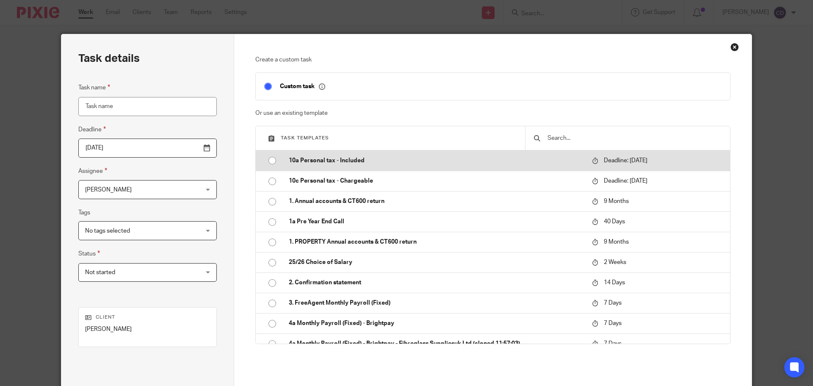
click at [310, 161] on p "10a Personal tax - Included" at bounding box center [436, 160] width 295 height 8
type input "[DATE]"
type input "10a Personal tax - Included"
checkbox input "false"
radio input "true"
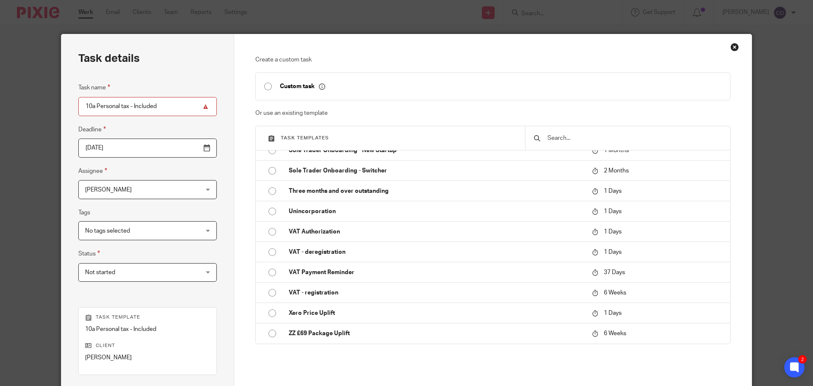
scroll to position [115, 0]
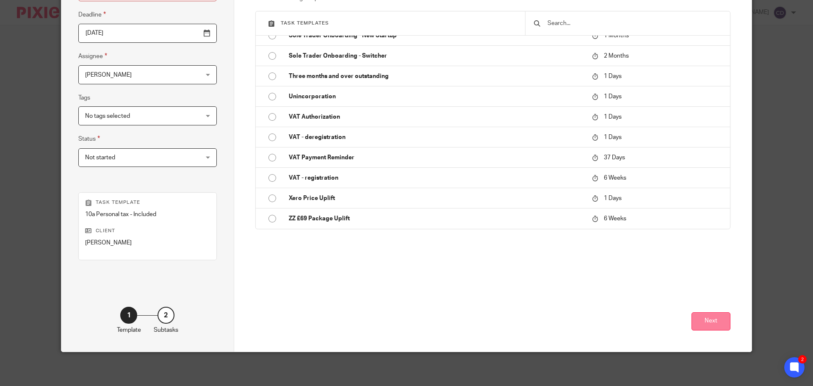
click at [707, 320] on button "Next" at bounding box center [710, 321] width 39 height 18
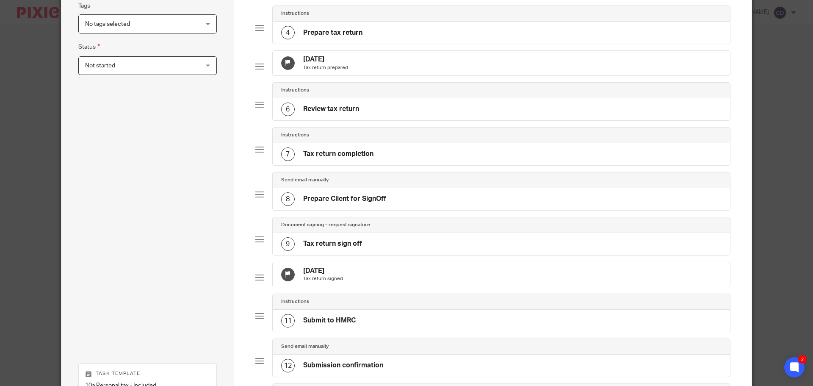
scroll to position [391, 0]
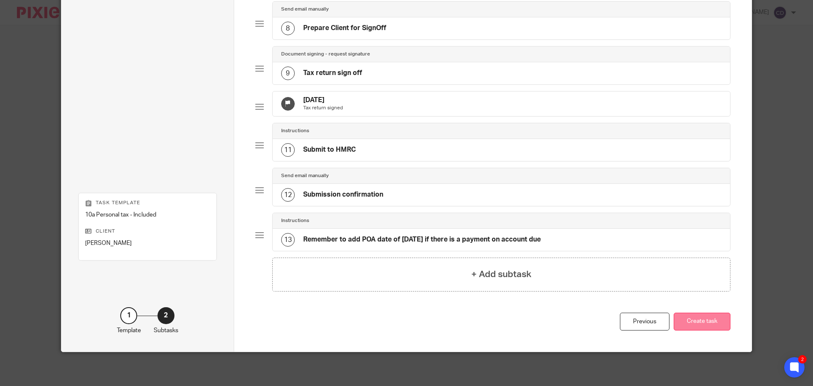
click at [720, 322] on button "Create task" at bounding box center [701, 321] width 57 height 18
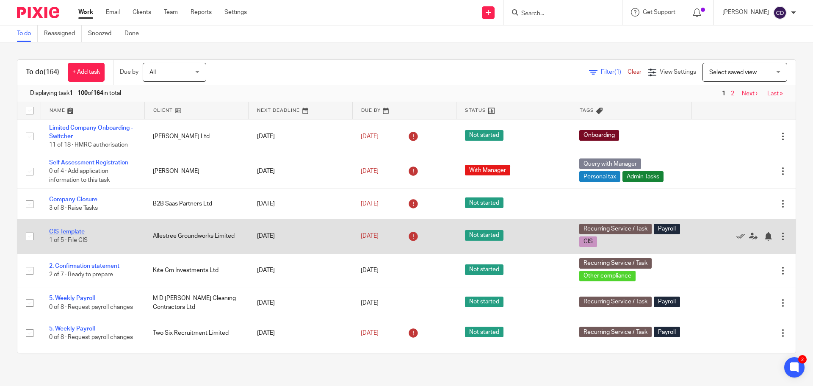
click at [76, 230] on link "CIS Template" at bounding box center [67, 232] width 36 height 6
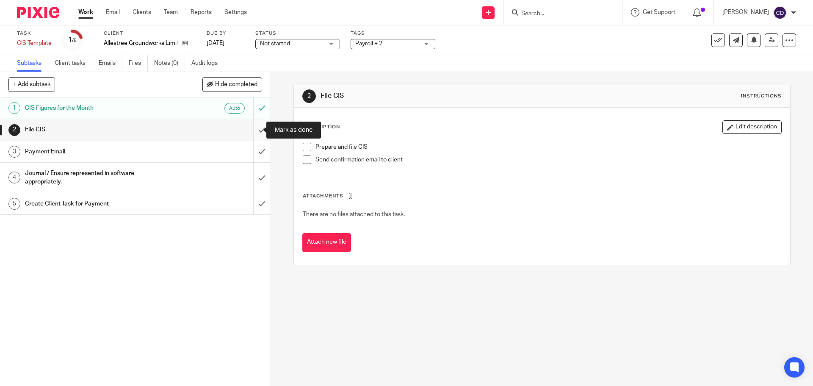
click at [252, 130] on input "submit" at bounding box center [135, 129] width 270 height 21
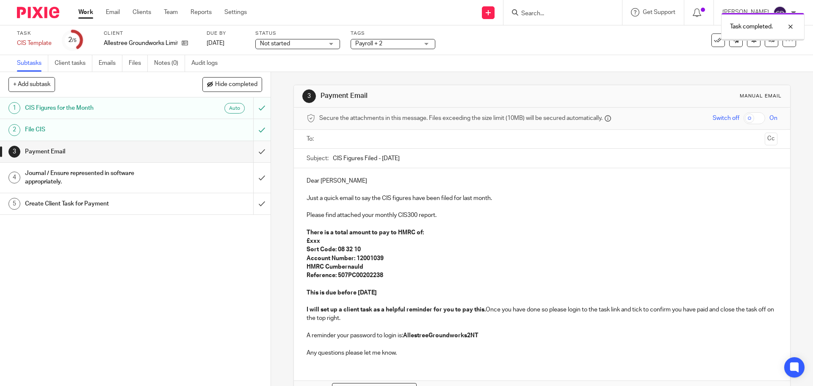
click at [249, 153] on input "submit" at bounding box center [135, 151] width 270 height 21
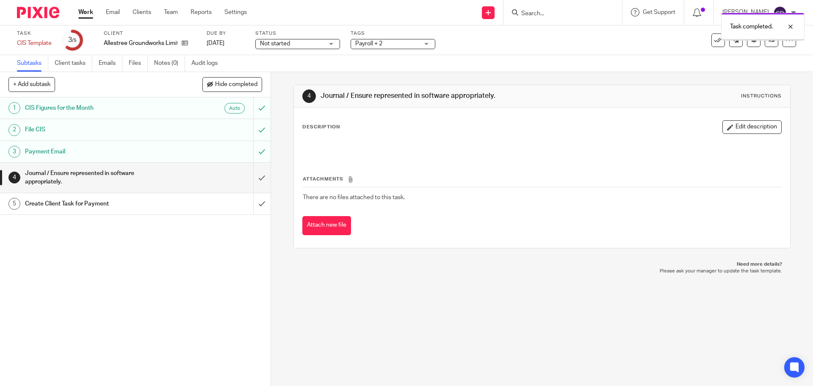
click at [255, 177] on input "submit" at bounding box center [135, 178] width 270 height 30
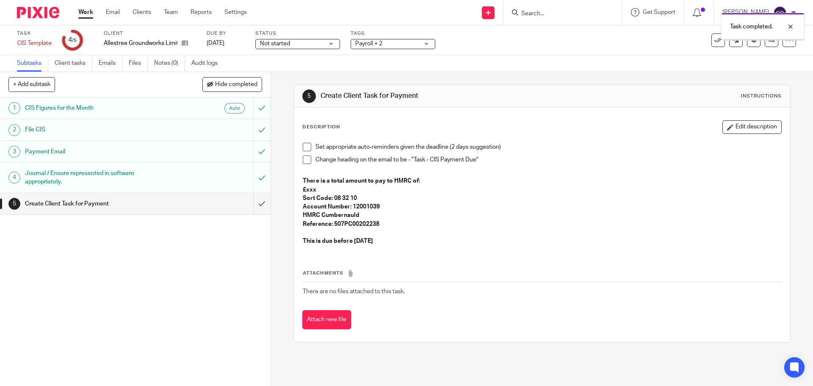
click at [249, 205] on input "submit" at bounding box center [135, 203] width 270 height 21
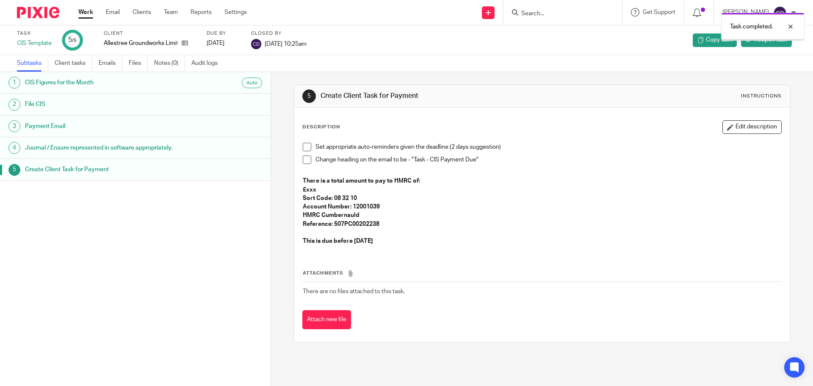
click at [89, 11] on link "Work" at bounding box center [85, 12] width 15 height 8
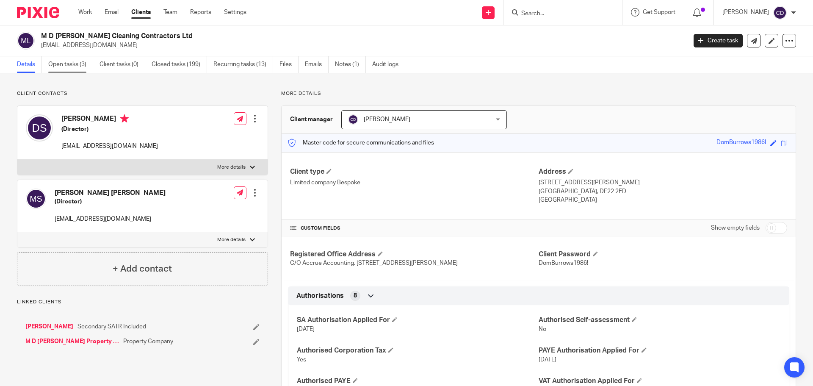
click at [66, 66] on link "Open tasks (3)" at bounding box center [70, 64] width 45 height 17
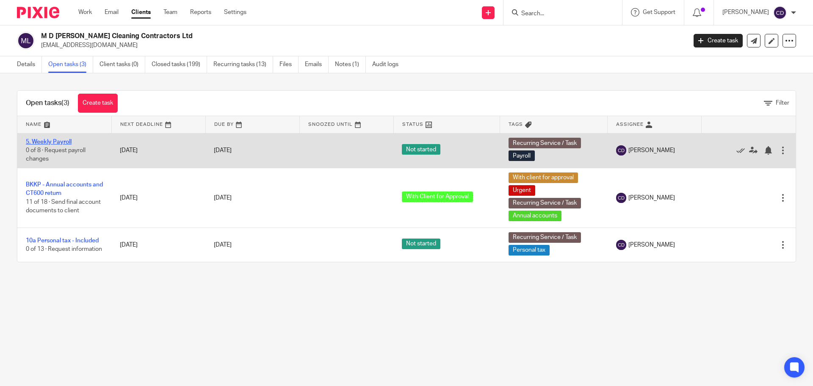
click at [55, 139] on link "5. Weekly Payroll" at bounding box center [49, 142] width 46 height 6
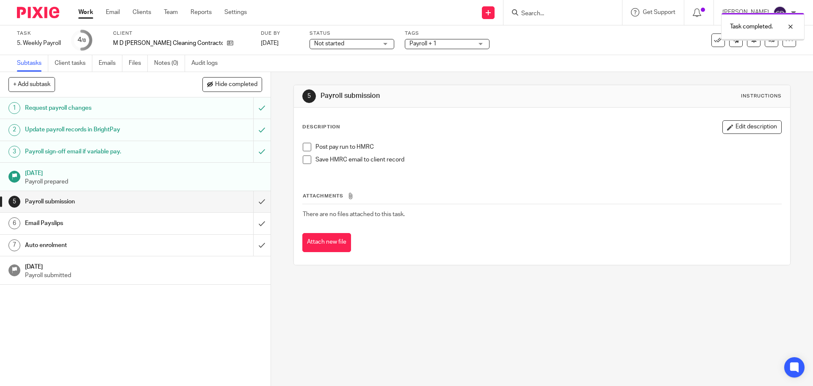
click at [251, 200] on input "submit" at bounding box center [135, 201] width 270 height 21
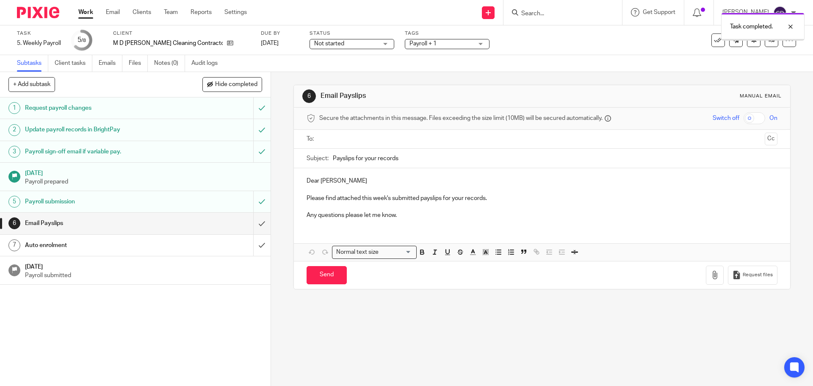
click at [358, 141] on input "text" at bounding box center [541, 139] width 439 height 10
click at [743, 122] on input "checkbox" at bounding box center [754, 118] width 22 height 12
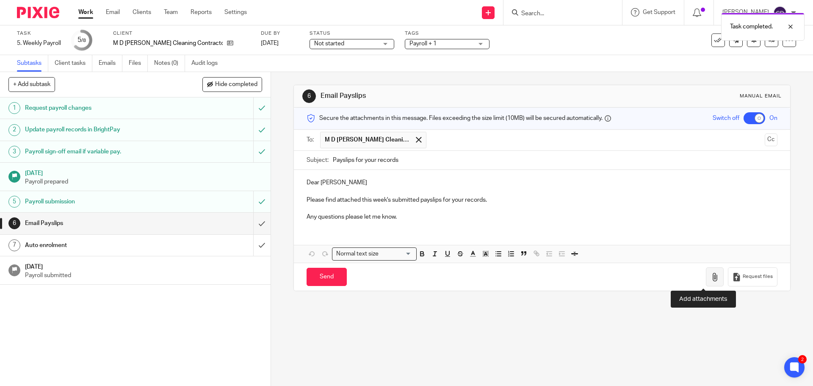
click at [710, 280] on icon "button" at bounding box center [714, 277] width 8 height 8
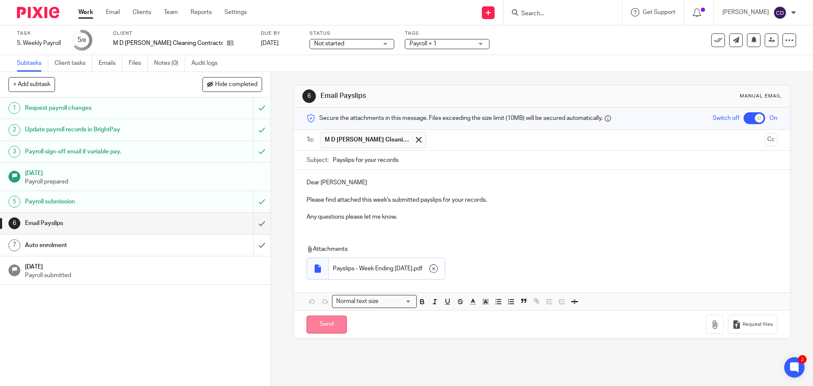
click at [326, 327] on input "Send" at bounding box center [326, 324] width 40 height 18
checkbox input "false"
type input "Sent"
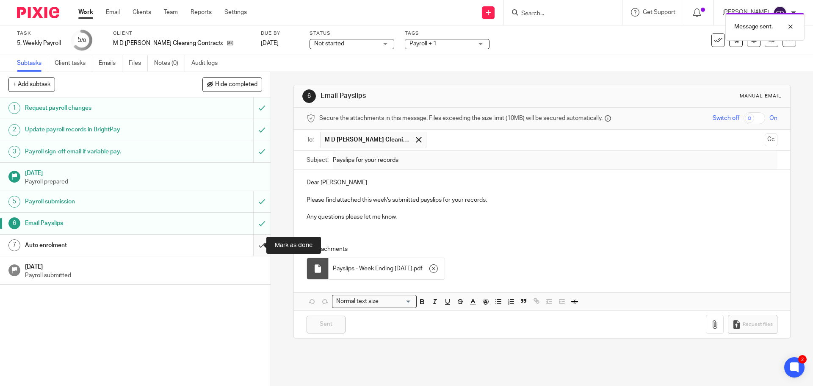
click at [250, 246] on input "submit" at bounding box center [135, 244] width 270 height 21
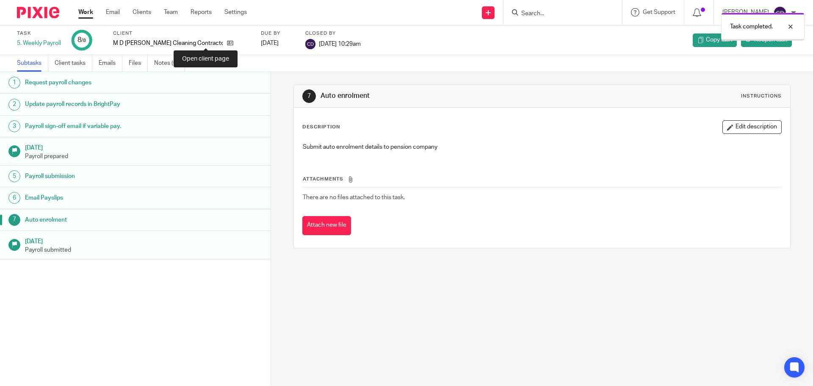
click at [227, 44] on icon at bounding box center [230, 43] width 6 height 6
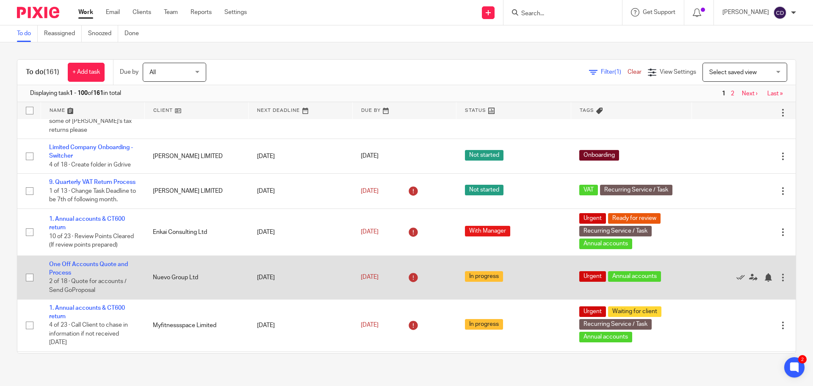
scroll to position [466, 0]
